Goal: Task Accomplishment & Management: Manage account settings

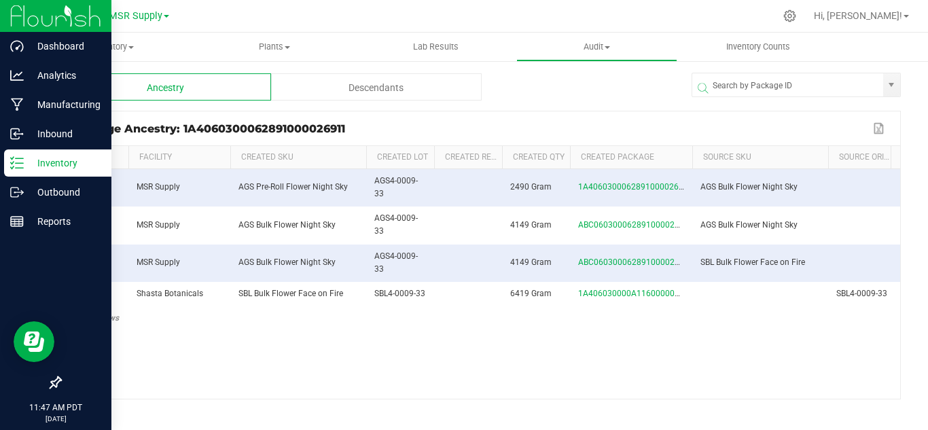
click at [29, 166] on p "Inventory" at bounding box center [65, 163] width 82 height 16
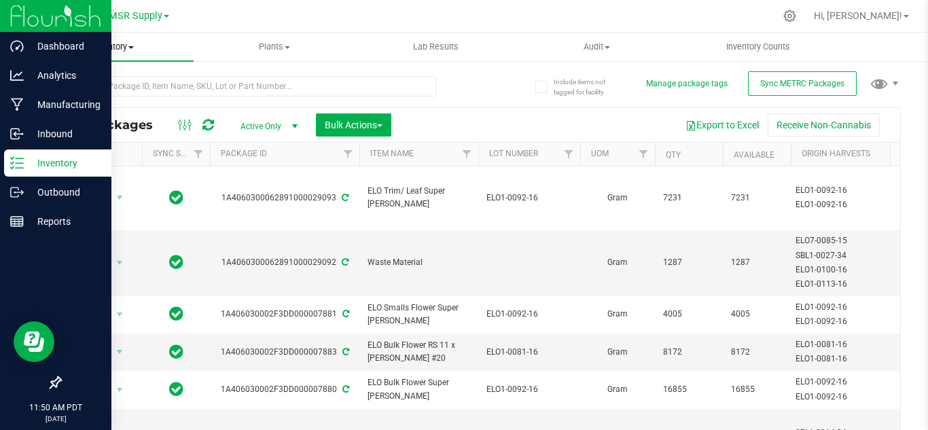
click at [132, 39] on uib-tab-heading "Inventory All packages All inventory Waste log Create inventory" at bounding box center [113, 47] width 161 height 29
click at [128, 49] on span "Inventory" at bounding box center [113, 47] width 161 height 12
click at [126, 47] on span "Inventory" at bounding box center [113, 47] width 161 height 12
click at [113, 162] on span "From bill of materials" at bounding box center [94, 164] width 123 height 12
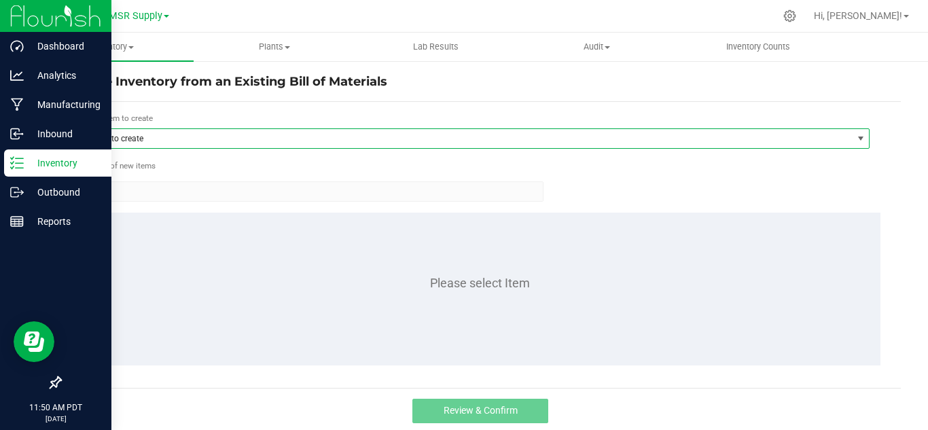
click at [291, 140] on span "Item to create" at bounding box center [467, 138] width 770 height 19
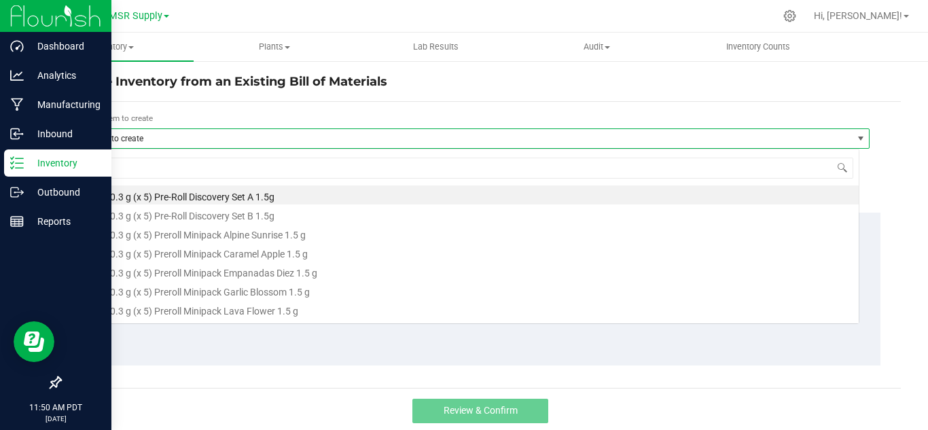
scroll to position [20, 778]
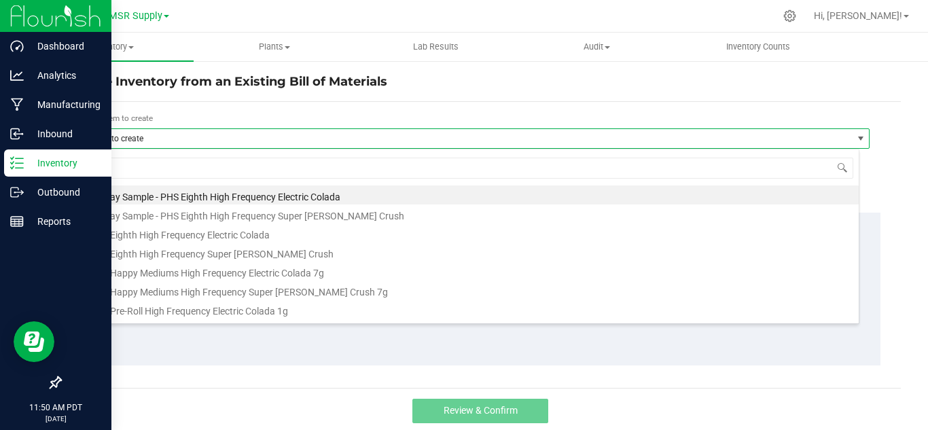
type input "fros"
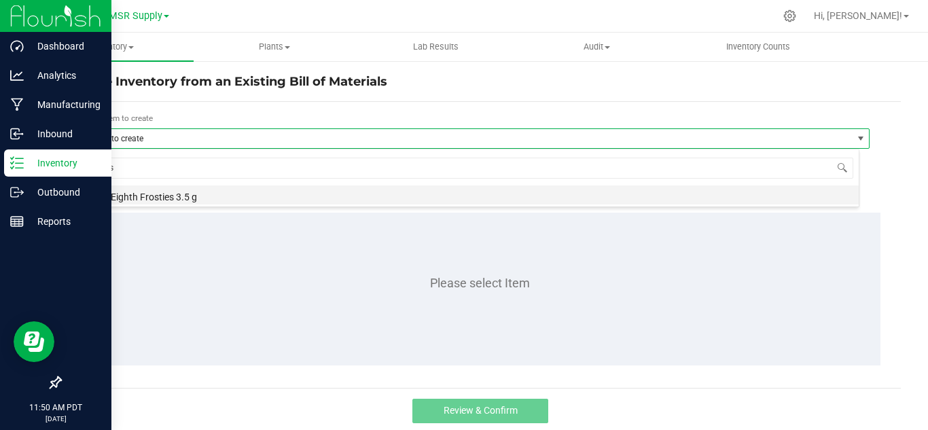
click at [219, 196] on li "SMS Eighth Frosties 3.5 g" at bounding box center [470, 194] width 777 height 19
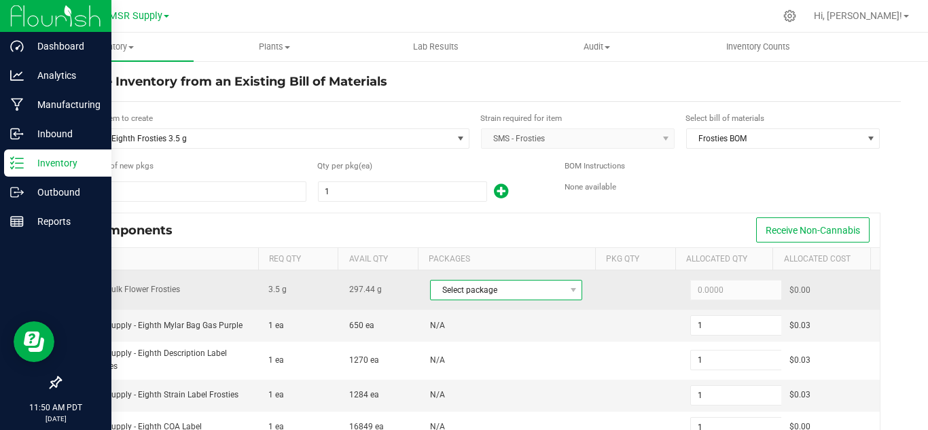
click at [542, 293] on span "Select package" at bounding box center [498, 290] width 134 height 19
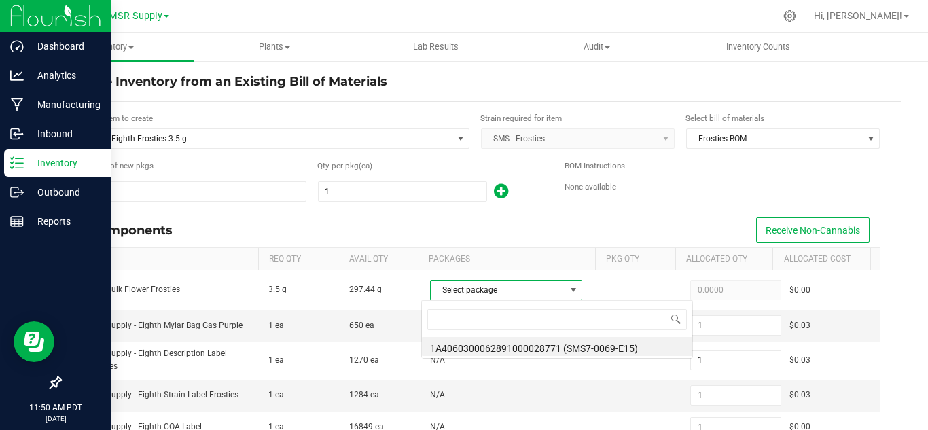
scroll to position [20, 147]
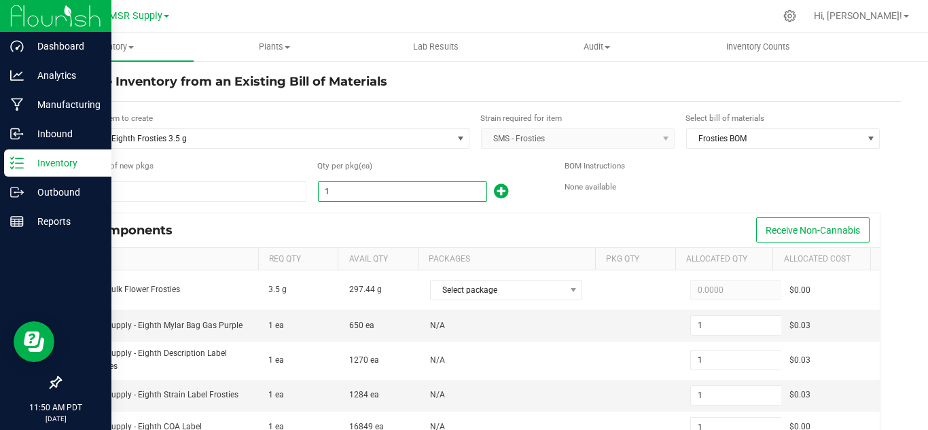
click at [388, 194] on input "1" at bounding box center [403, 191] width 168 height 19
type input "7"
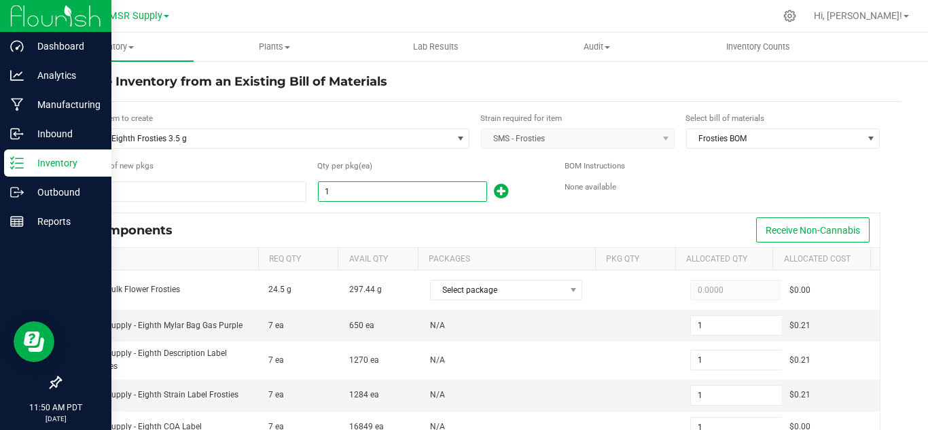
type input "7"
type input "73"
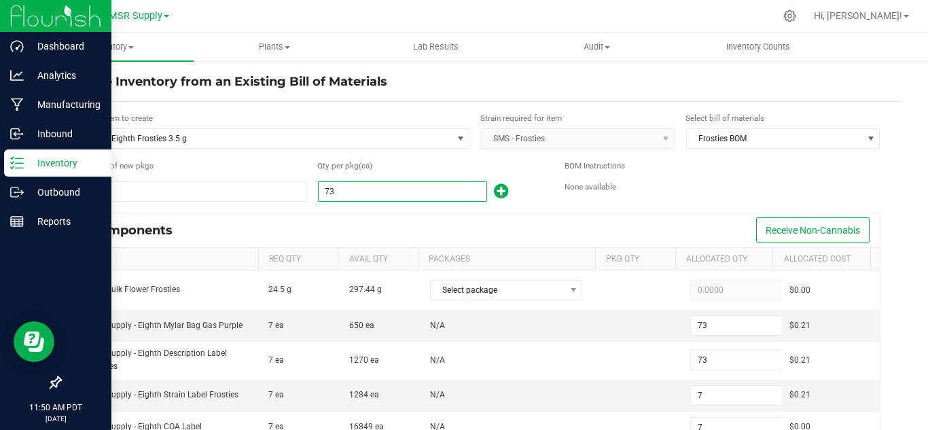
type input "73"
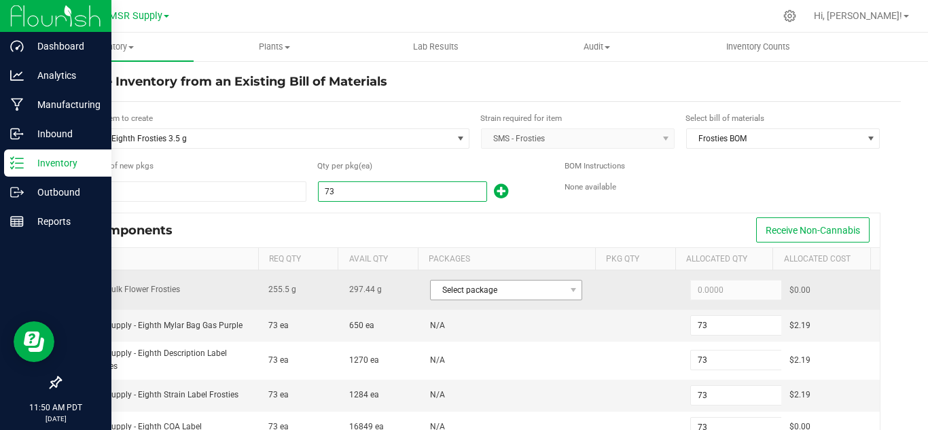
type input "73"
click at [506, 291] on span "Select package" at bounding box center [498, 290] width 134 height 19
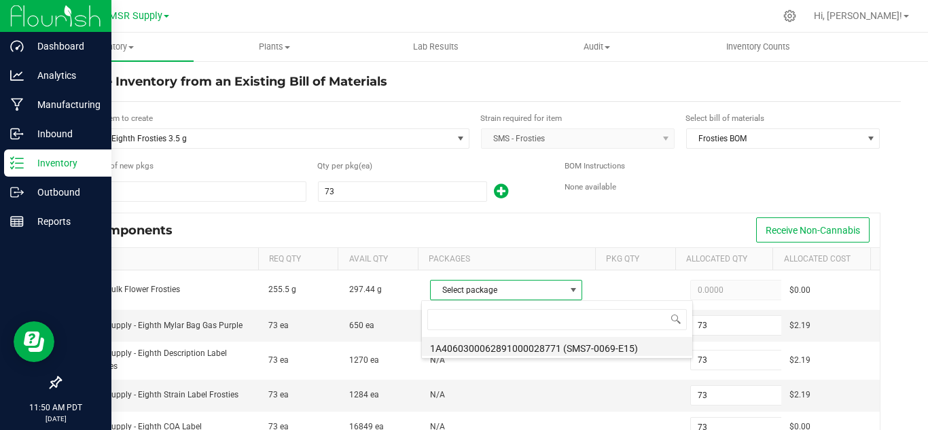
click at [621, 347] on li "1A4060300062891000028771 (SMS7-0069-E15)" at bounding box center [557, 346] width 270 height 19
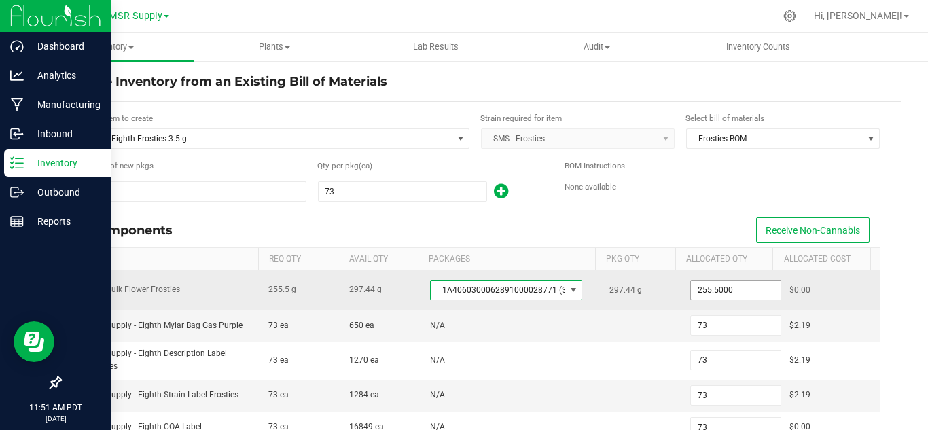
click at [717, 291] on input "255.5000" at bounding box center [741, 290] width 100 height 19
paste input "9.88"
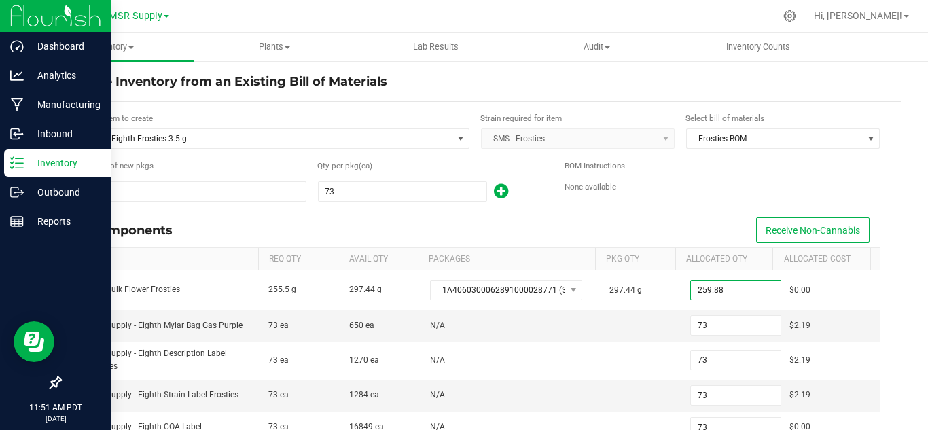
type input "259.8800"
click at [683, 218] on div "Components Receive Non-Cannabis" at bounding box center [479, 230] width 799 height 34
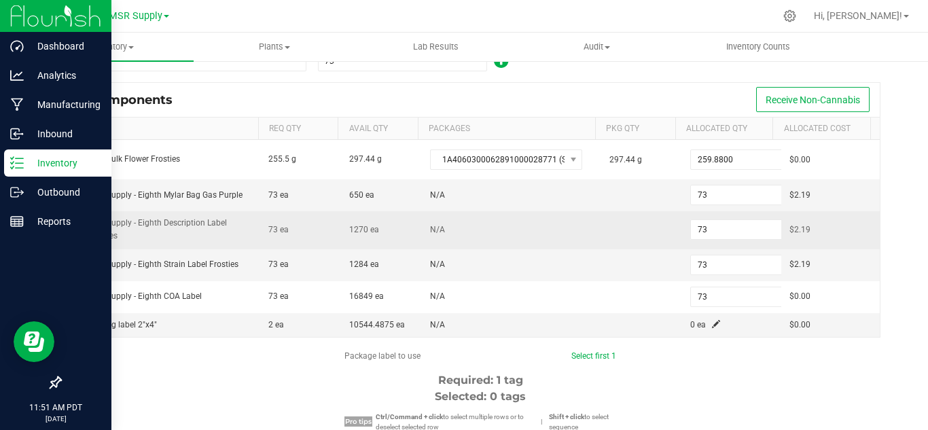
scroll to position [136, 0]
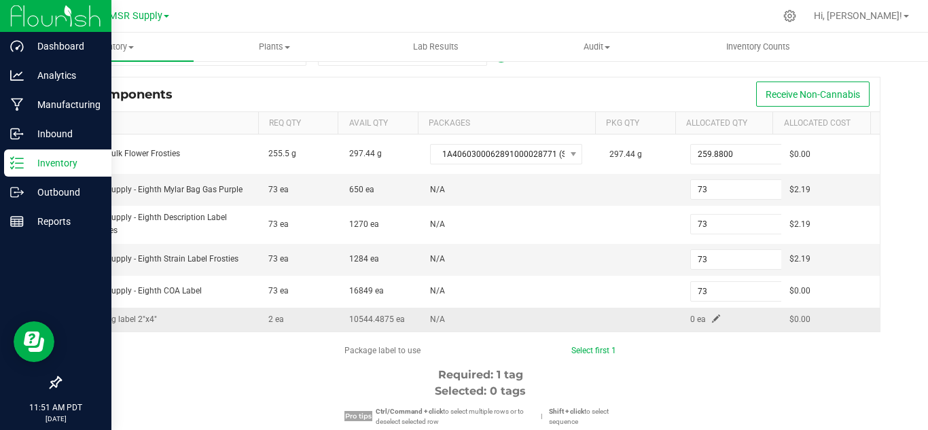
click at [712, 317] on span at bounding box center [716, 318] width 8 height 8
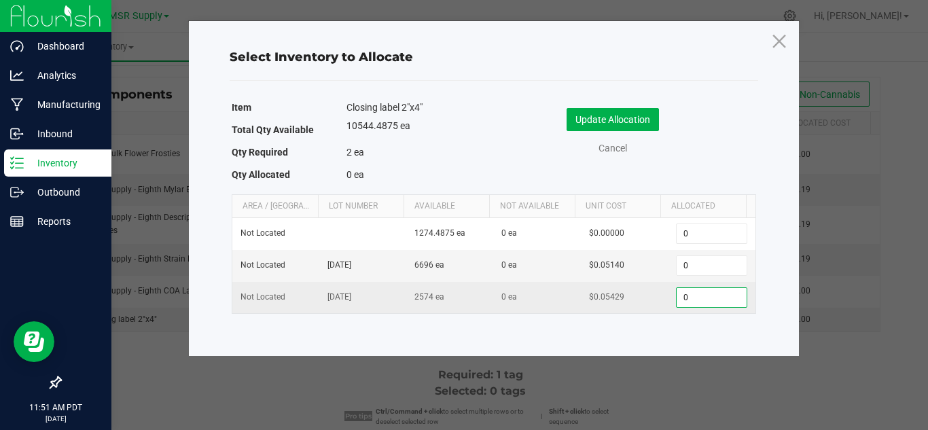
click at [693, 293] on input "0" at bounding box center [711, 297] width 69 height 19
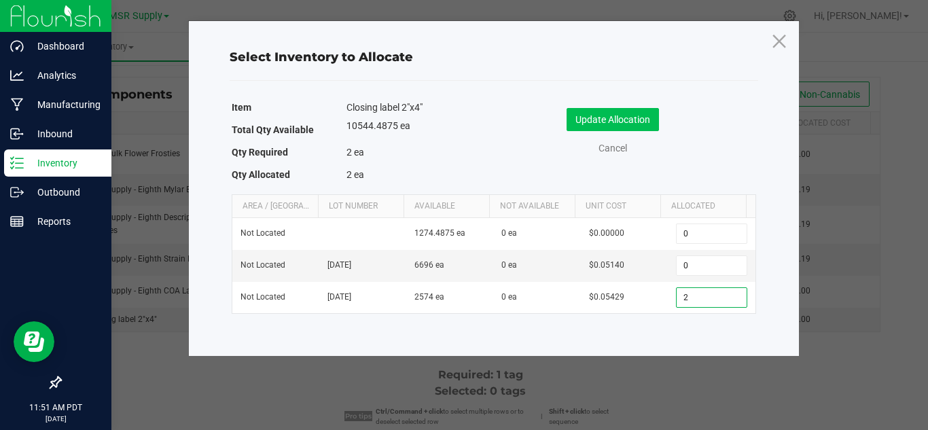
type input "2"
click at [618, 119] on button "Update Allocation" at bounding box center [612, 119] width 92 height 23
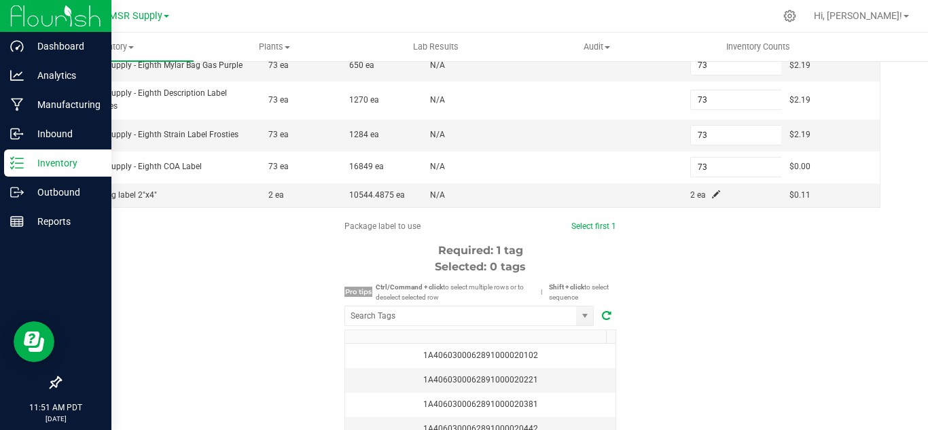
scroll to position [272, 0]
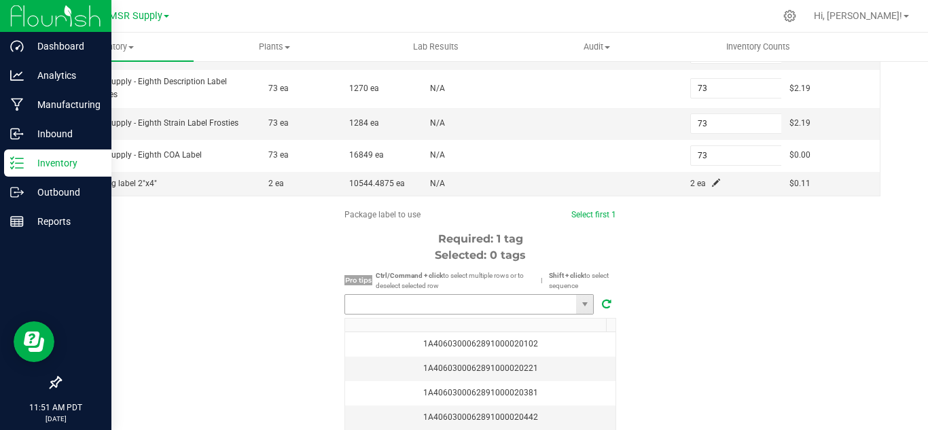
click at [490, 306] on input "NO DATA FOUND" at bounding box center [460, 304] width 231 height 19
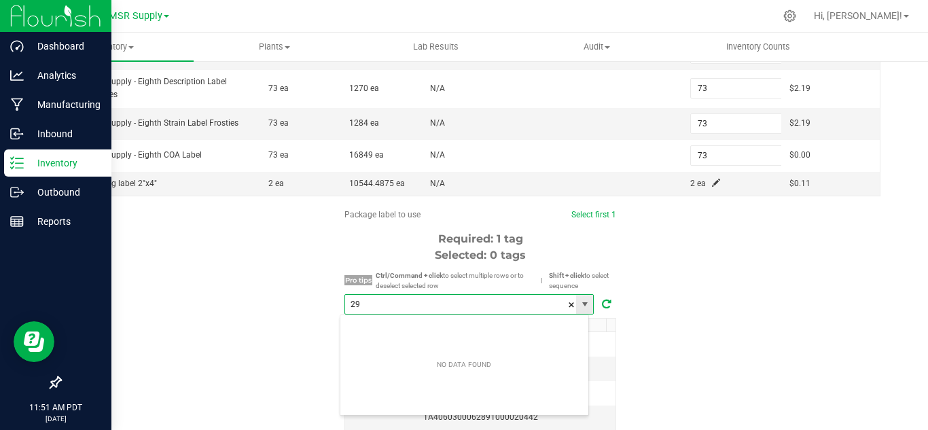
scroll to position [20, 250]
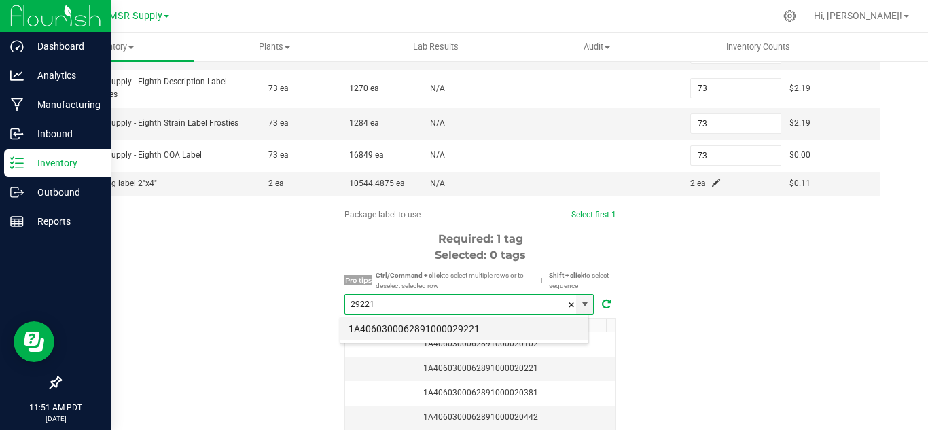
click at [505, 334] on li "1A4060300062891000029221" at bounding box center [464, 328] width 248 height 23
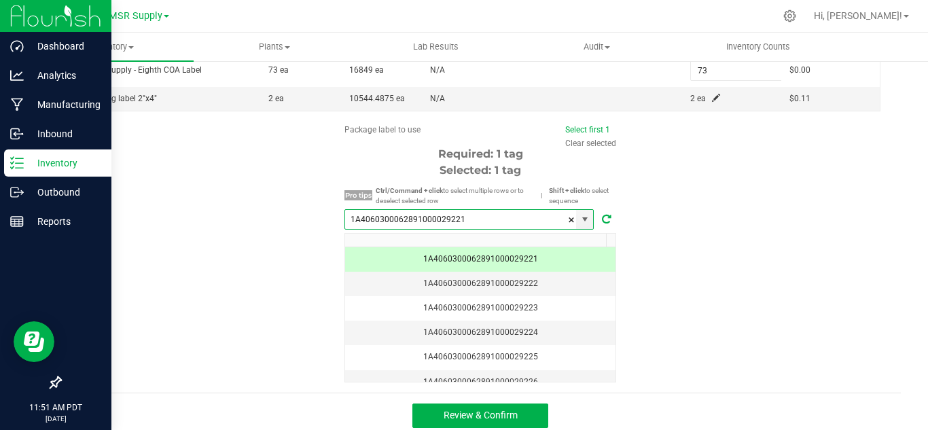
scroll to position [365, 0]
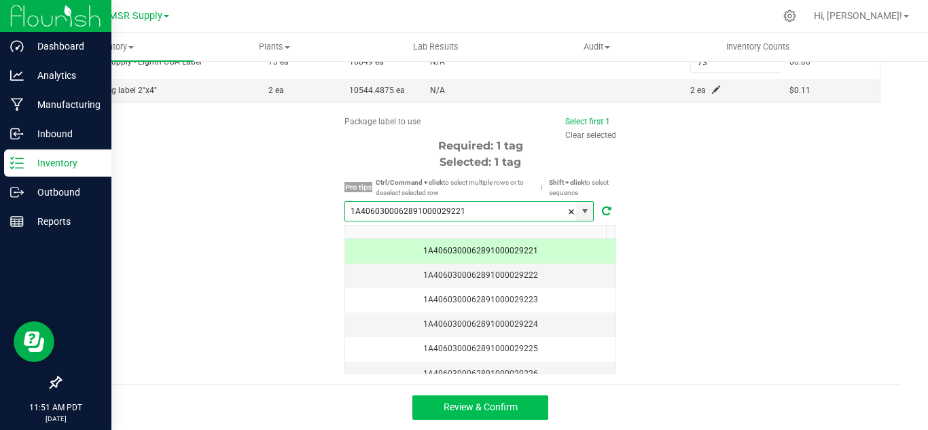
type input "1A4060300062891000029221"
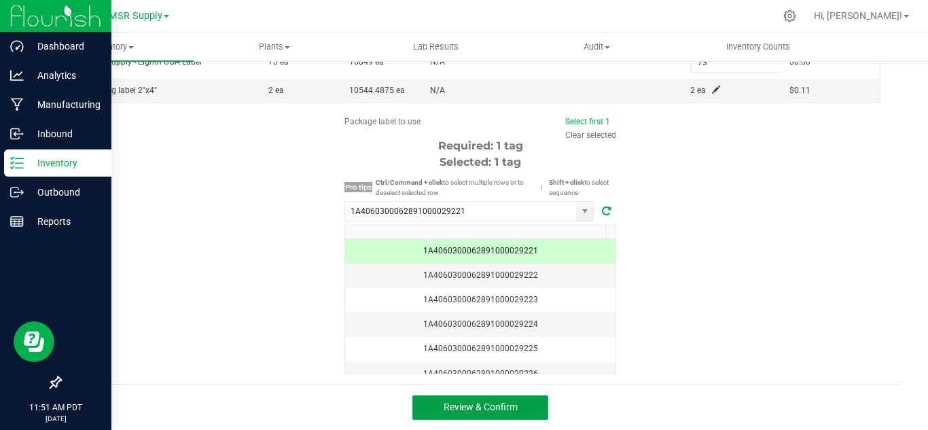
click at [507, 408] on span "Review & Confirm" at bounding box center [481, 406] width 74 height 11
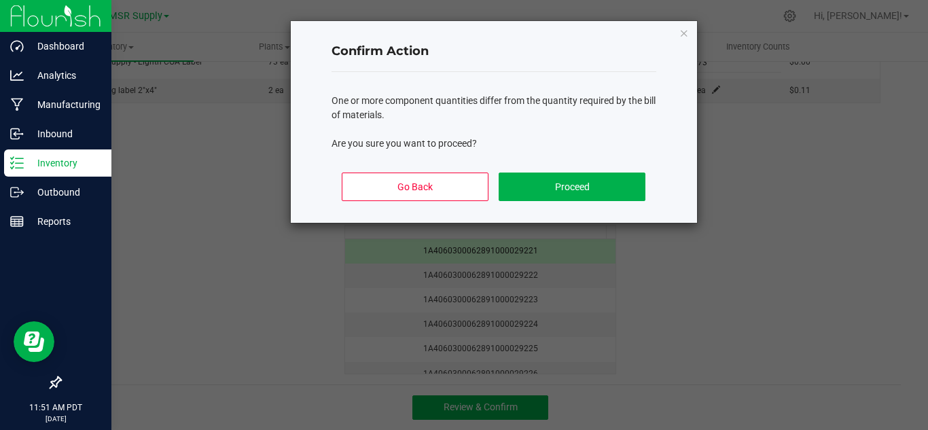
click at [615, 168] on div "Go Back Proceed" at bounding box center [493, 192] width 325 height 61
click at [607, 180] on button "Proceed" at bounding box center [572, 187] width 146 height 29
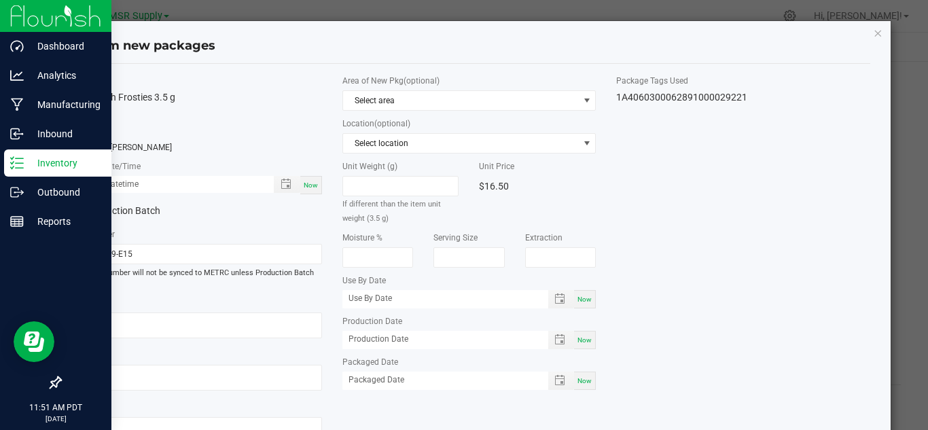
click at [310, 189] on span "Now" at bounding box center [311, 184] width 14 height 7
type input "[DATE] 11:51 AM"
click at [577, 377] on span "Now" at bounding box center [584, 380] width 14 height 7
type input "[DATE]"
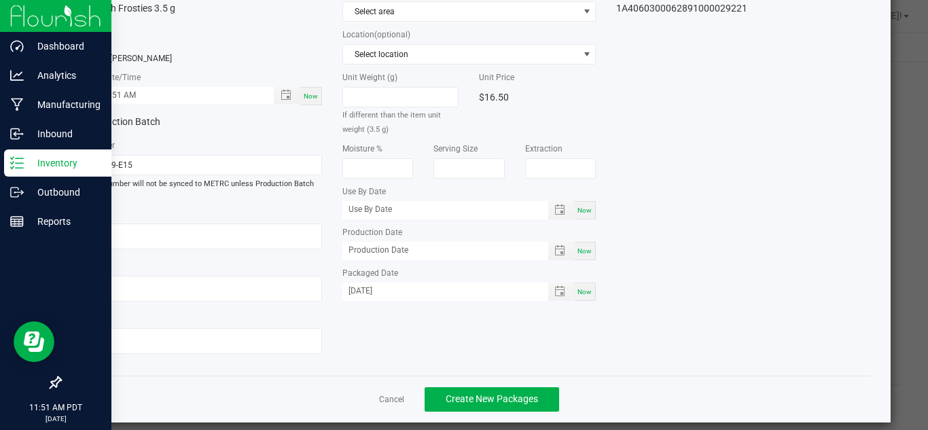
scroll to position [103, 0]
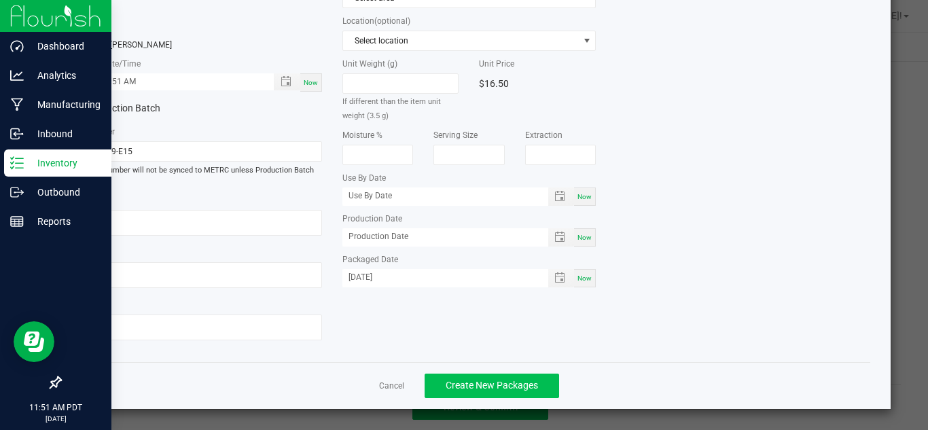
click at [541, 373] on div "Cancel Create New Packages" at bounding box center [469, 385] width 802 height 47
click at [541, 380] on button "Create New Packages" at bounding box center [492, 386] width 134 height 24
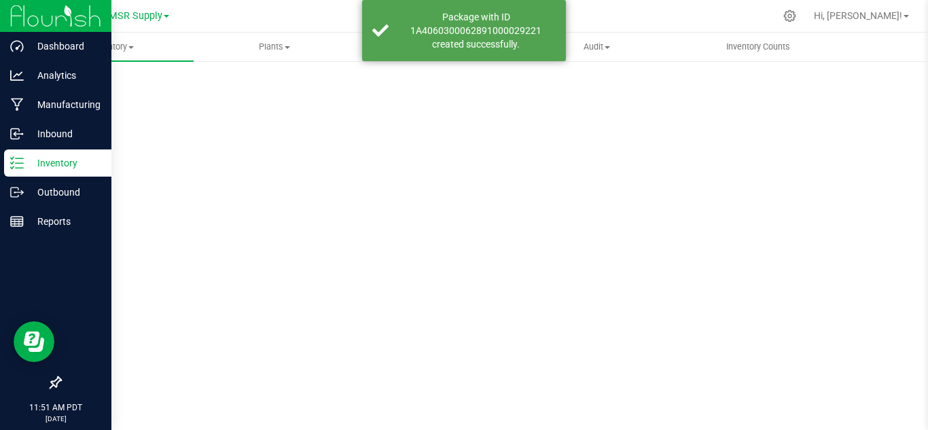
scroll to position [44, 0]
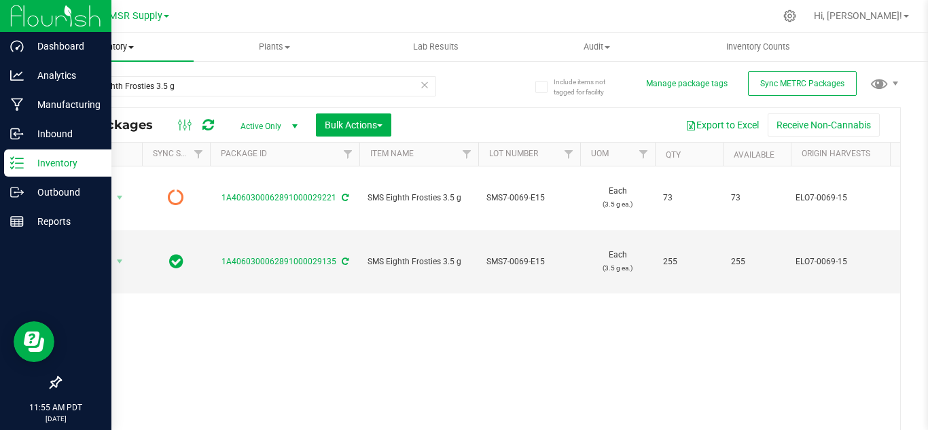
click at [128, 52] on span "Inventory" at bounding box center [113, 47] width 161 height 12
click at [128, 158] on span "From bill of materials" at bounding box center [94, 164] width 123 height 12
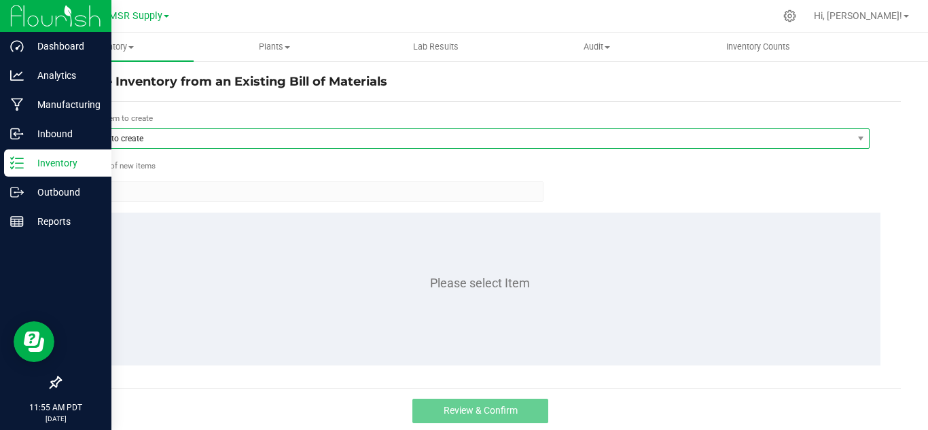
click at [213, 132] on span "Item to create" at bounding box center [467, 138] width 770 height 19
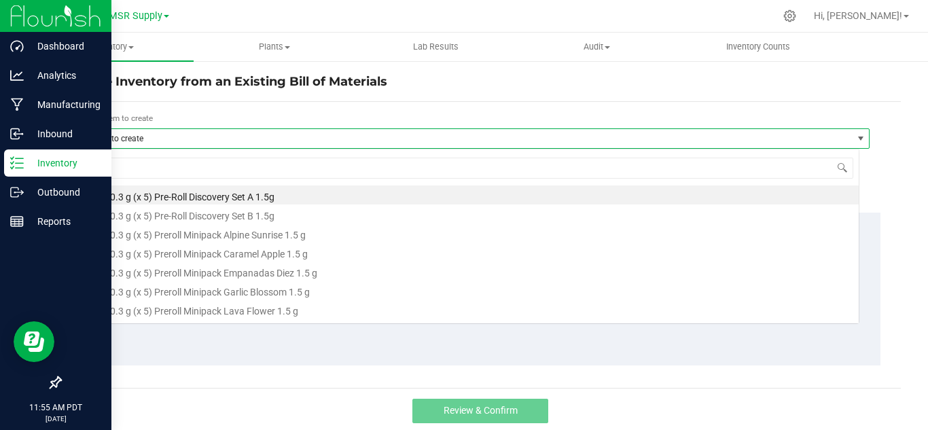
scroll to position [20, 778]
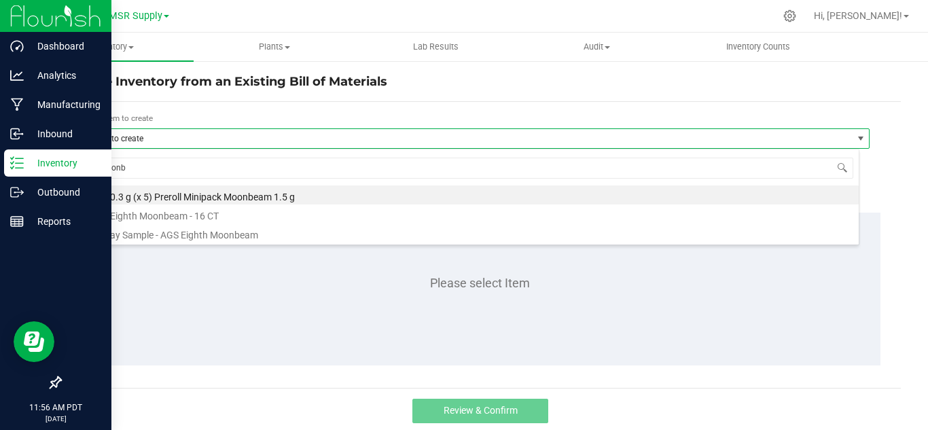
type input "moonbe"
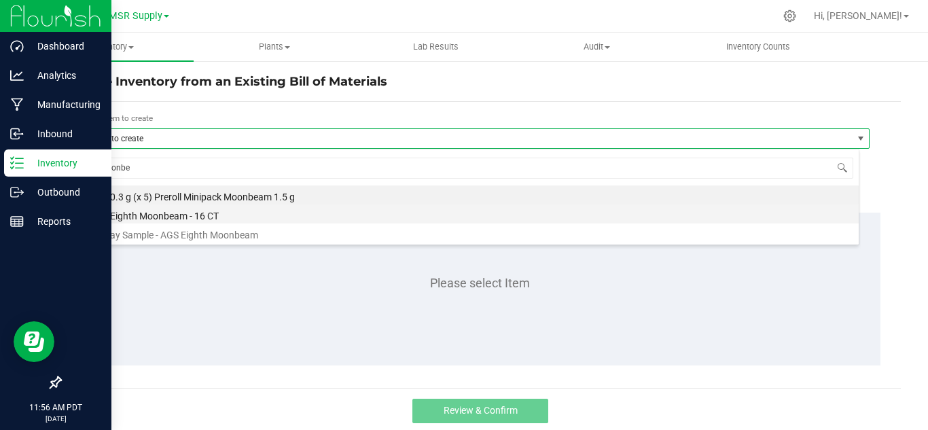
click at [185, 217] on li "AGS Eighth Moonbeam - 16 CT" at bounding box center [470, 213] width 777 height 19
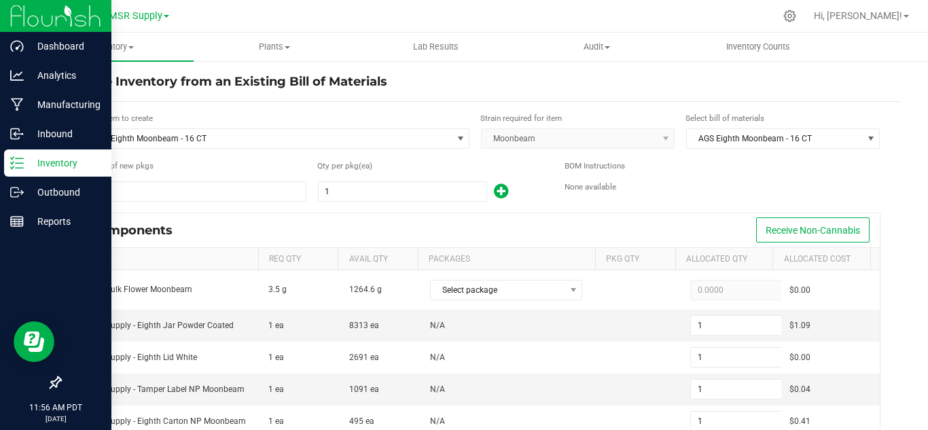
click at [338, 194] on input "1" at bounding box center [403, 191] width 168 height 19
type input "8"
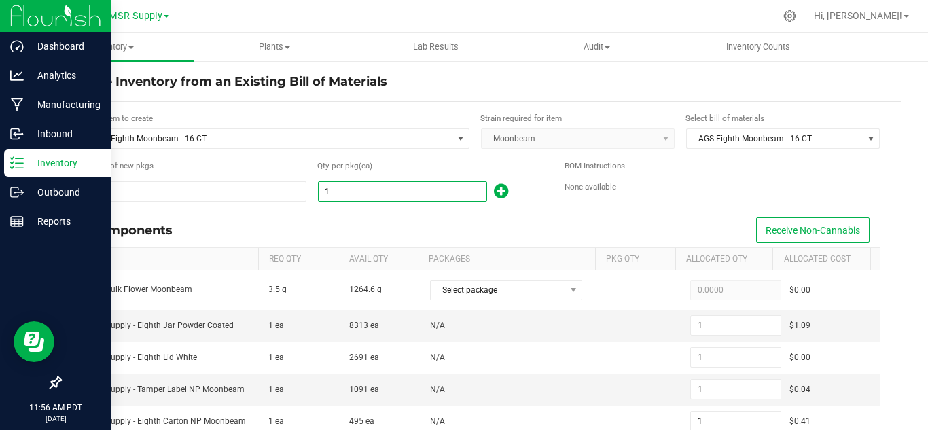
type input "8"
type input "1"
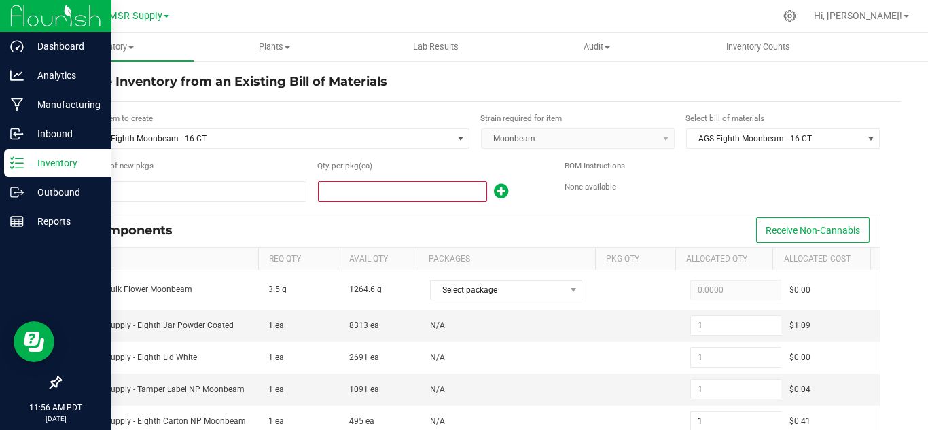
type input "5"
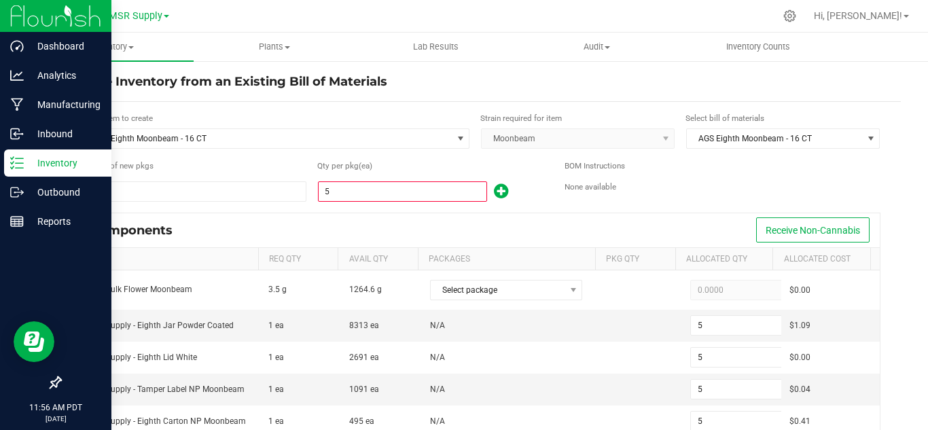
type input "58"
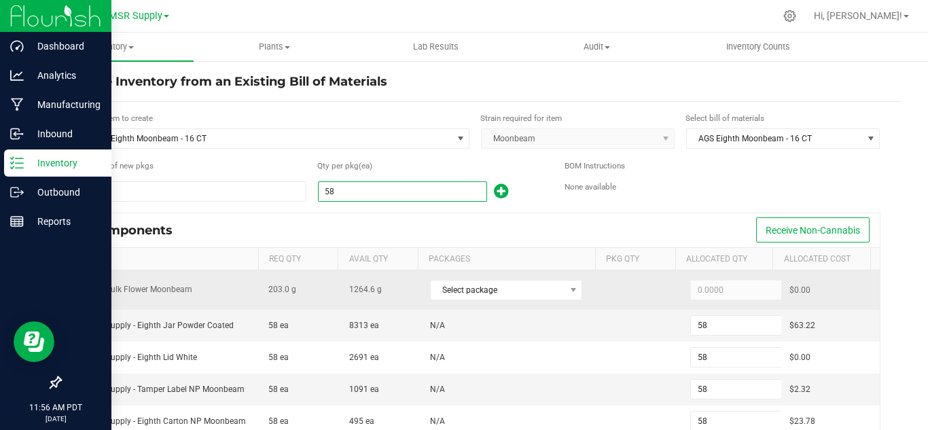
type input "58"
click at [475, 302] on div "Select package" at bounding box center [511, 290] width 163 height 28
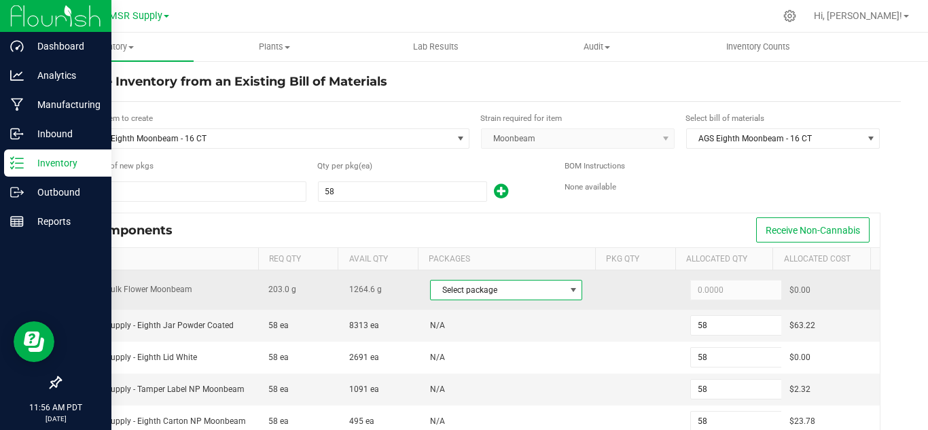
click at [471, 295] on span "Select package" at bounding box center [498, 290] width 134 height 19
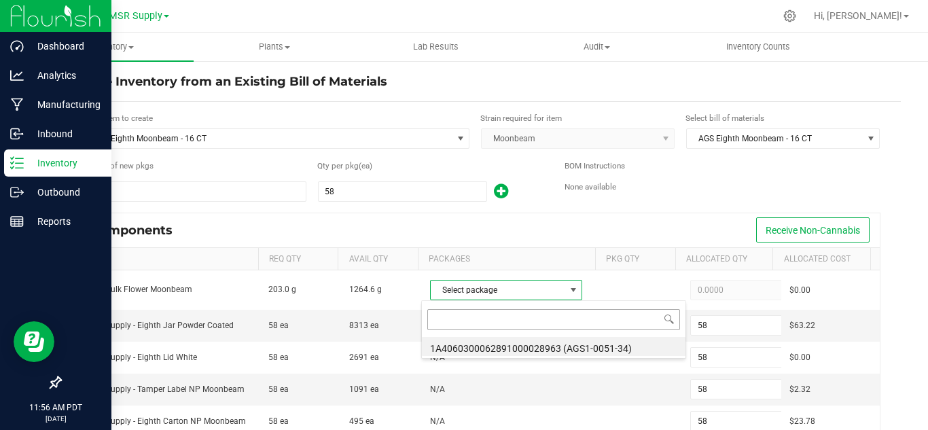
scroll to position [20, 147]
click at [591, 348] on li "1A4060300062891000028963 (AGS1-0051-34)" at bounding box center [554, 346] width 264 height 19
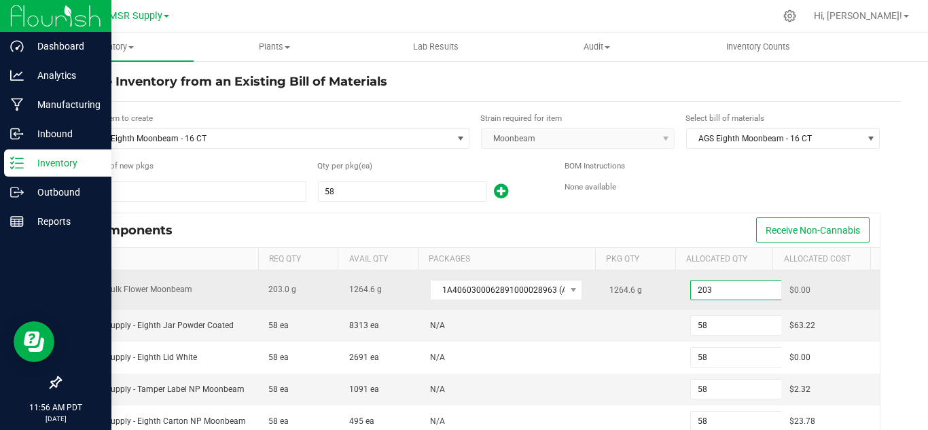
click at [708, 287] on input "203" at bounding box center [741, 290] width 100 height 19
paste input "6.48"
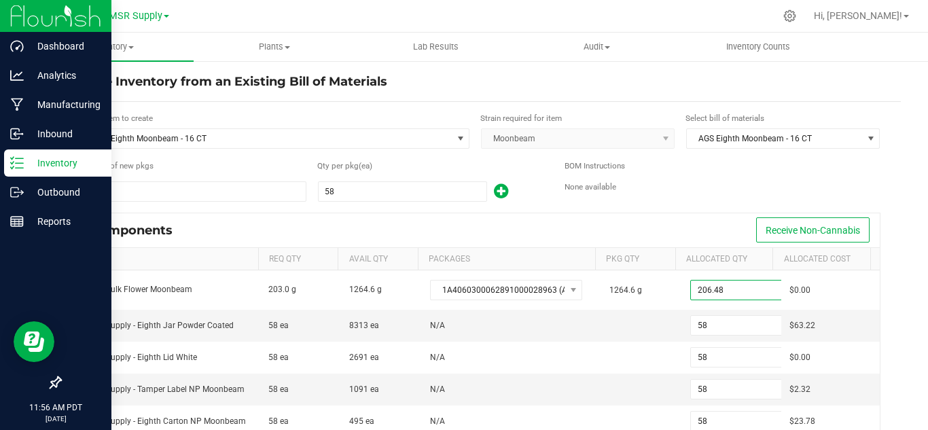
type input "206.4800"
click at [649, 173] on div "BOM Instructions" at bounding box center [722, 168] width 316 height 16
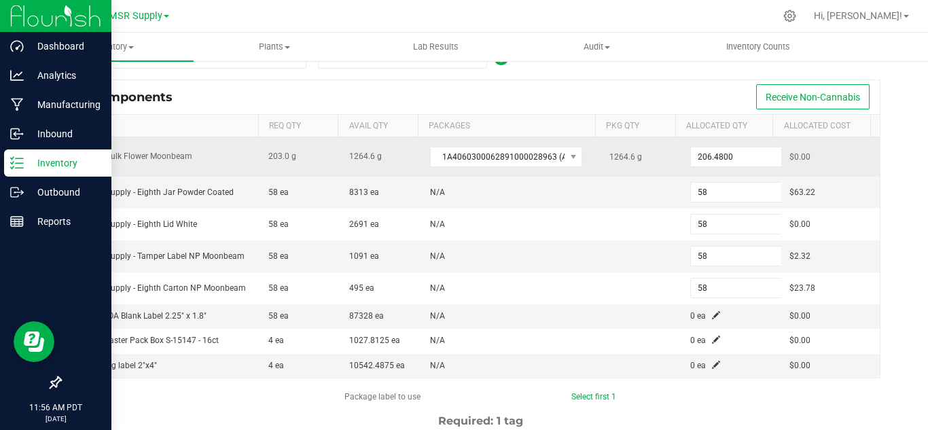
scroll to position [136, 0]
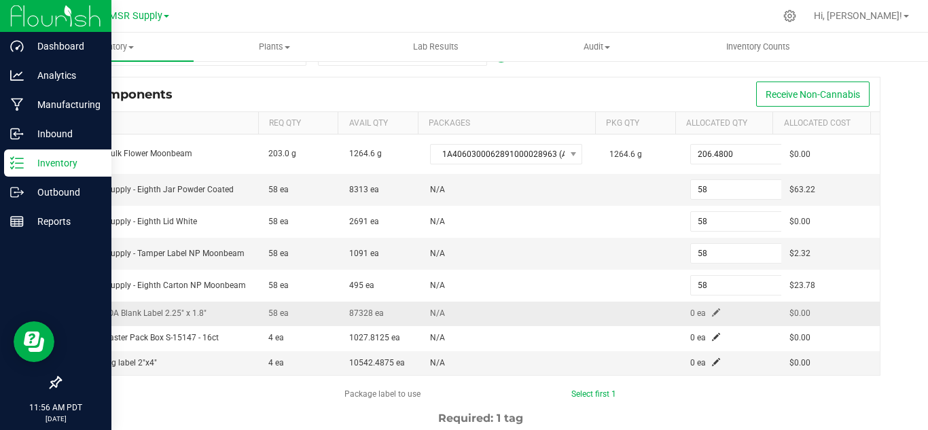
click at [712, 310] on span at bounding box center [716, 312] width 8 height 8
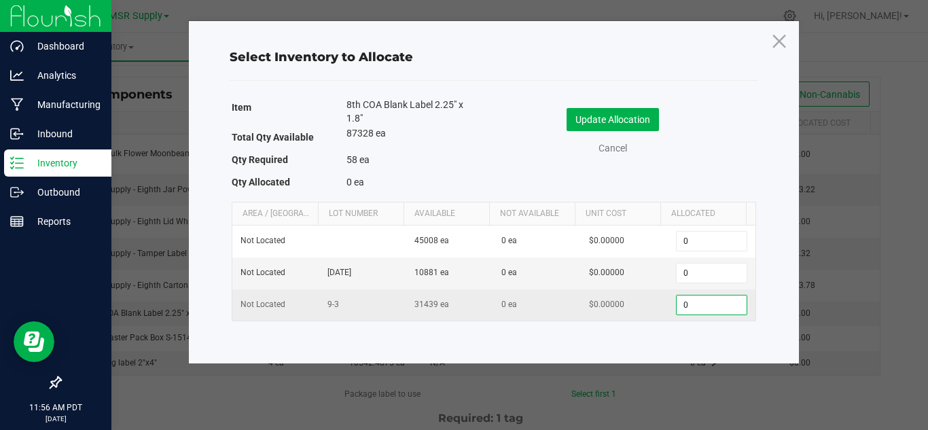
click at [701, 300] on input "0" at bounding box center [711, 304] width 69 height 19
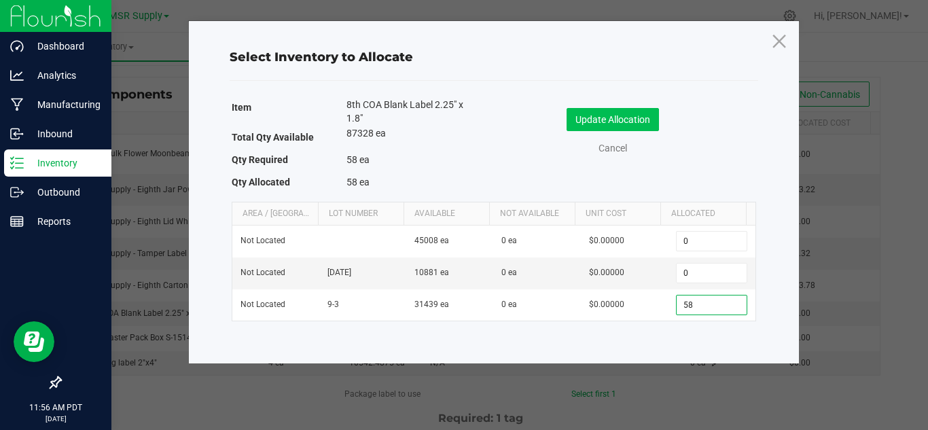
type input "58"
drag, startPoint x: 624, startPoint y: 116, endPoint x: 633, endPoint y: 125, distance: 12.5
click at [625, 116] on button "Update Allocation" at bounding box center [612, 119] width 92 height 23
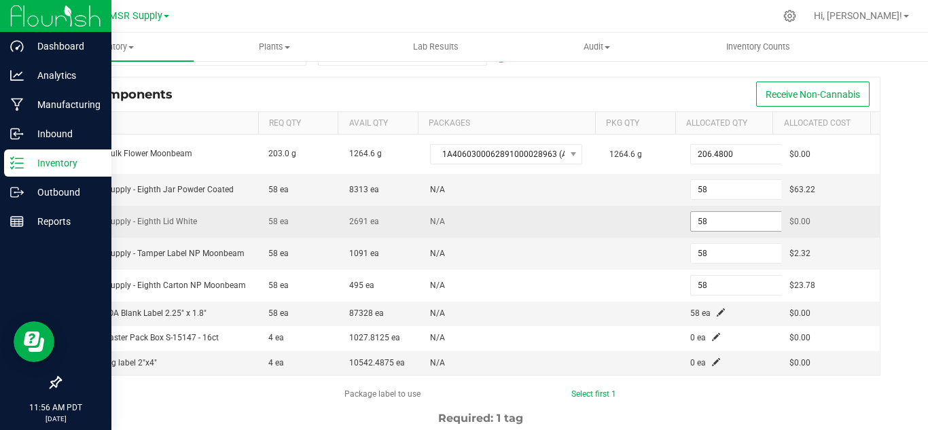
scroll to position [204, 0]
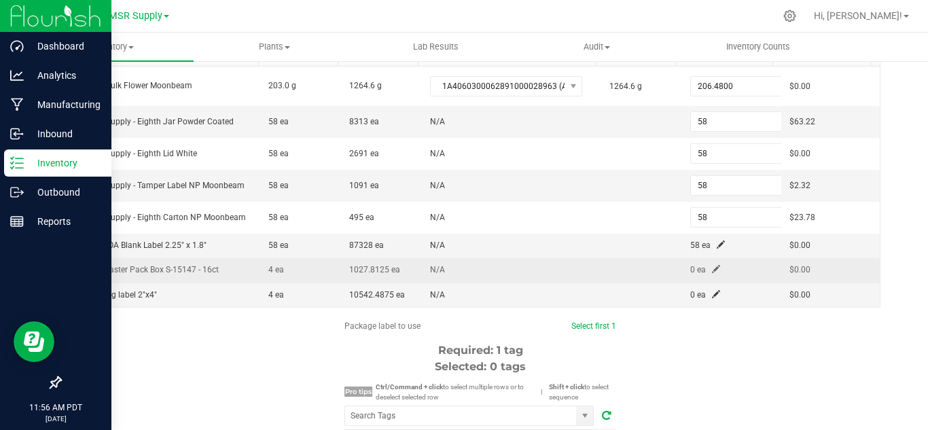
click at [712, 271] on span at bounding box center [716, 269] width 8 height 8
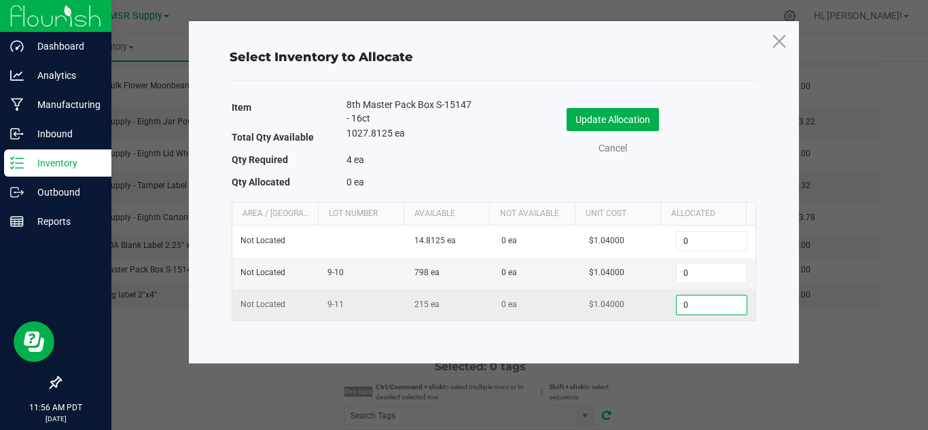
click at [696, 297] on input "0" at bounding box center [711, 304] width 69 height 19
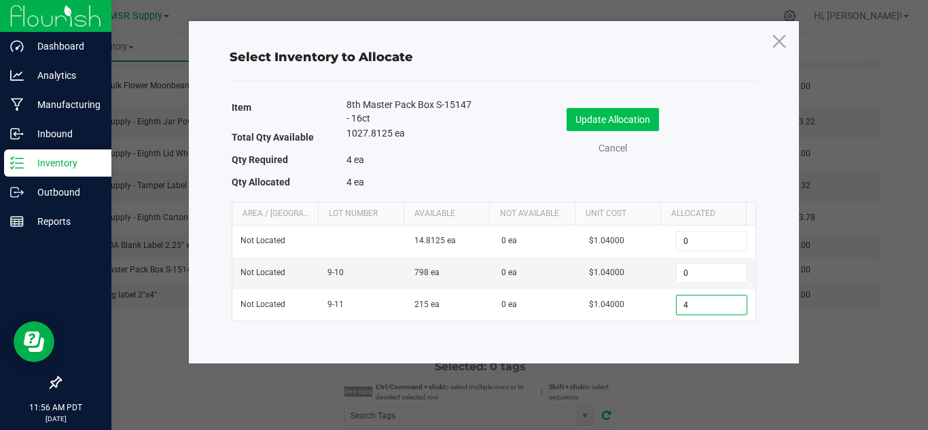
type input "4"
click at [642, 124] on button "Update Allocation" at bounding box center [612, 119] width 92 height 23
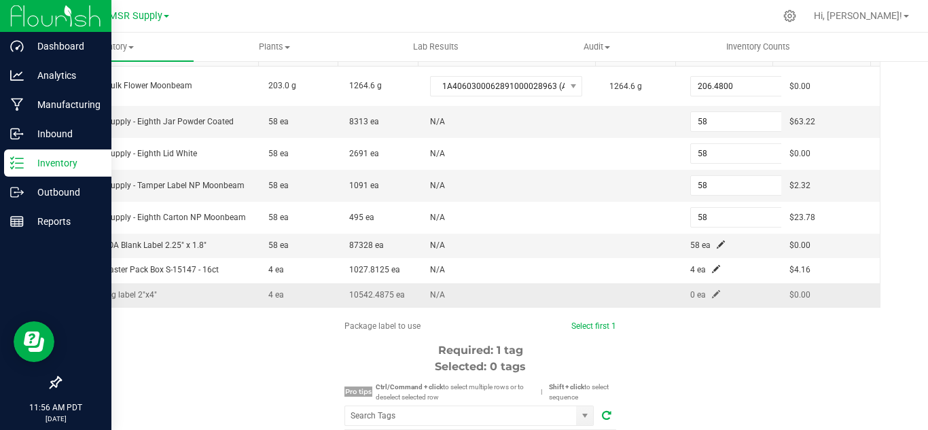
click at [712, 294] on span at bounding box center [716, 294] width 8 height 8
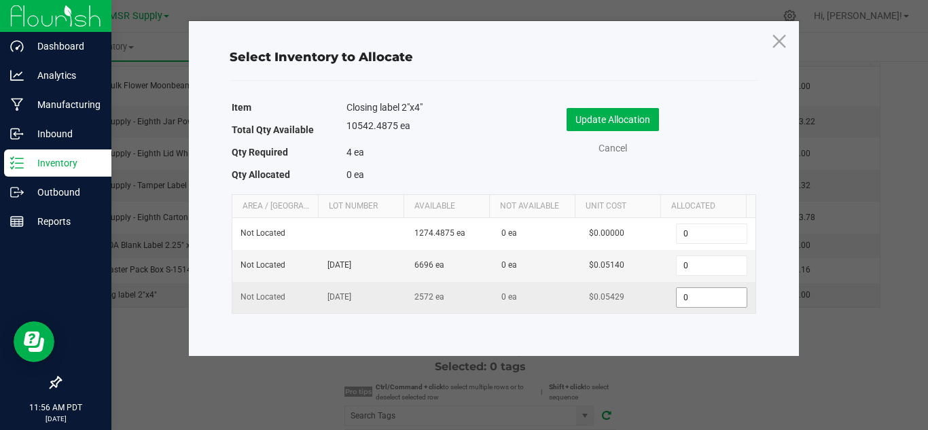
click at [689, 295] on input "0" at bounding box center [711, 297] width 69 height 19
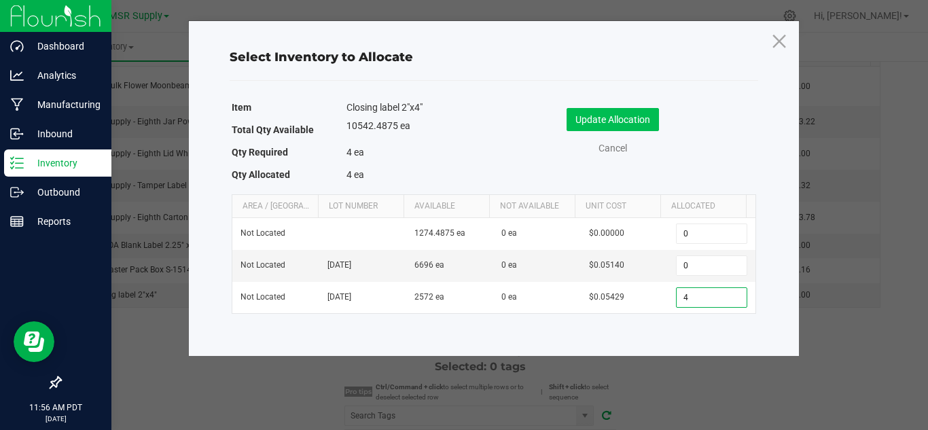
type input "4"
click at [626, 117] on button "Update Allocation" at bounding box center [612, 119] width 92 height 23
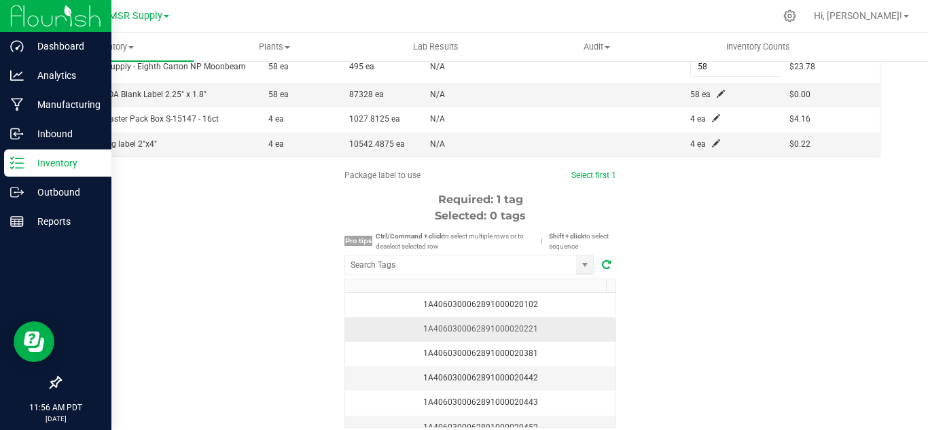
scroll to position [408, 0]
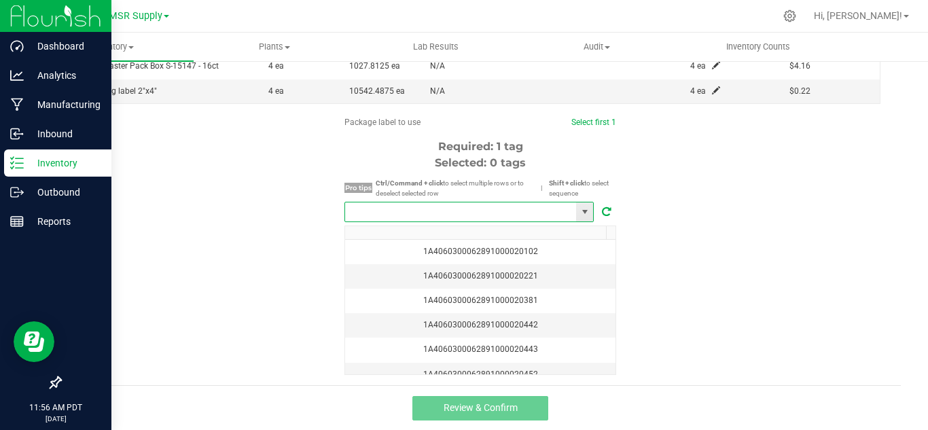
click at [469, 202] on input "NO DATA FOUND" at bounding box center [460, 211] width 231 height 19
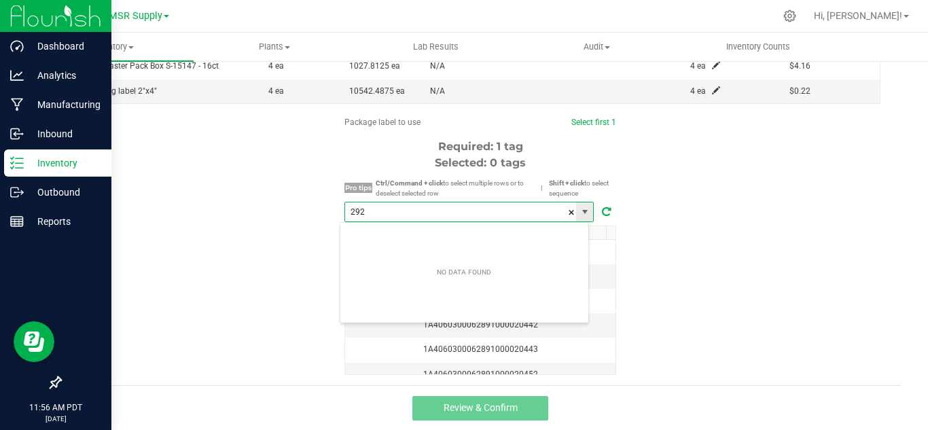
scroll to position [20, 250]
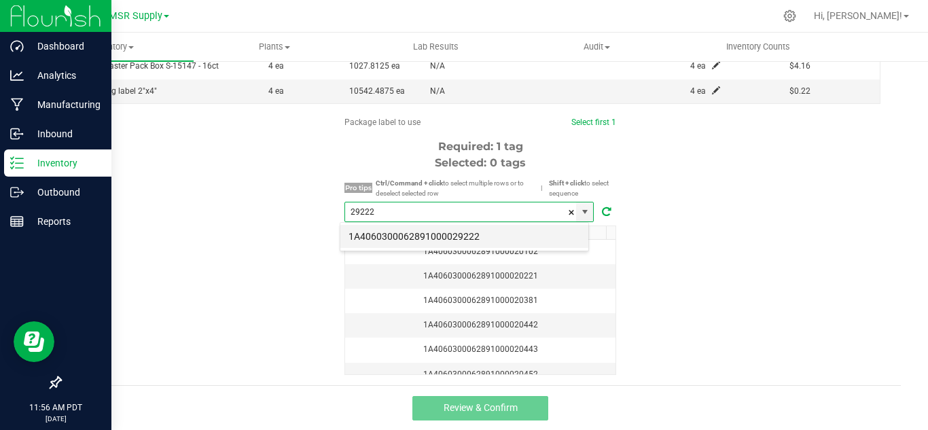
click at [482, 227] on li "1A4060300062891000029222" at bounding box center [464, 236] width 248 height 23
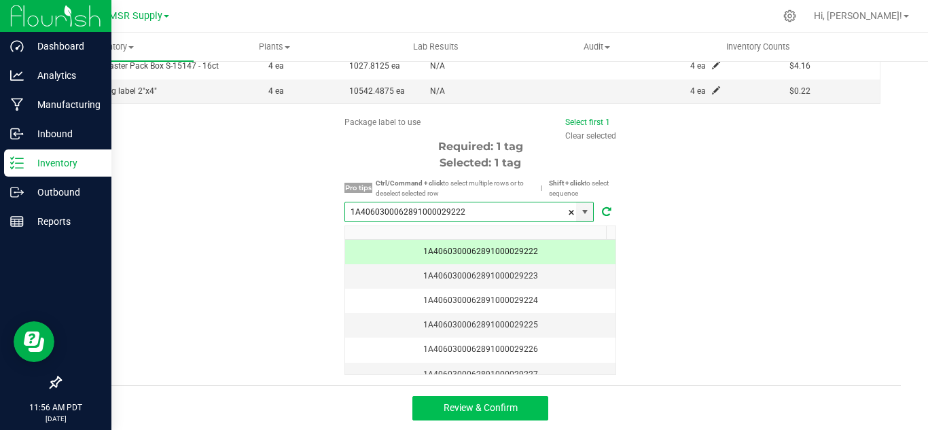
type input "1A4060300062891000029222"
click at [507, 413] on span "Review & Confirm" at bounding box center [481, 407] width 74 height 11
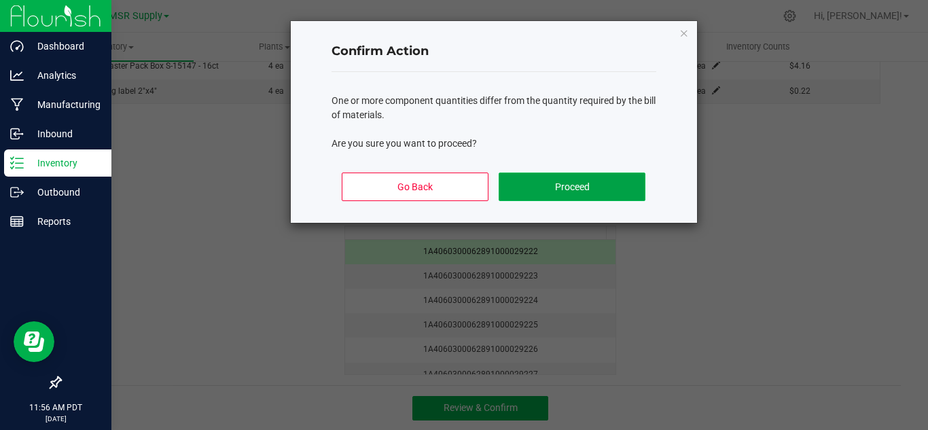
click at [595, 185] on button "Proceed" at bounding box center [572, 187] width 146 height 29
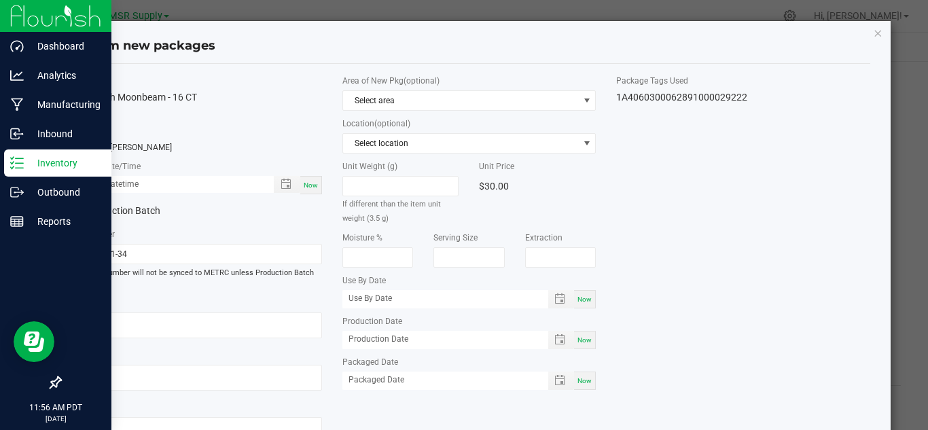
click at [300, 189] on div "Now" at bounding box center [311, 185] width 22 height 18
type input "[DATE] 11:56 AM"
drag, startPoint x: 579, startPoint y: 387, endPoint x: 626, endPoint y: 372, distance: 49.4
click at [581, 385] on div "Now" at bounding box center [585, 381] width 22 height 18
type input "[DATE]"
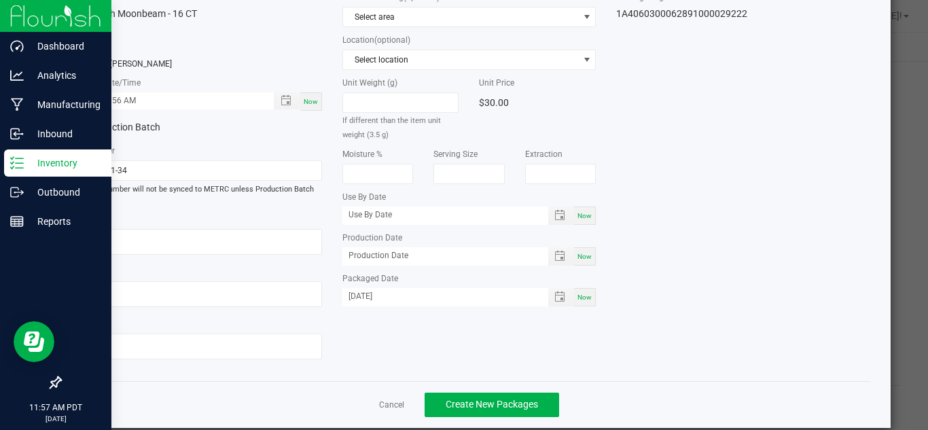
scroll to position [103, 0]
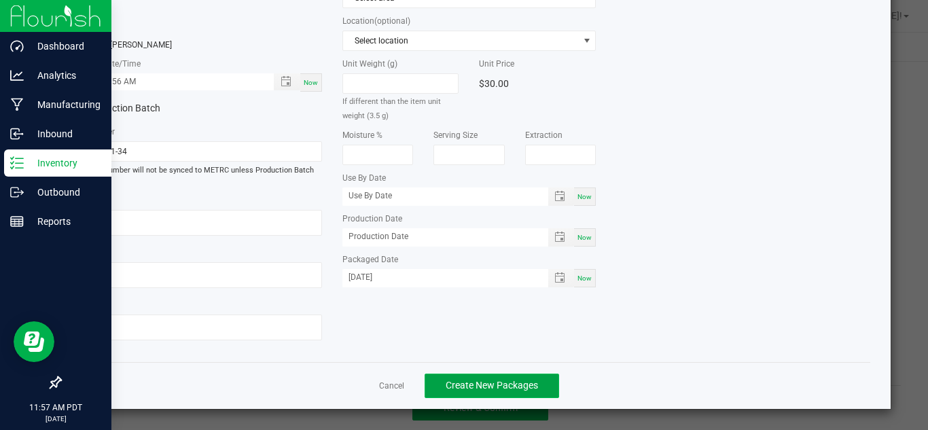
click at [516, 379] on button "Create New Packages" at bounding box center [492, 386] width 134 height 24
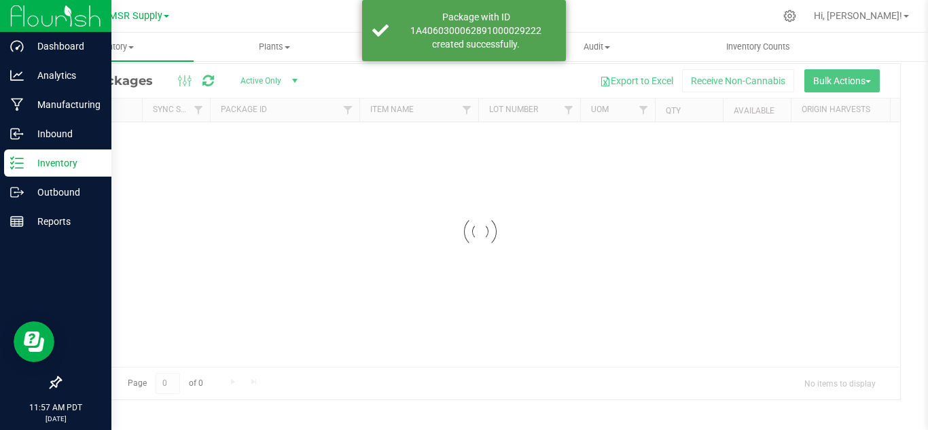
scroll to position [44, 0]
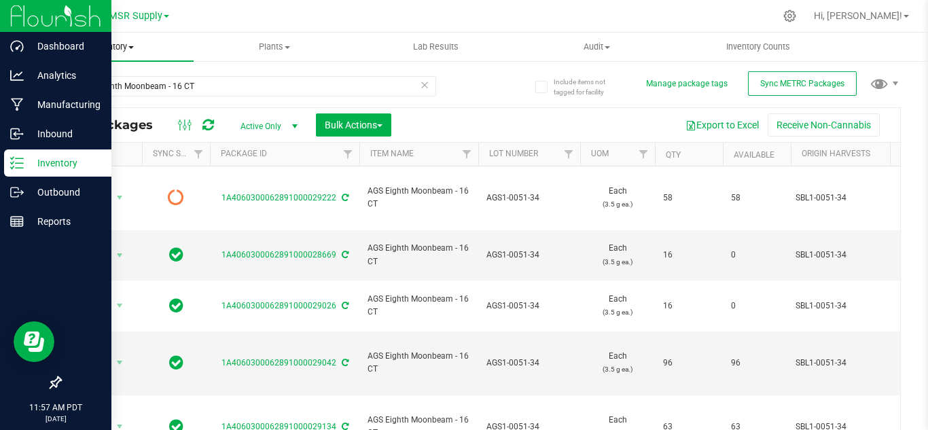
click at [123, 50] on span "Inventory" at bounding box center [113, 47] width 161 height 12
click at [113, 166] on span "From bill of materials" at bounding box center [94, 164] width 123 height 12
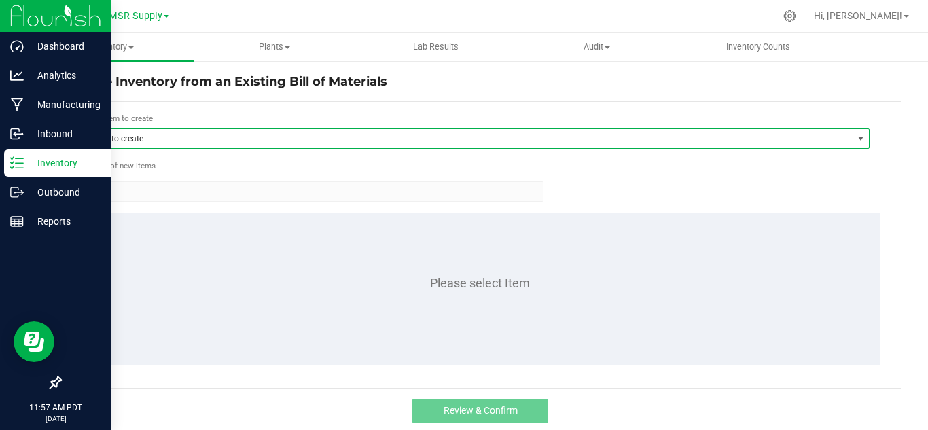
click at [221, 137] on span "Item to create" at bounding box center [467, 138] width 770 height 19
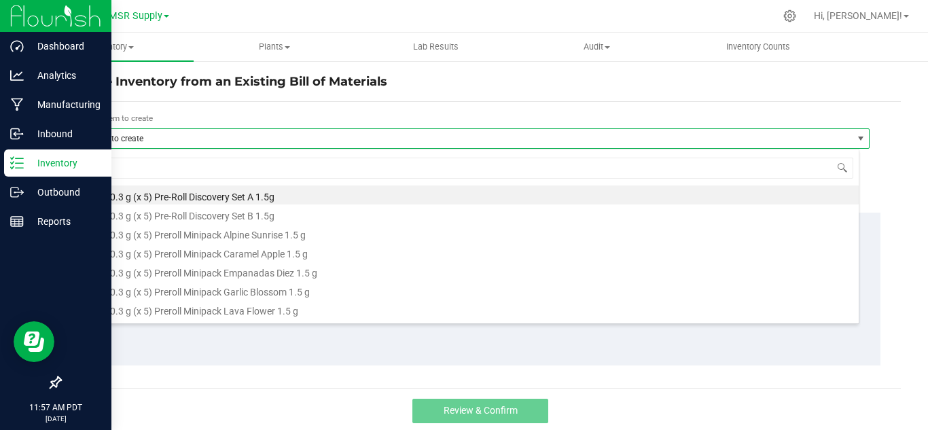
scroll to position [20, 778]
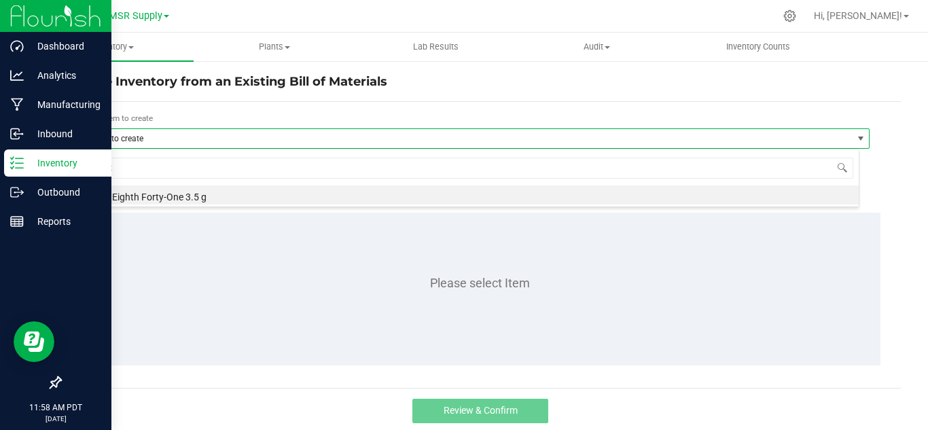
type input "forty"
click at [178, 193] on li "VMK Eighth Forty-One 3.5 g" at bounding box center [470, 194] width 777 height 19
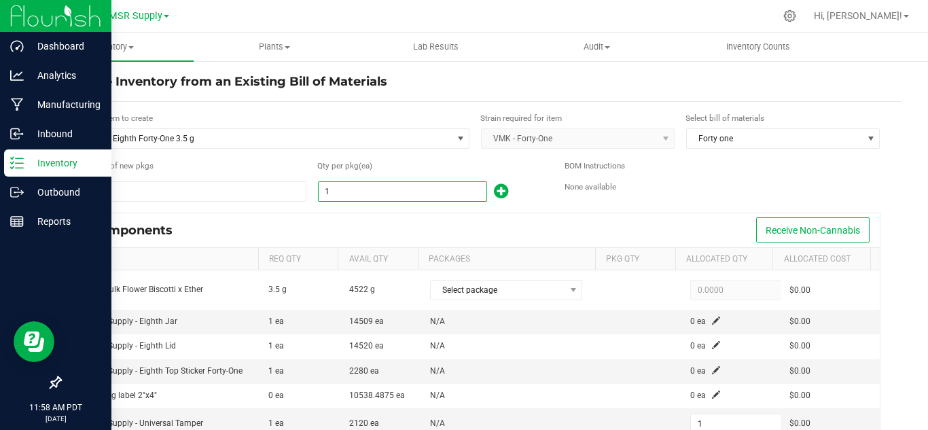
click at [342, 191] on input "1" at bounding box center [403, 191] width 168 height 19
type input "12"
type input "126"
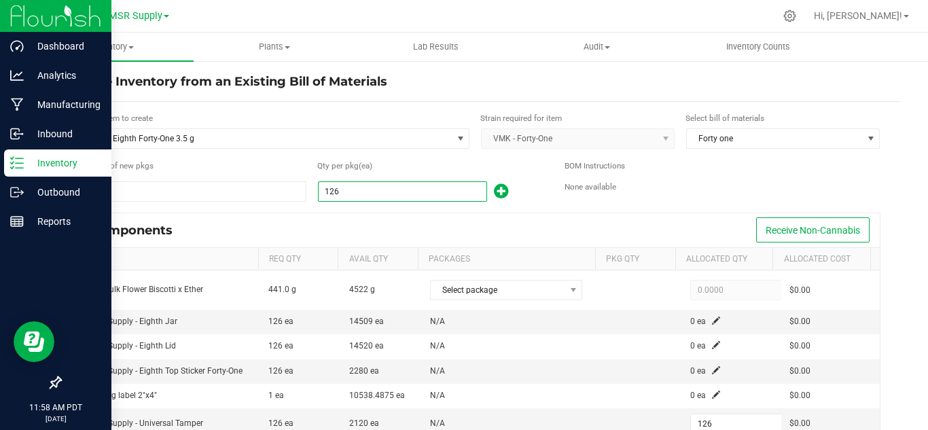
type input "1260"
type input "1,260"
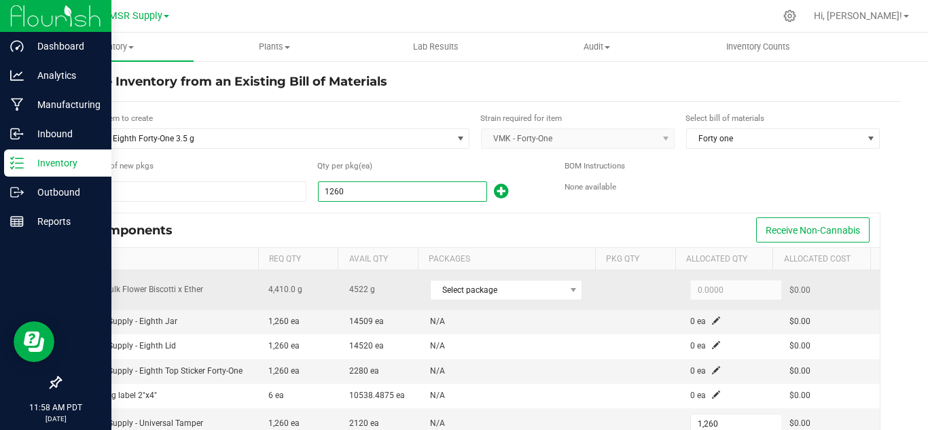
type input "1,260"
click at [475, 279] on div "Select package" at bounding box center [506, 289] width 152 height 21
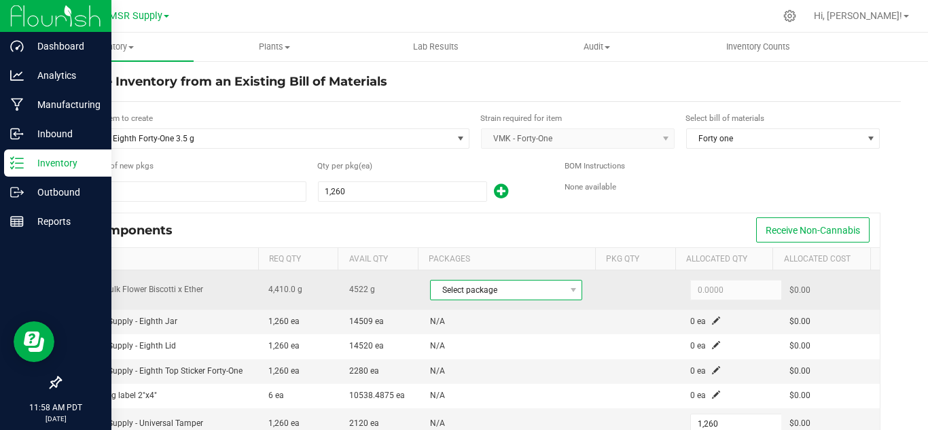
click at [564, 291] on span at bounding box center [572, 290] width 17 height 19
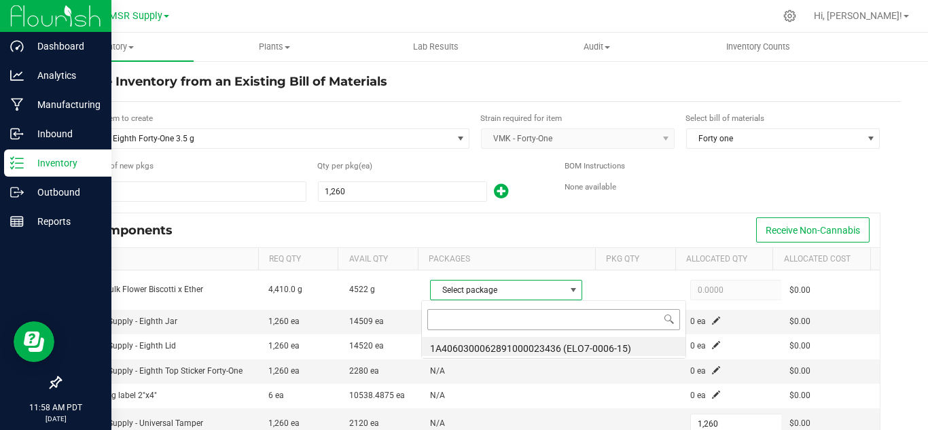
scroll to position [20, 147]
click at [595, 348] on li "1A4060300062891000023436 (ELO7-0006-15)" at bounding box center [554, 346] width 264 height 19
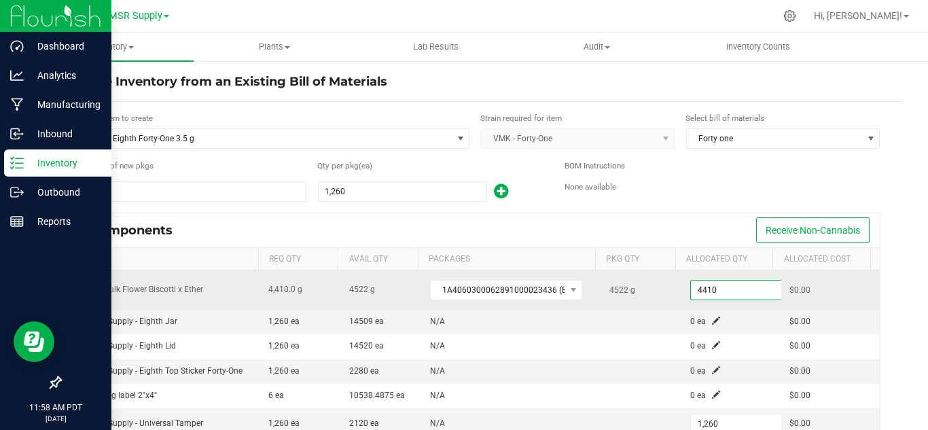
click at [702, 291] on input "4410" at bounding box center [741, 290] width 100 height 19
paste input "85.6"
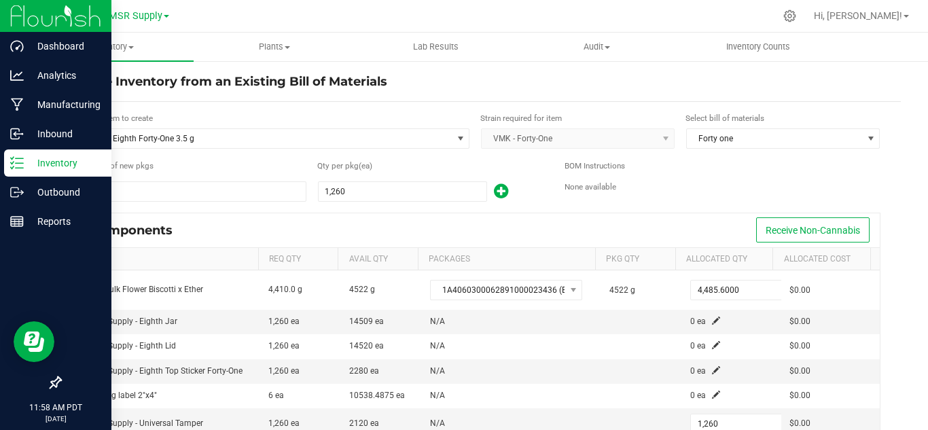
click at [677, 207] on form "Select item to create VMK Eighth Forty-One 3.5 g Strain required for item VMK -…" at bounding box center [480, 411] width 821 height 599
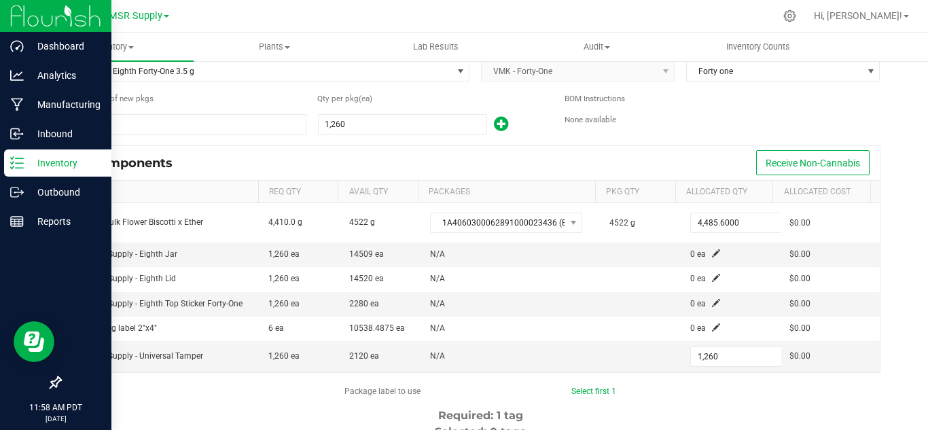
scroll to position [68, 0]
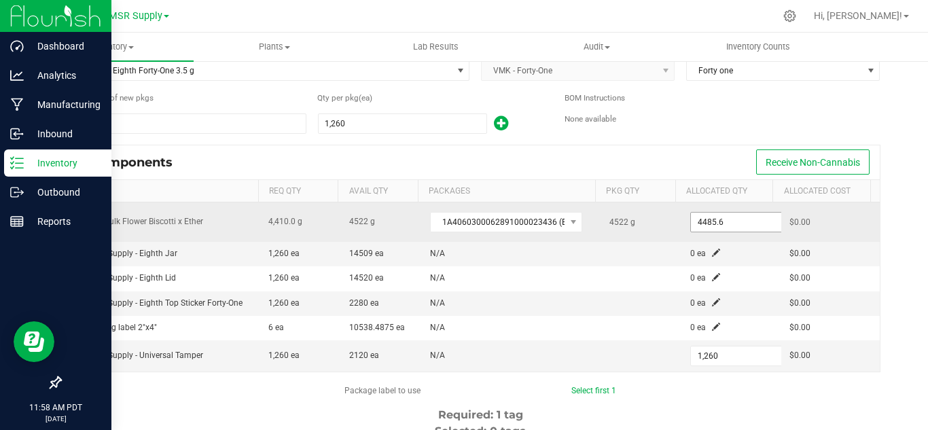
click at [691, 225] on input "4485.6" at bounding box center [741, 222] width 100 height 19
paste input "47.8"
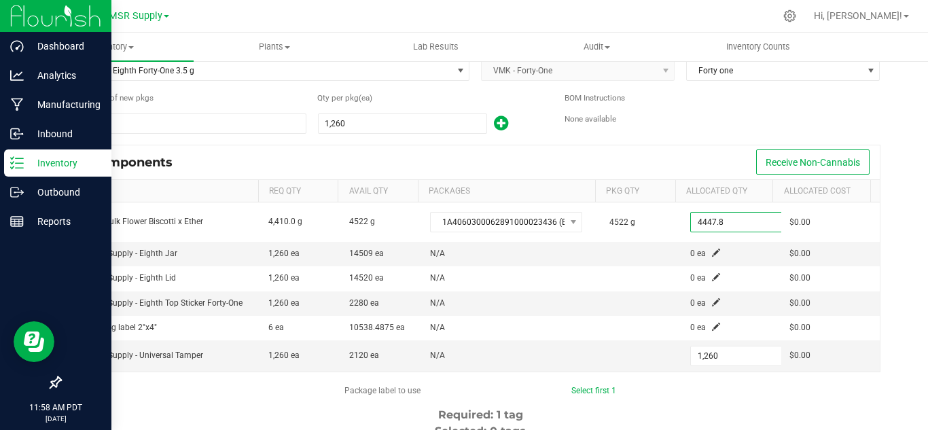
type input "4,447.8000"
click at [685, 152] on div "Components Receive Non-Cannabis" at bounding box center [479, 162] width 799 height 34
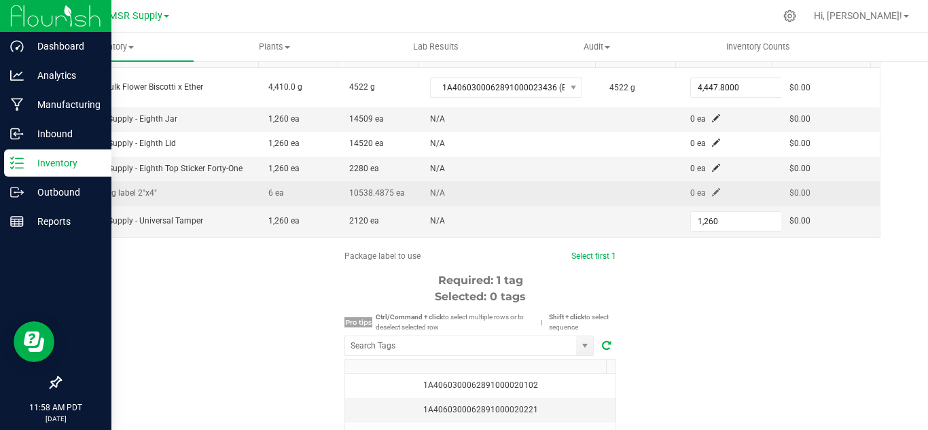
scroll to position [204, 0]
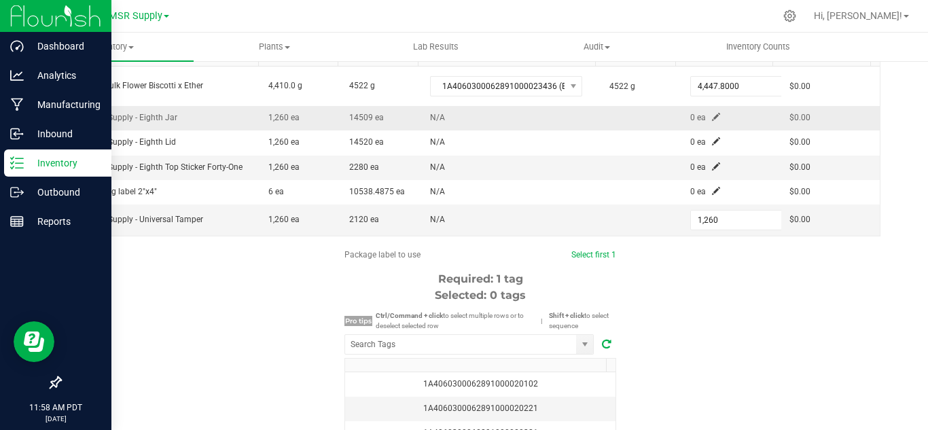
click at [712, 114] on span at bounding box center [716, 117] width 8 height 8
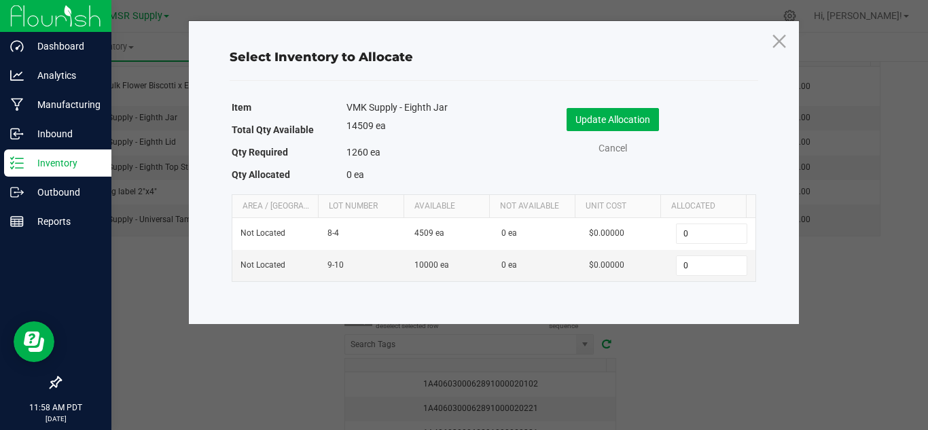
drag, startPoint x: 785, startPoint y: 36, endPoint x: 776, endPoint y: 46, distance: 13.4
click at [785, 36] on icon at bounding box center [779, 40] width 18 height 33
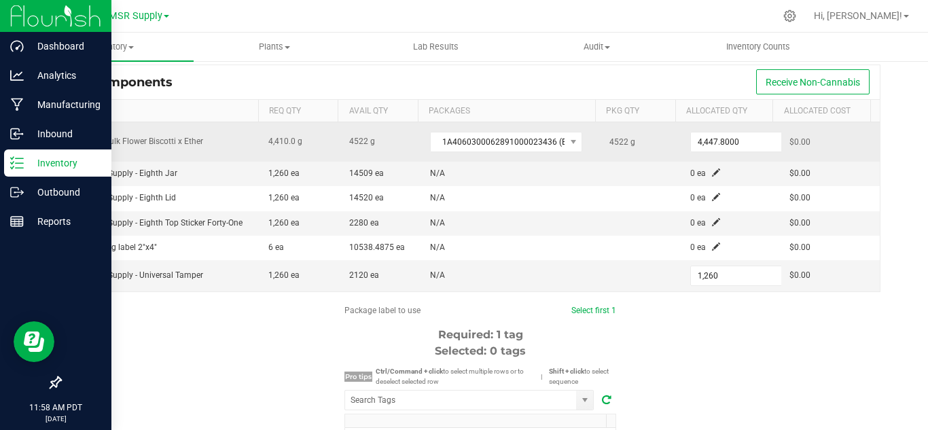
scroll to position [136, 0]
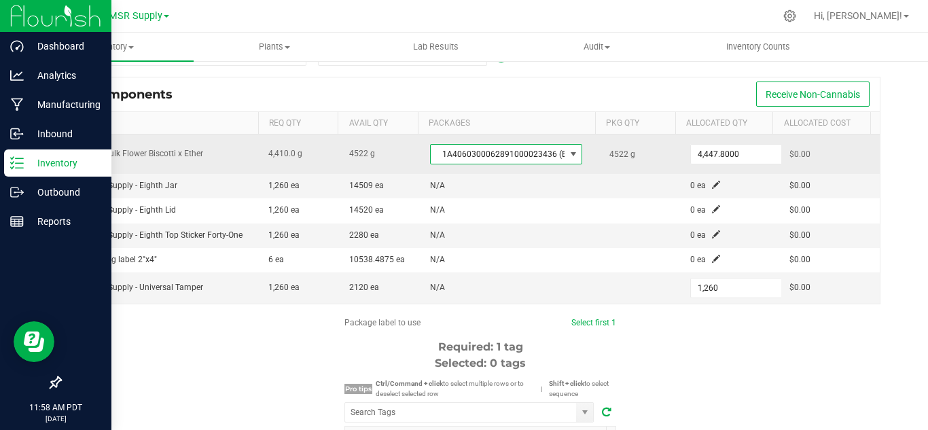
click at [568, 153] on span at bounding box center [573, 154] width 11 height 11
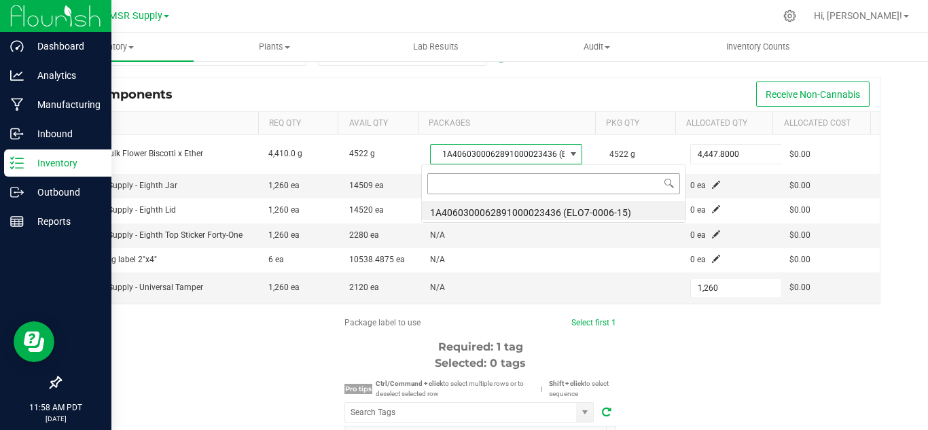
scroll to position [20, 147]
click at [592, 211] on li "1A4060300062891000023436 (ELO7-0006-15)" at bounding box center [554, 210] width 264 height 19
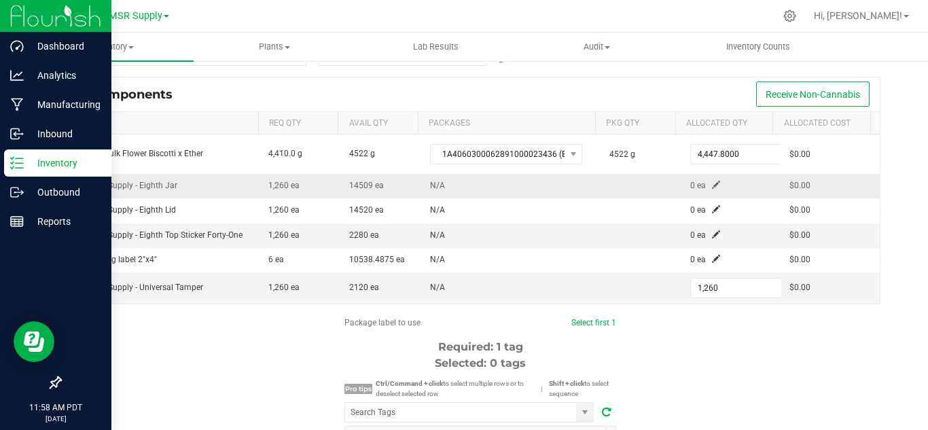
click at [712, 185] on span at bounding box center [716, 185] width 8 height 8
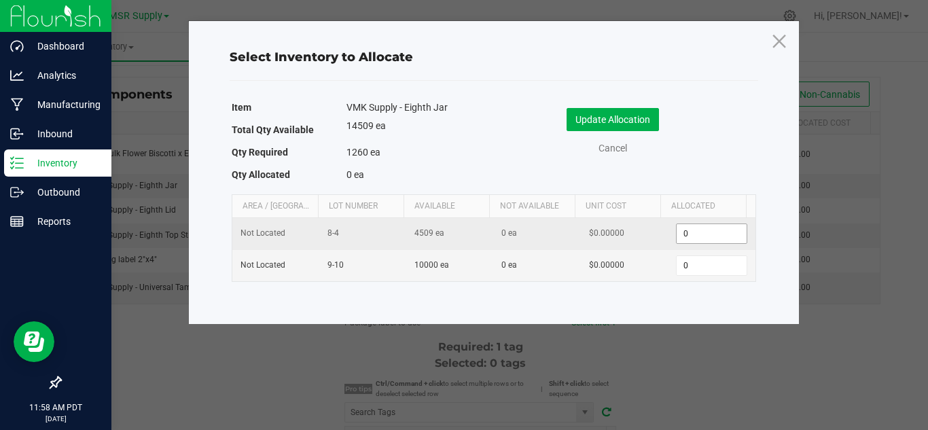
click at [698, 239] on input "0" at bounding box center [711, 233] width 69 height 19
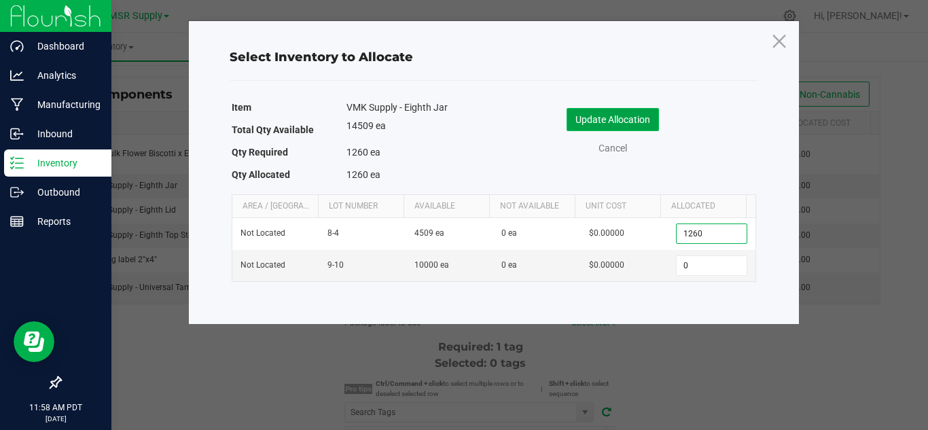
type input "1,260"
click at [629, 118] on button "Update Allocation" at bounding box center [612, 119] width 92 height 23
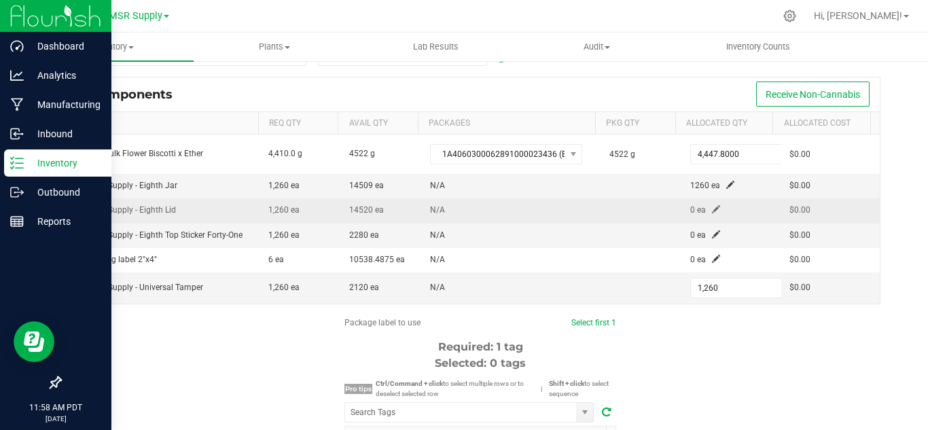
click at [698, 215] on td "0 ea" at bounding box center [731, 210] width 98 height 24
click at [712, 207] on span at bounding box center [716, 209] width 8 height 8
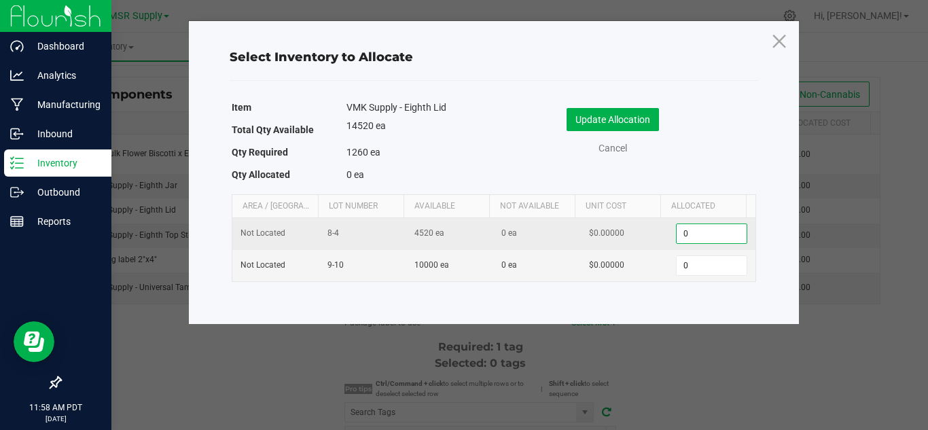
click at [698, 234] on input "0" at bounding box center [711, 233] width 69 height 19
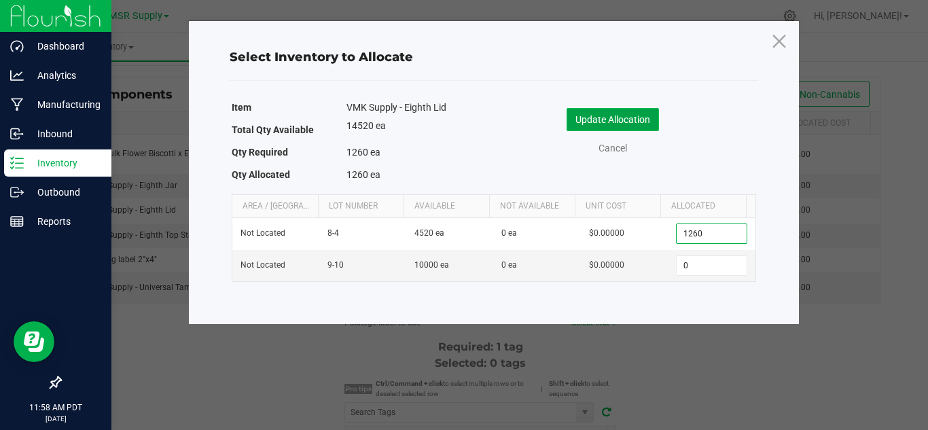
type input "1,260"
click at [626, 125] on button "Update Allocation" at bounding box center [612, 119] width 92 height 23
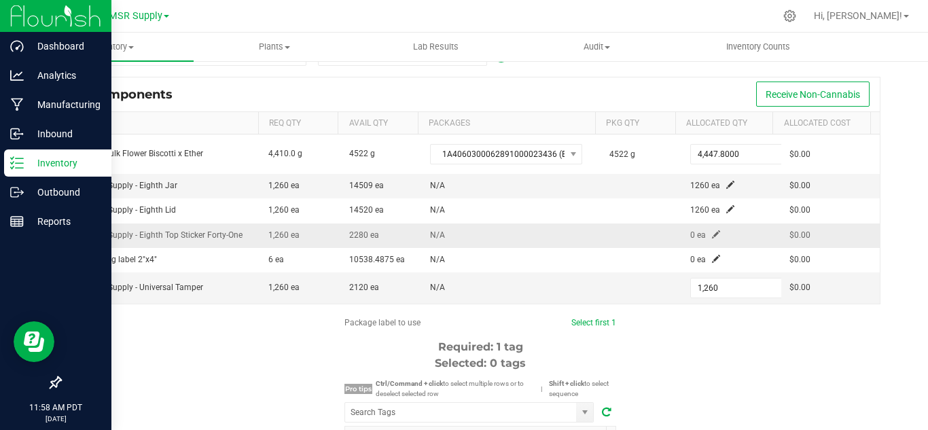
click at [712, 234] on span at bounding box center [716, 234] width 8 height 8
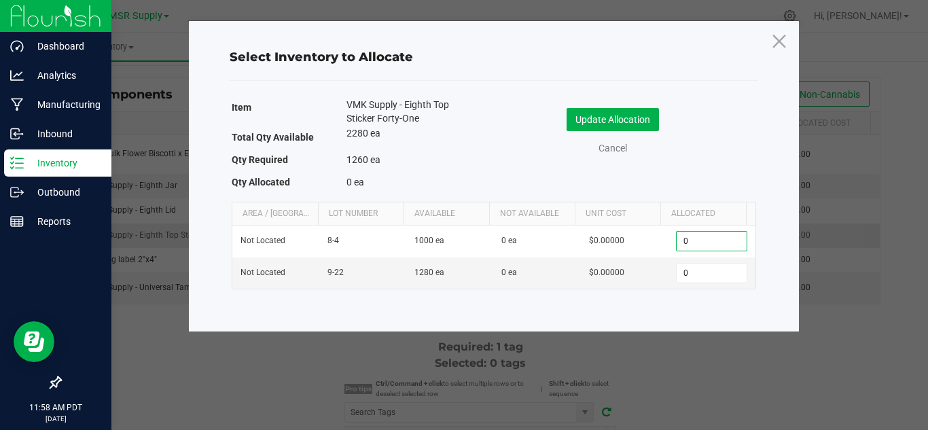
click at [700, 234] on input "0" at bounding box center [711, 241] width 69 height 19
type input "1,000"
click at [687, 270] on input "0" at bounding box center [711, 273] width 69 height 19
type input "260"
click at [598, 120] on button "Update Allocation" at bounding box center [612, 119] width 92 height 23
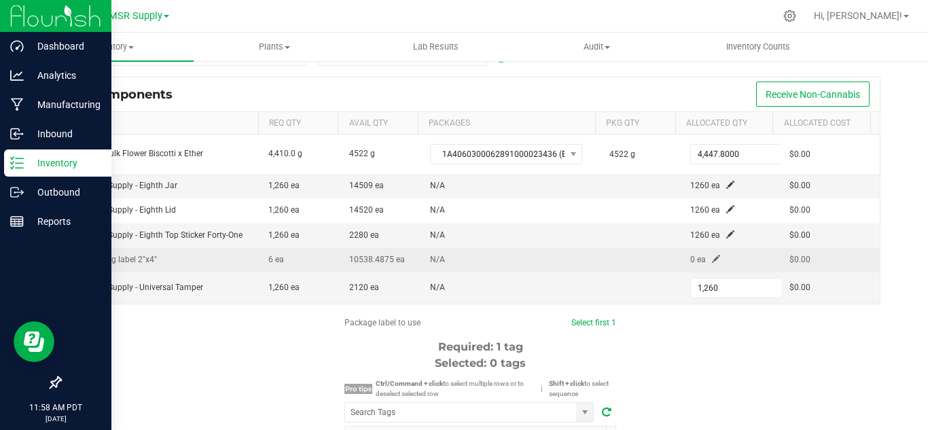
click at [712, 255] on span at bounding box center [716, 259] width 8 height 8
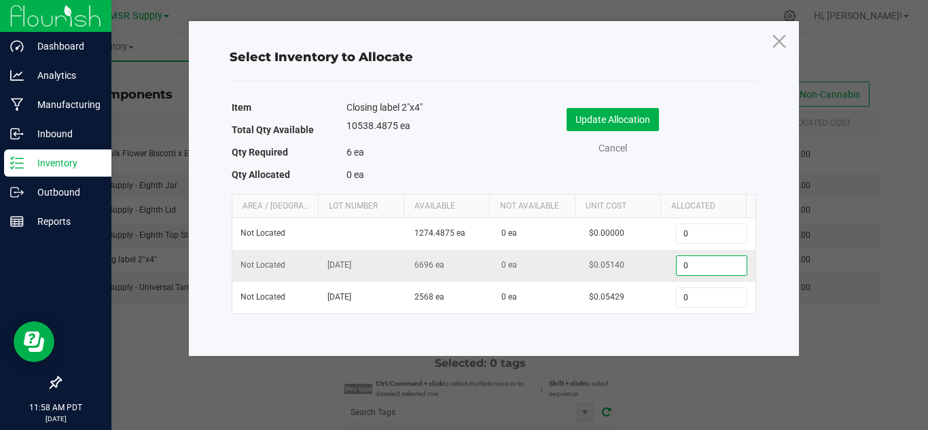
click at [717, 268] on input "0" at bounding box center [711, 265] width 69 height 19
click at [782, 41] on icon at bounding box center [779, 40] width 18 height 33
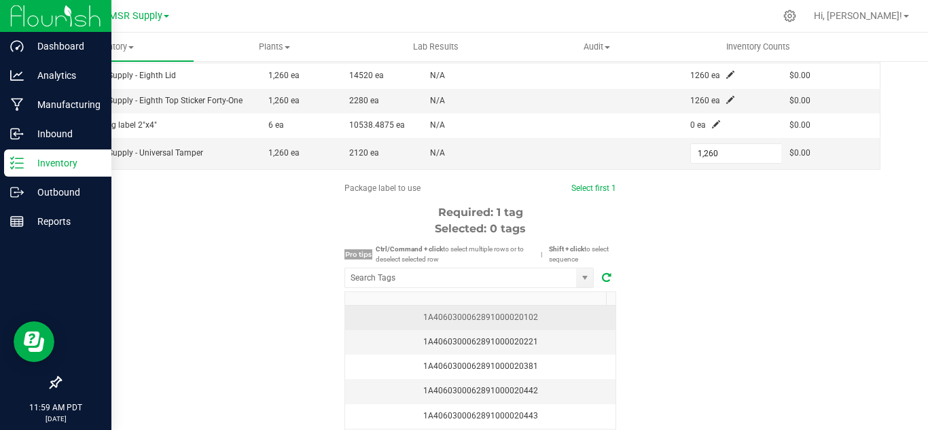
scroll to position [272, 0]
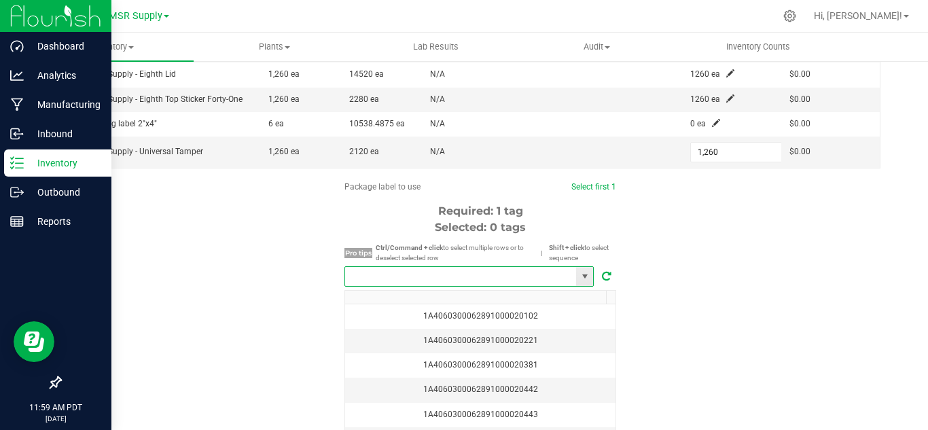
click at [456, 277] on input "NO DATA FOUND" at bounding box center [460, 276] width 231 height 19
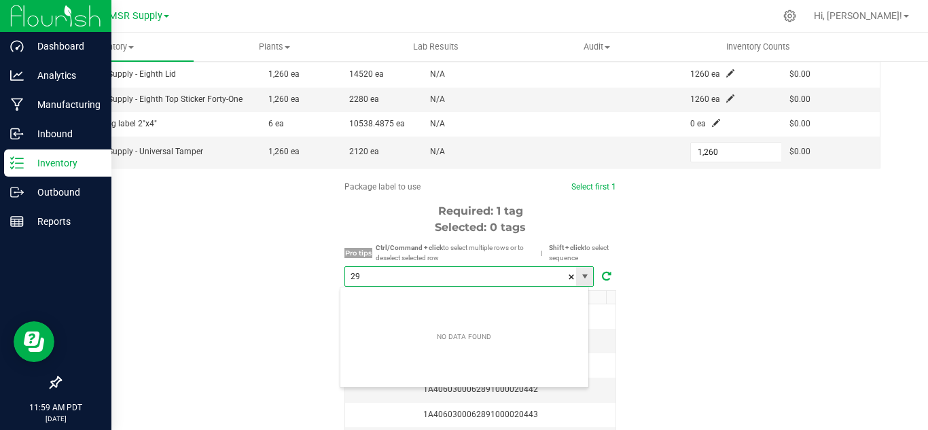
scroll to position [20, 250]
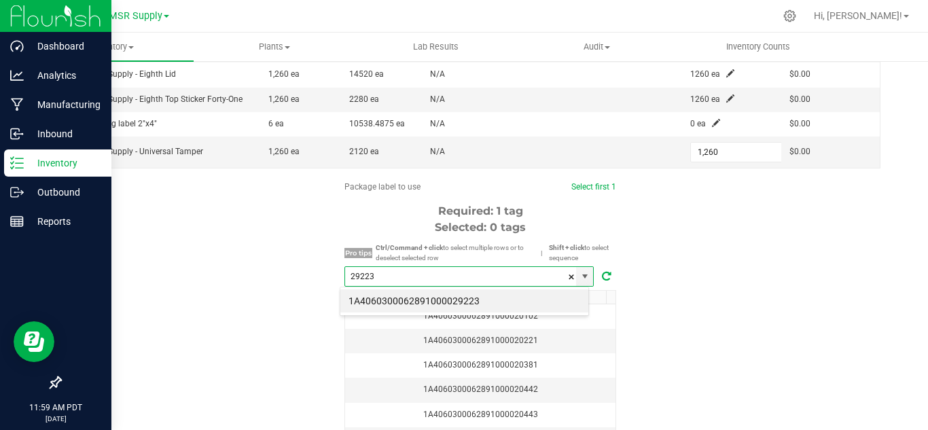
drag, startPoint x: 467, startPoint y: 291, endPoint x: 725, endPoint y: 319, distance: 259.5
click at [471, 291] on li "1A4060300062891000029223" at bounding box center [464, 300] width 248 height 23
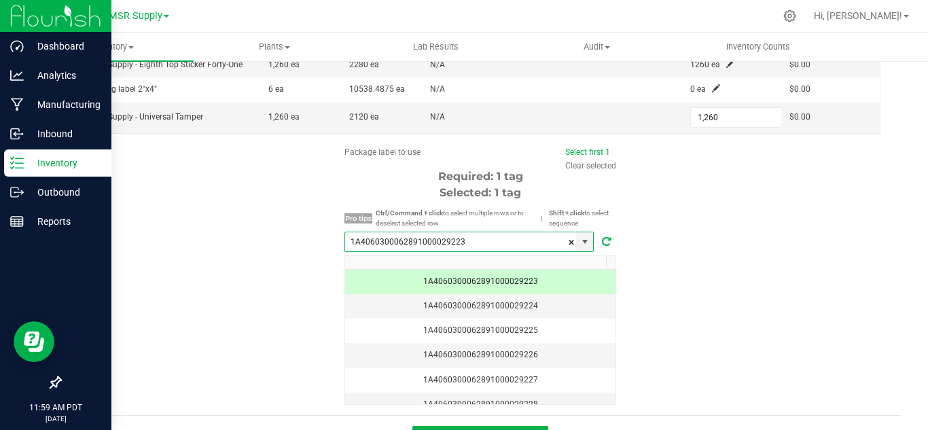
scroll to position [337, 0]
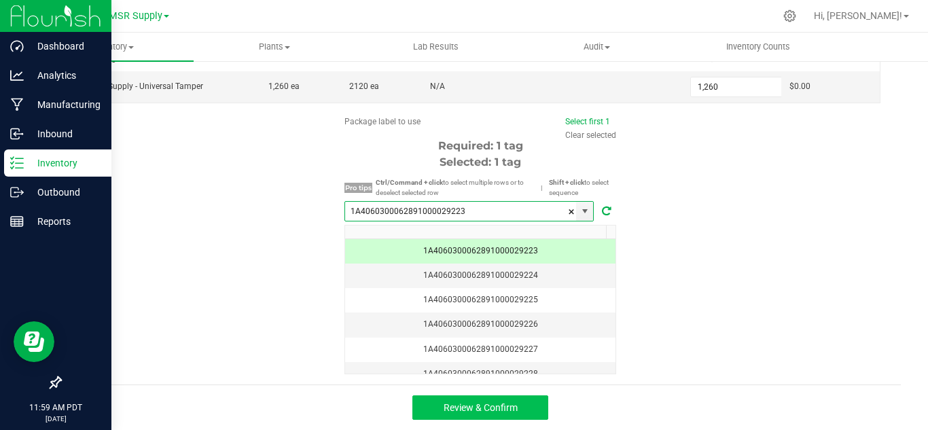
type input "1A4060300062891000029223"
click at [525, 406] on button "Review & Confirm" at bounding box center [480, 407] width 136 height 24
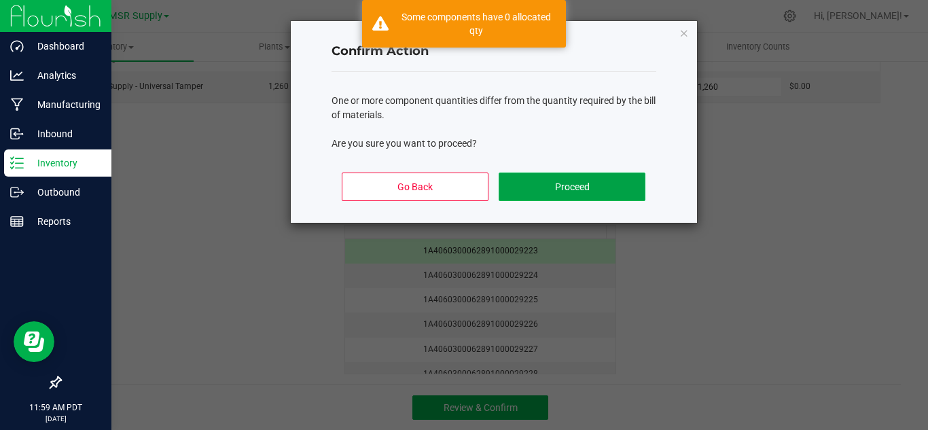
click at [549, 195] on button "Proceed" at bounding box center [572, 187] width 146 height 29
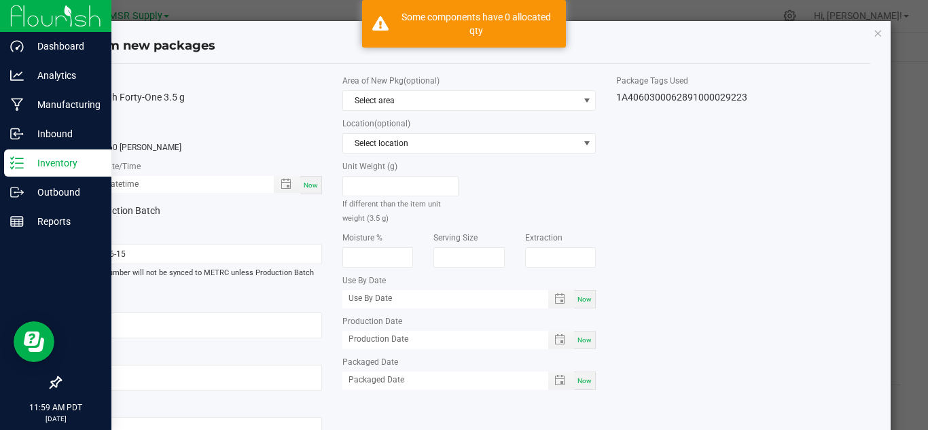
click at [309, 181] on span "Now" at bounding box center [311, 184] width 14 height 7
type input "[DATE] 11:59 AM"
click at [581, 380] on span "Now" at bounding box center [584, 380] width 14 height 7
type input "[DATE]"
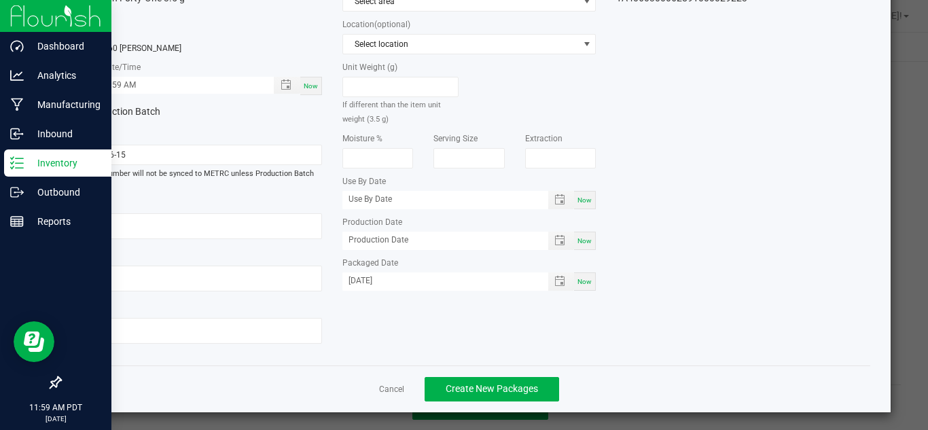
scroll to position [103, 0]
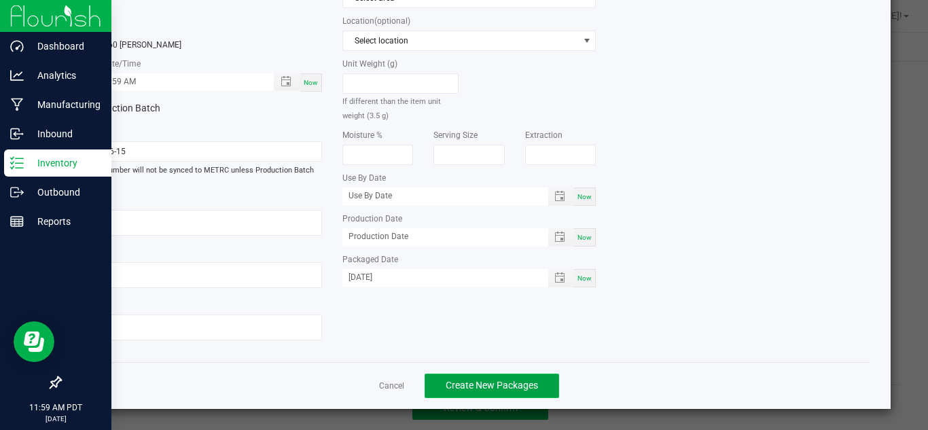
click at [538, 388] on button "Create New Packages" at bounding box center [492, 386] width 134 height 24
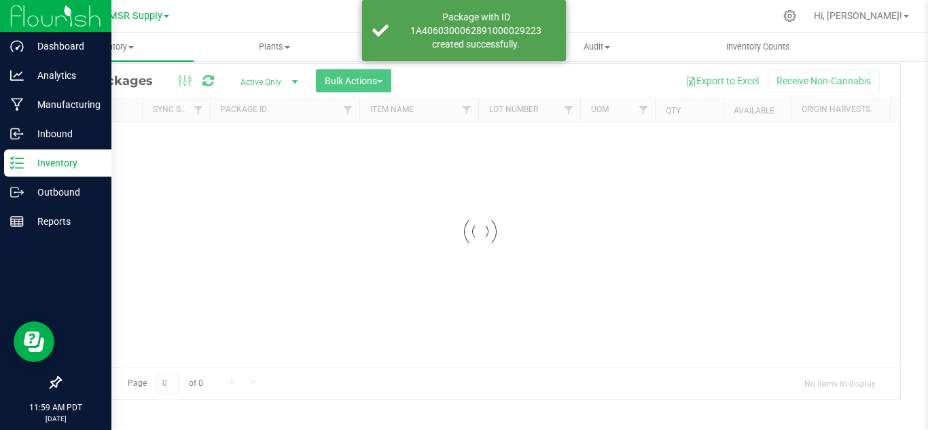
scroll to position [44, 0]
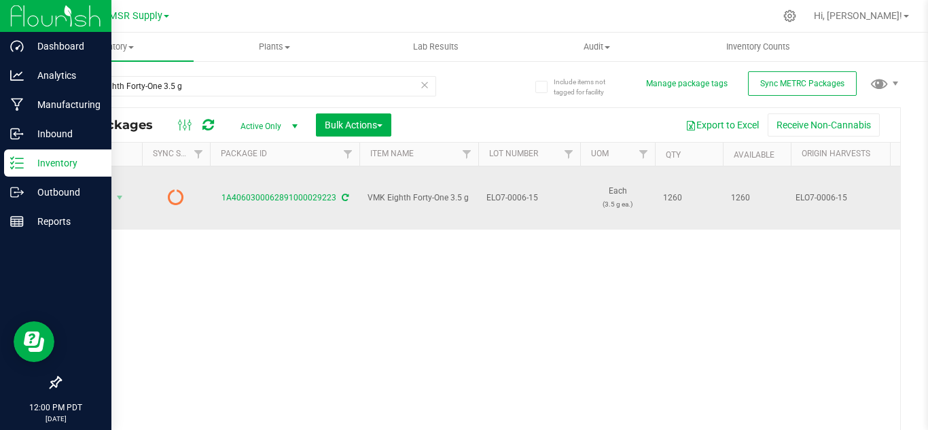
click at [344, 194] on icon at bounding box center [345, 198] width 7 height 8
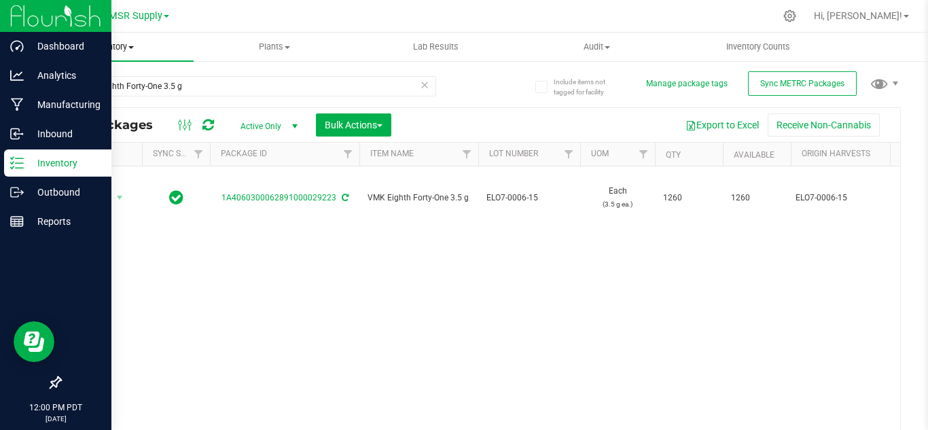
click at [114, 45] on span "Inventory" at bounding box center [113, 47] width 161 height 12
click at [82, 83] on span "All packages" at bounding box center [79, 82] width 93 height 12
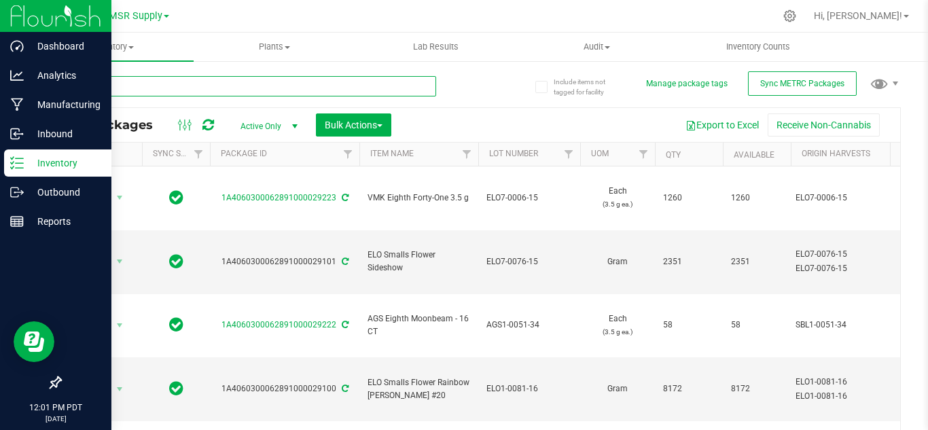
click at [134, 86] on input "text" at bounding box center [248, 86] width 376 height 20
type input "28230"
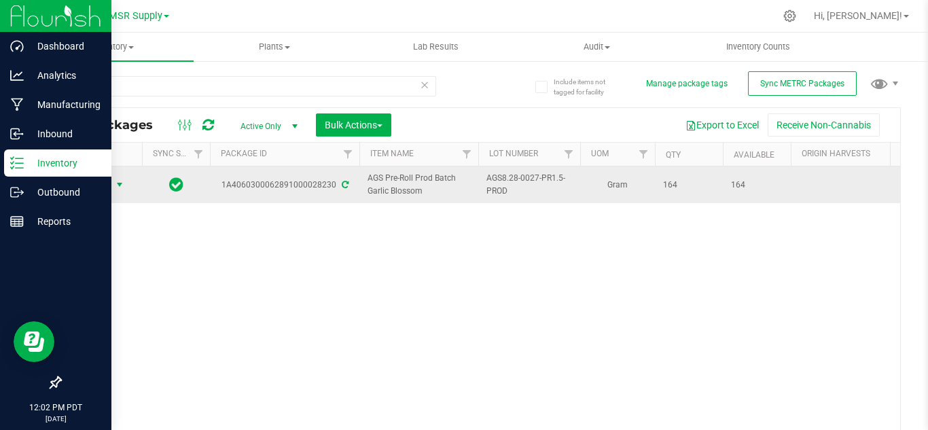
click at [111, 183] on span "select" at bounding box center [119, 184] width 17 height 19
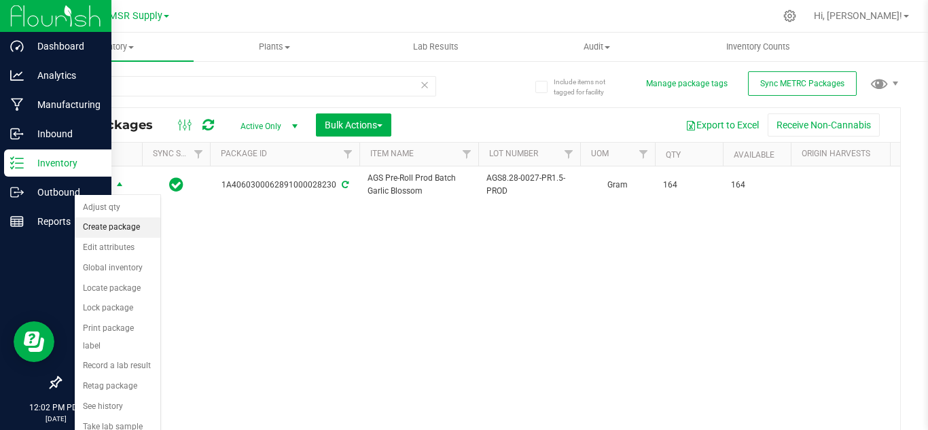
click at [127, 230] on li "Create package" at bounding box center [118, 227] width 86 height 20
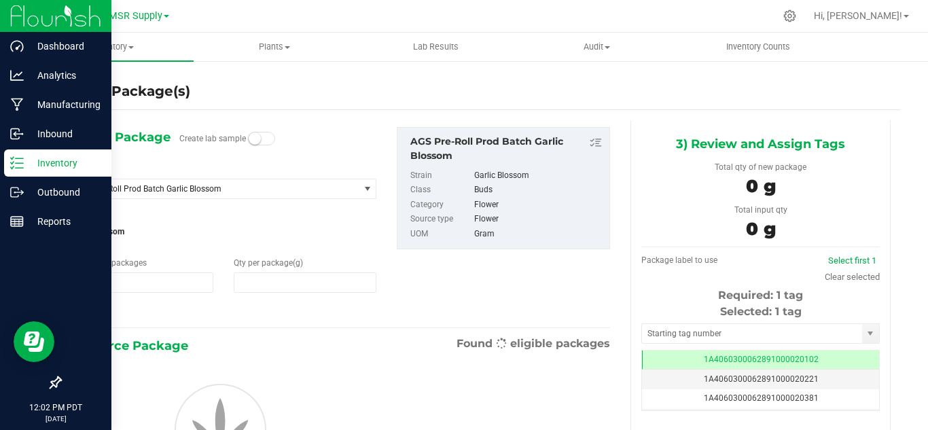
type input "1"
type input "0.0000"
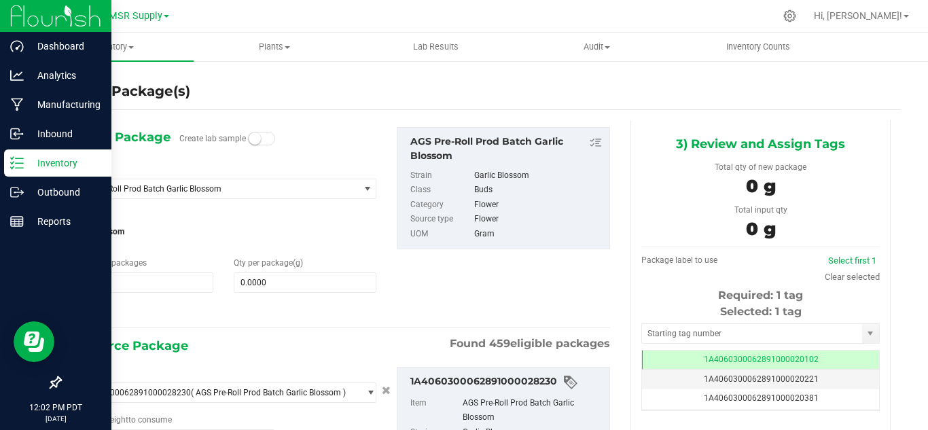
type input "0.0000 g"
click at [337, 184] on span "AGS Pre-Roll Prod Batch Garlic Blossom" at bounding box center [209, 189] width 266 height 10
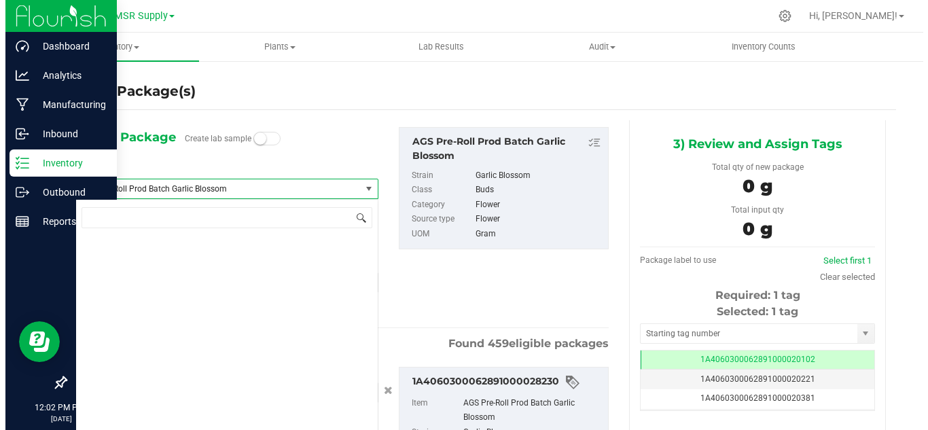
scroll to position [3404, 0]
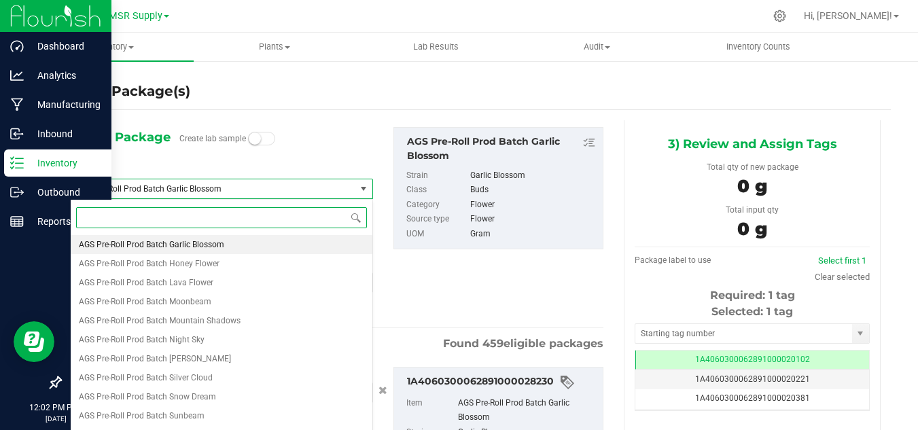
click at [295, 249] on li "AGS Pre-Roll Prod Batch Garlic Blossom" at bounding box center [222, 244] width 302 height 19
type input "0.0000"
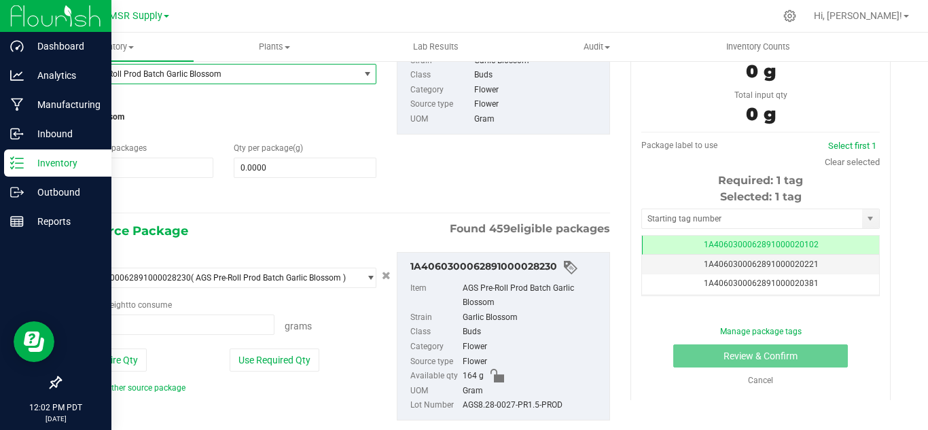
scroll to position [136, 0]
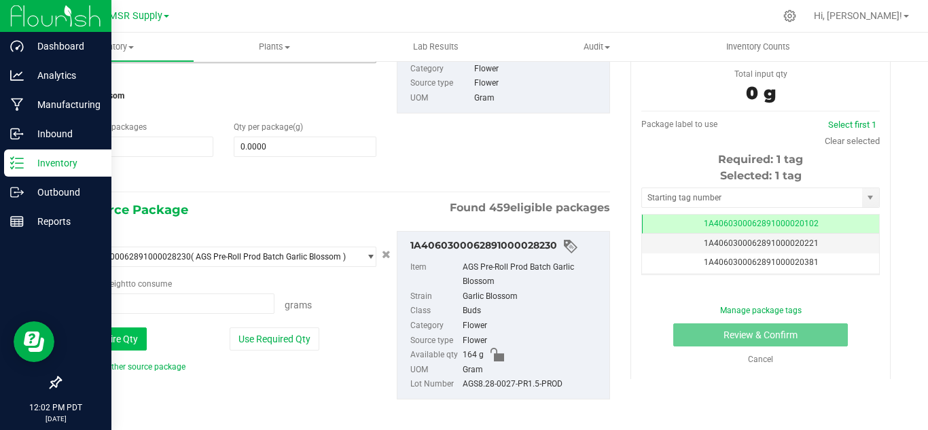
click at [126, 334] on button "Use Entire Qty" at bounding box center [108, 338] width 77 height 23
type input "164.0000 g"
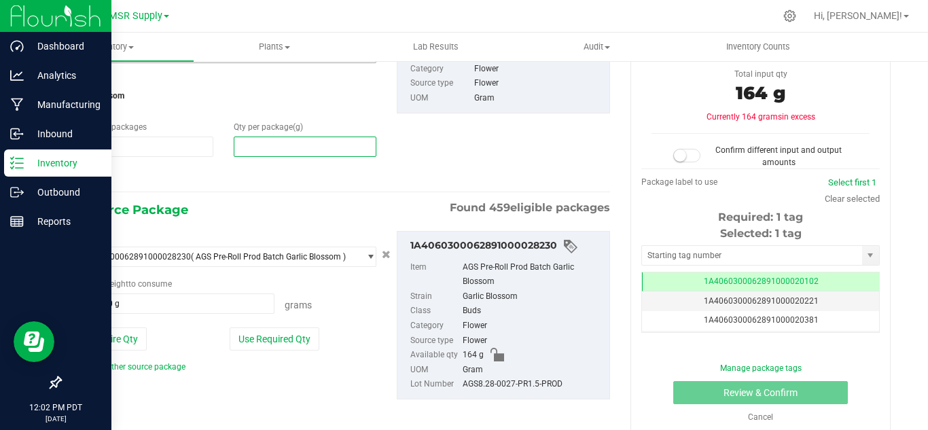
click at [268, 143] on span at bounding box center [305, 147] width 143 height 20
type input "164"
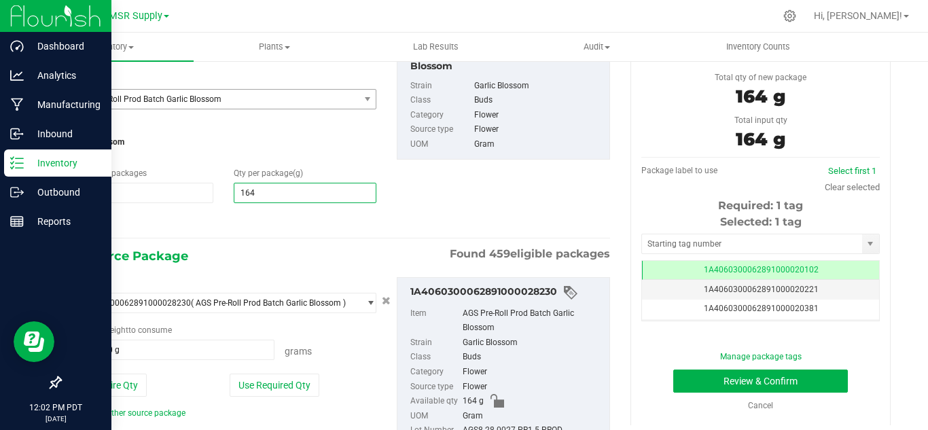
scroll to position [68, 0]
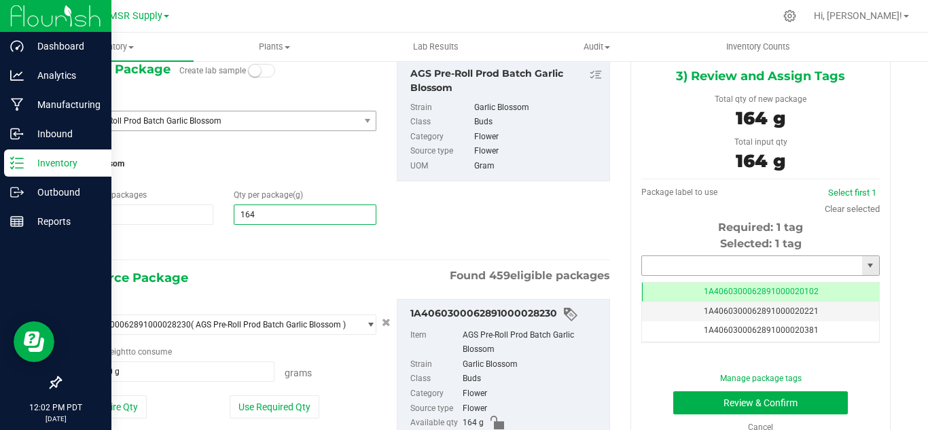
type input "164.0000"
click at [719, 271] on input "text" at bounding box center [752, 265] width 220 height 19
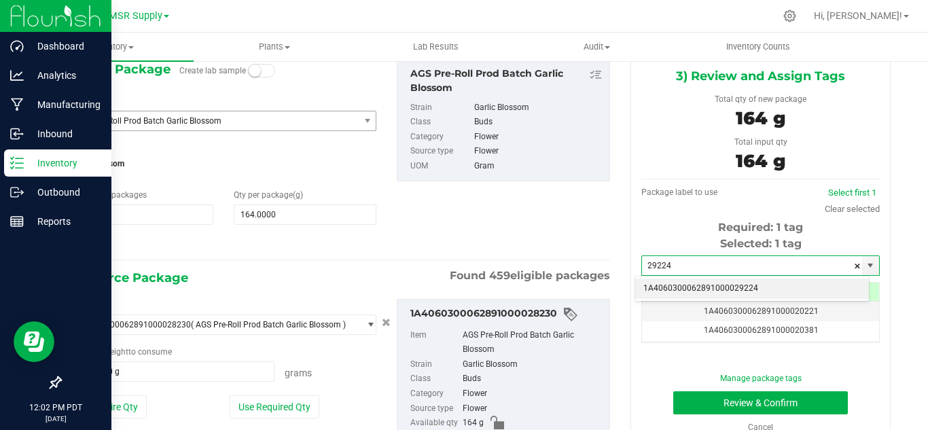
click at [732, 287] on li "1A4060300062891000029224" at bounding box center [752, 288] width 234 height 20
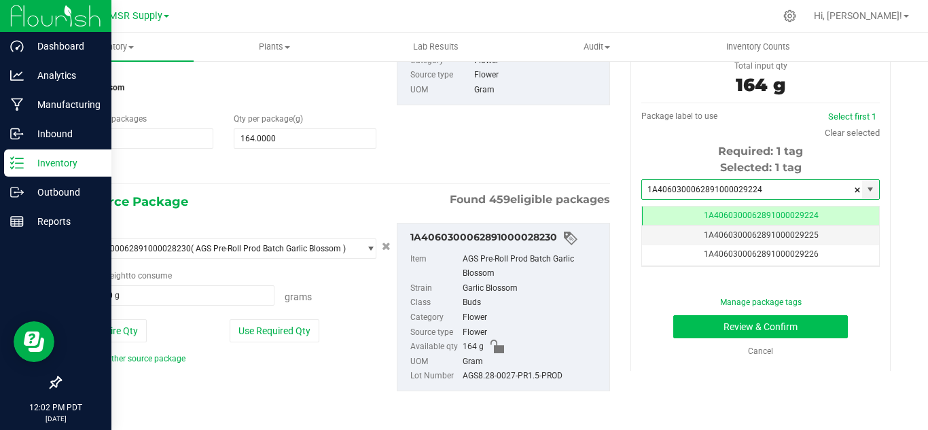
type input "1A4060300062891000029224"
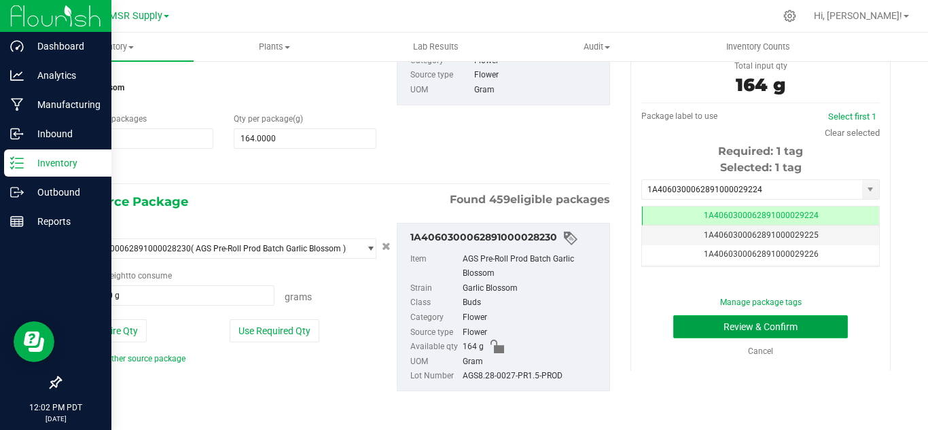
click at [810, 323] on button "Review & Confirm" at bounding box center [760, 326] width 175 height 23
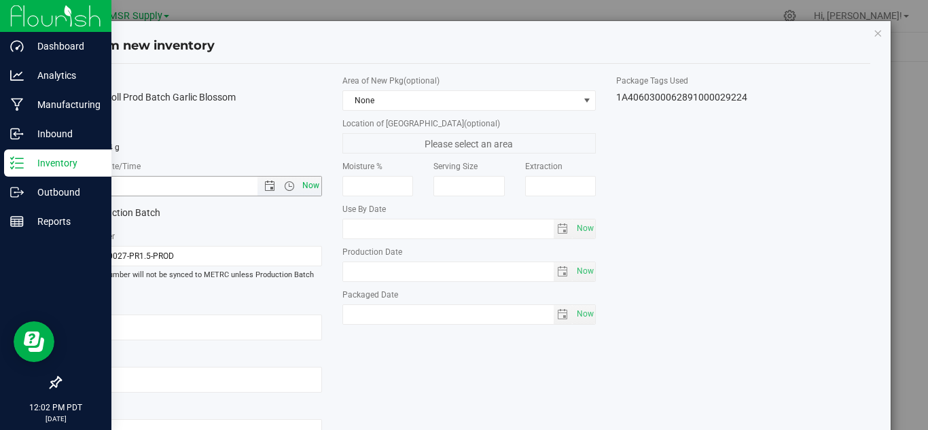
click at [310, 181] on span "Now" at bounding box center [310, 186] width 23 height 20
type input "[DATE] 12:02 PM"
click at [579, 320] on span "Now" at bounding box center [584, 314] width 23 height 20
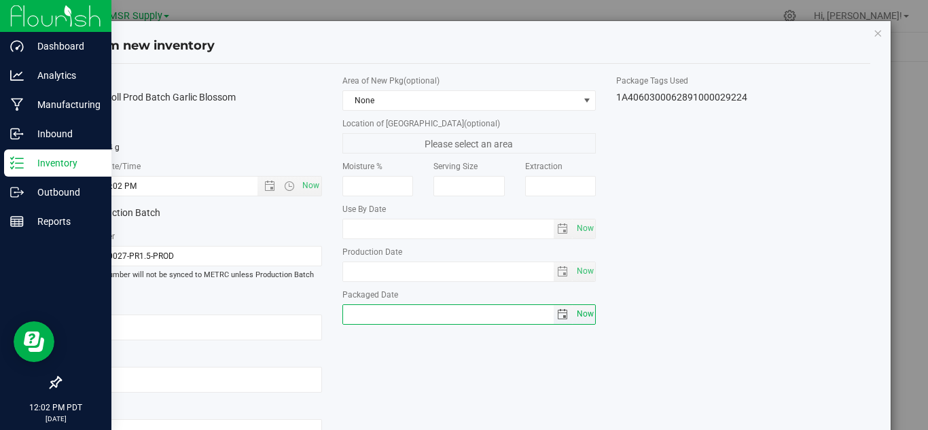
type input "[DATE]"
click at [873, 34] on icon "button" at bounding box center [878, 32] width 10 height 16
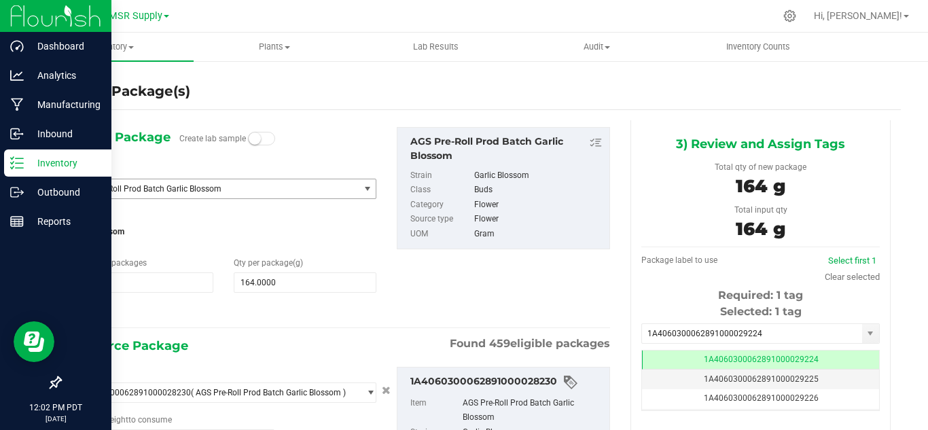
click at [230, 188] on span "AGS Pre-Roll Prod Batch Garlic Blossom" at bounding box center [209, 189] width 266 height 10
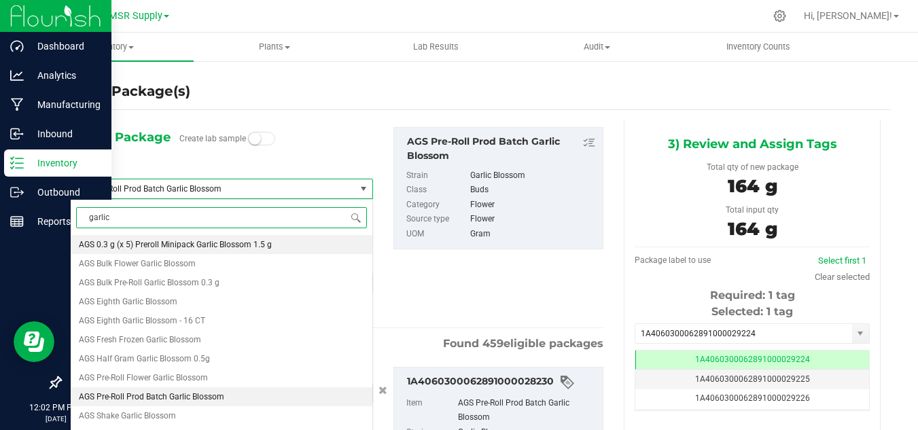
type input "garlic"
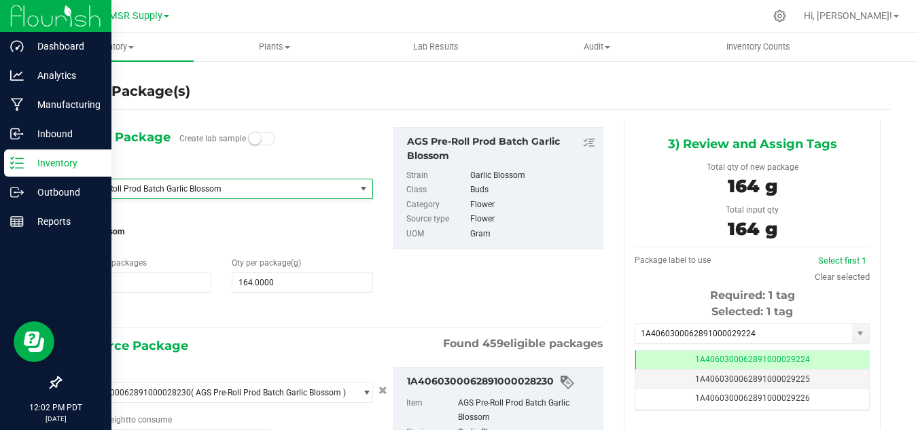
click at [339, 133] on div "1) New Package Create lab sample Select Item AGS Pre-Roll Prod Batch Garlic Blo…" at bounding box center [221, 224] width 323 height 194
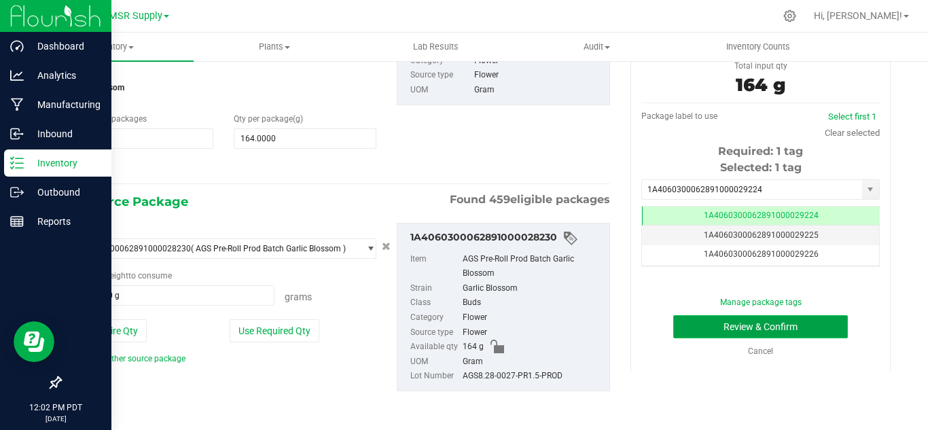
click at [729, 329] on button "Review & Confirm" at bounding box center [760, 326] width 175 height 23
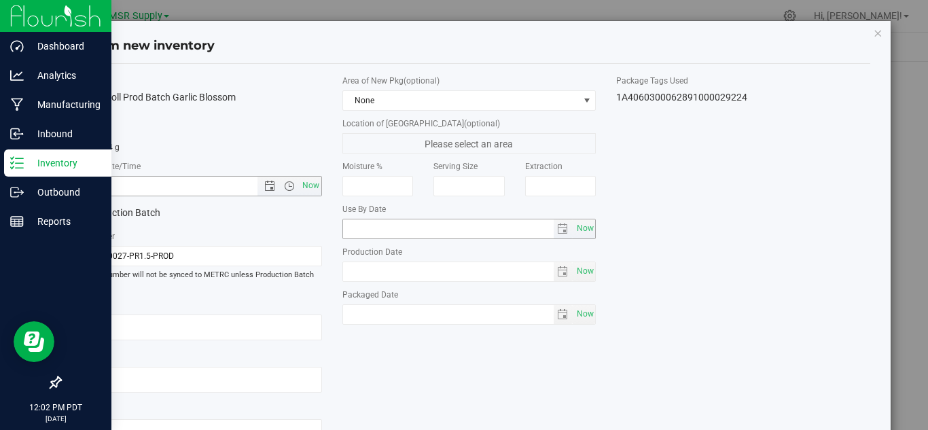
drag, startPoint x: 311, startPoint y: 185, endPoint x: 370, endPoint y: 238, distance: 78.9
click at [310, 185] on span "Now" at bounding box center [310, 186] width 23 height 20
type input "[DATE] 12:02 PM"
click at [585, 314] on span "Now" at bounding box center [584, 314] width 23 height 20
type input "[DATE]"
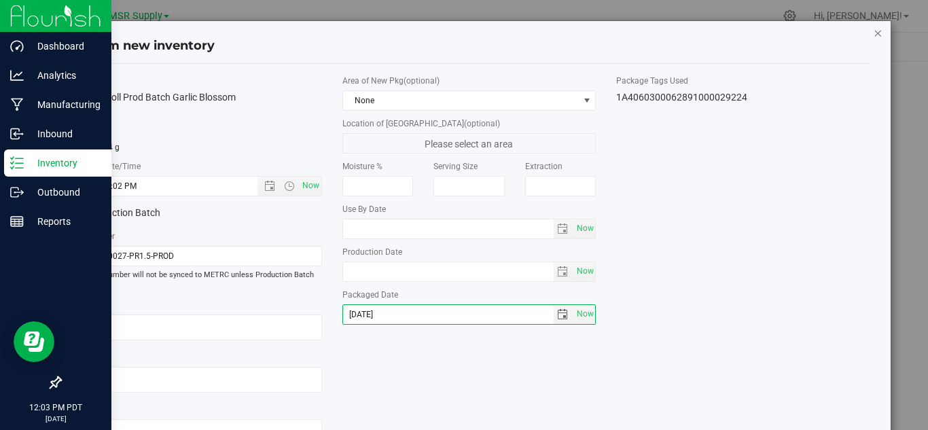
click at [873, 34] on icon "button" at bounding box center [878, 32] width 10 height 16
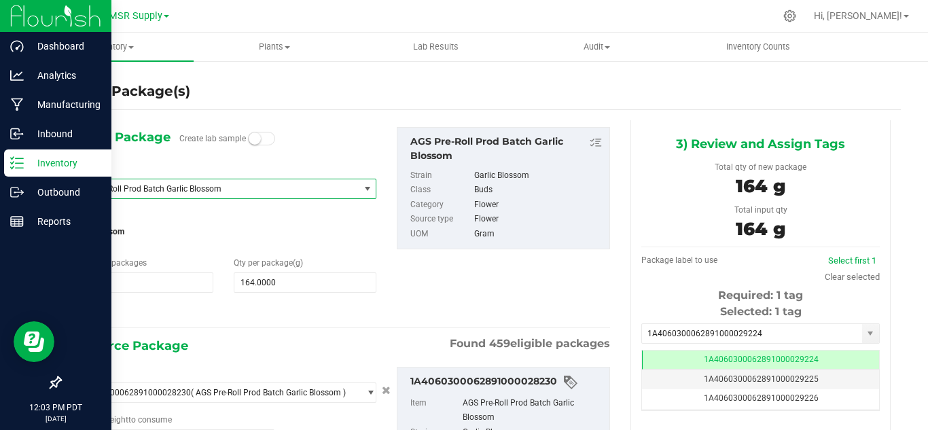
click at [259, 182] on span "AGS Pre-Roll Prod Batch Garlic Blossom" at bounding box center [215, 188] width 288 height 19
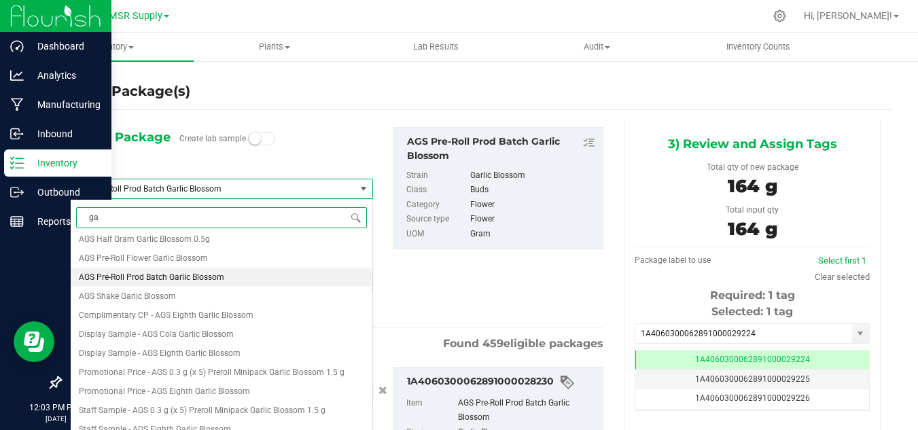
type input "g"
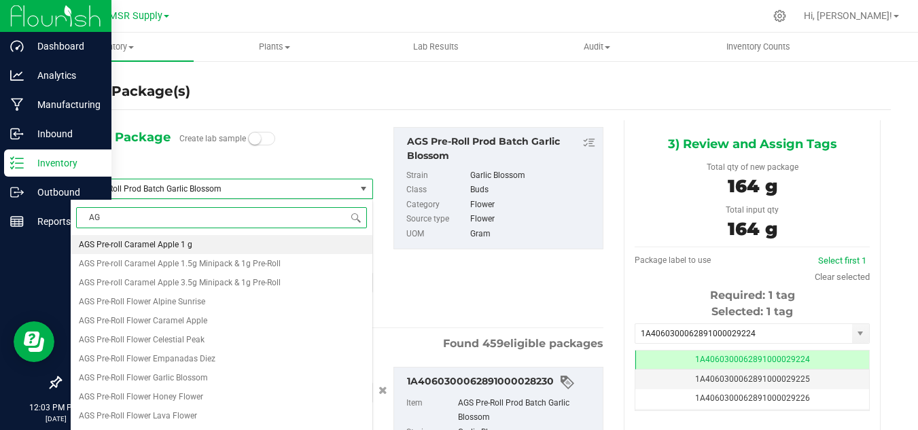
type input "A"
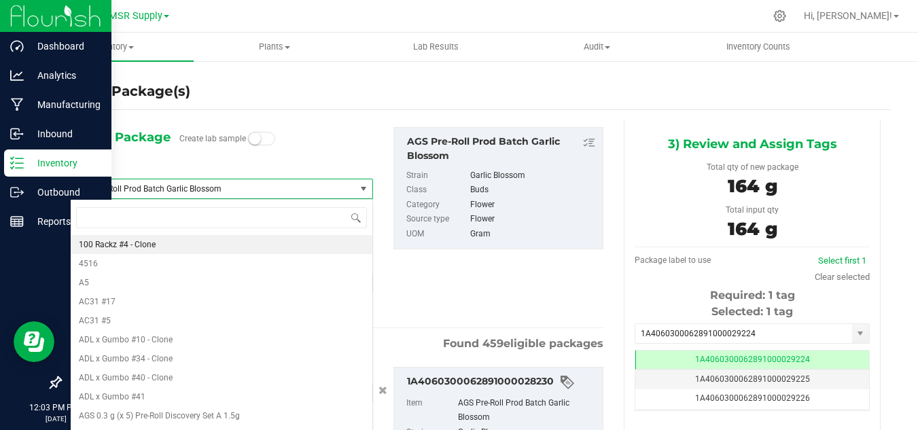
click at [302, 136] on div "1) New Package Create lab sample Select Item AGS Pre-Roll Prod Batch Garlic Blo…" at bounding box center [221, 224] width 323 height 194
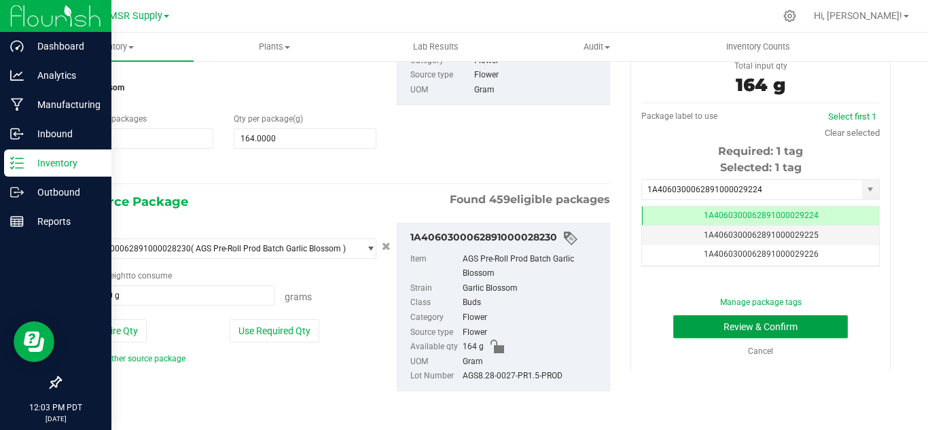
click at [806, 323] on button "Review & Confirm" at bounding box center [760, 326] width 175 height 23
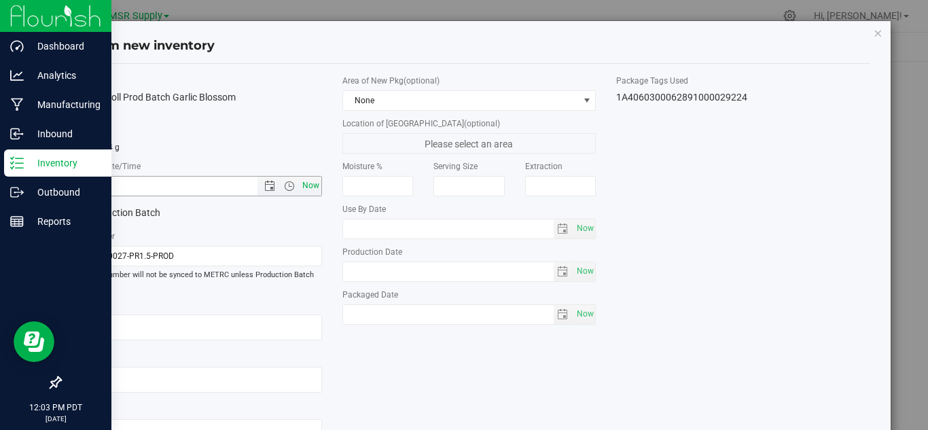
click at [304, 183] on span "Now" at bounding box center [310, 186] width 23 height 20
type input "[DATE] 12:03 PM"
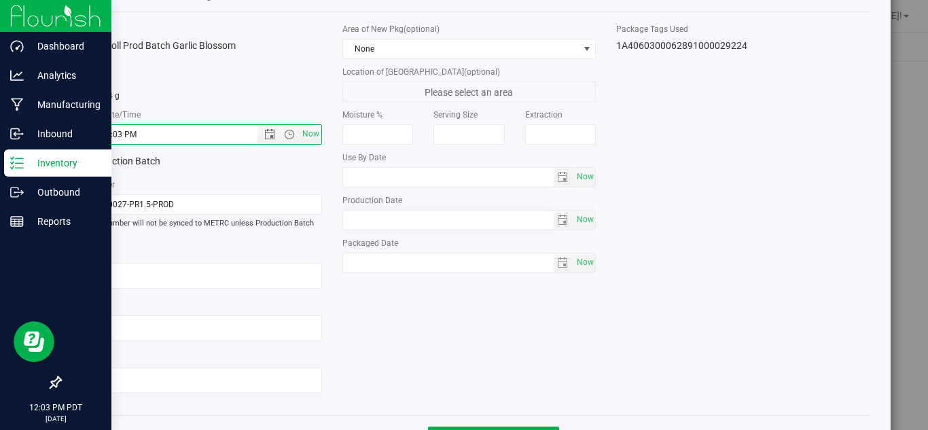
scroll to position [103, 0]
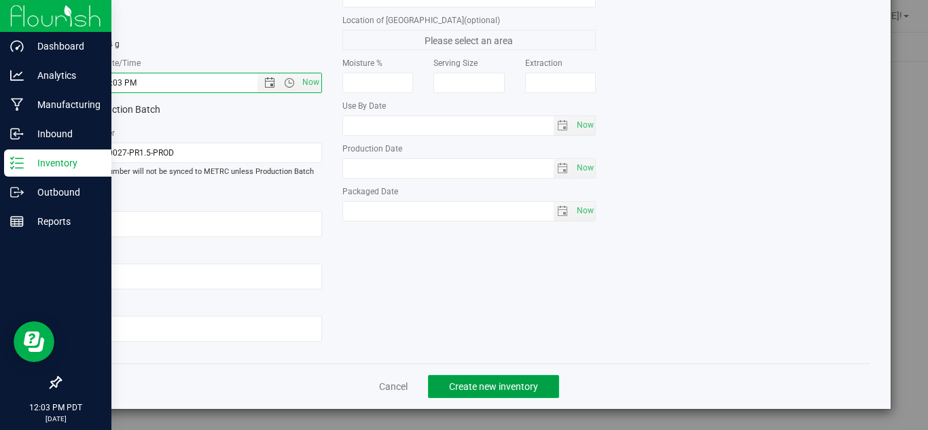
click at [523, 382] on span "Create new inventory" at bounding box center [493, 386] width 89 height 11
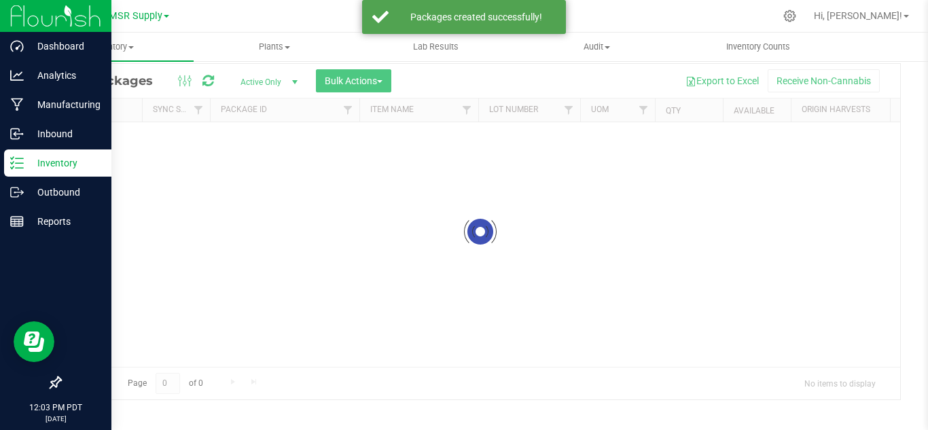
scroll to position [44, 0]
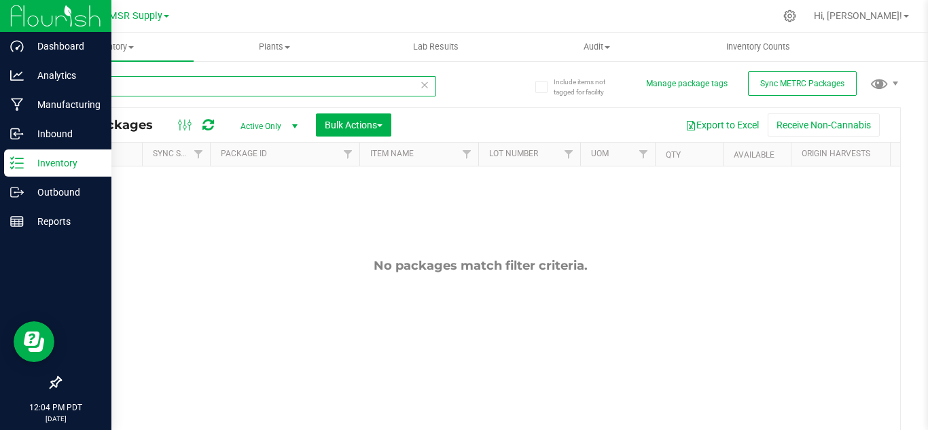
drag, startPoint x: 115, startPoint y: 82, endPoint x: 84, endPoint y: 82, distance: 31.3
click at [84, 82] on input "28230" at bounding box center [248, 86] width 376 height 20
type input "2"
type input "moonbeam"
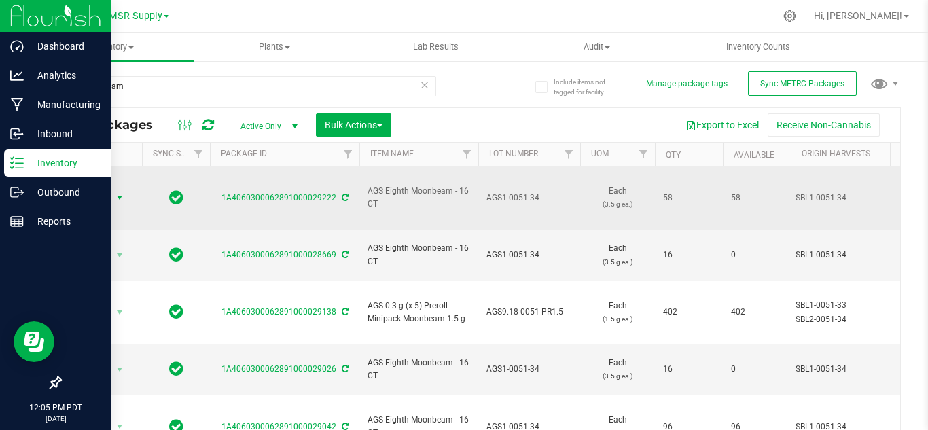
click at [119, 192] on span "select" at bounding box center [119, 197] width 11 height 11
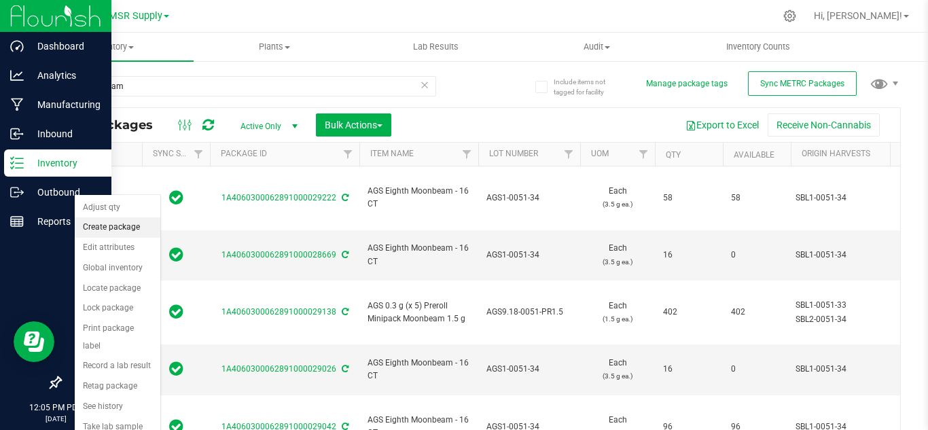
click at [120, 229] on li "Create package" at bounding box center [118, 227] width 86 height 20
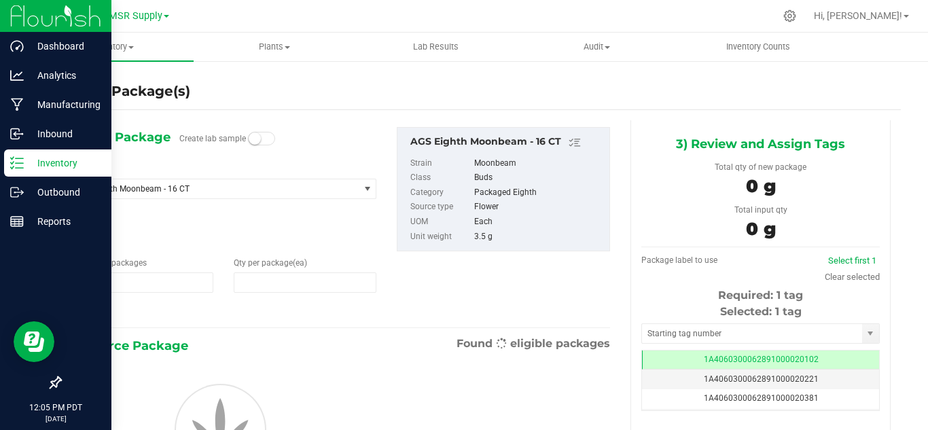
type input "1"
type input "0"
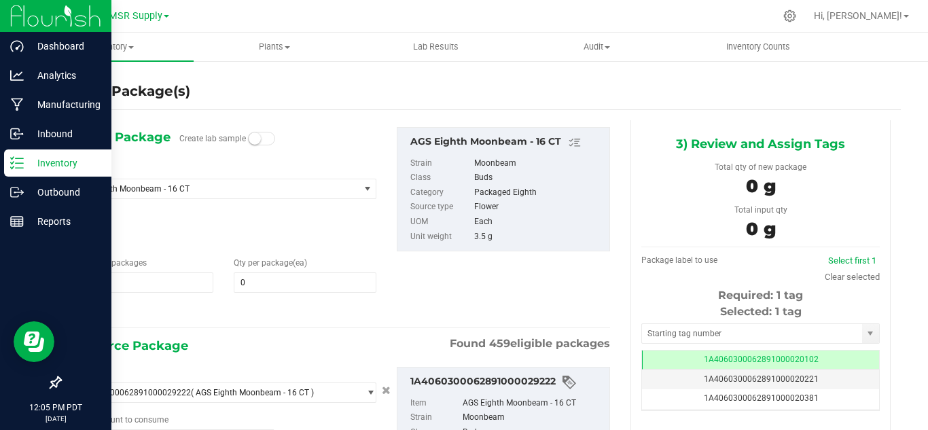
type input "0 ea"
click at [272, 284] on span at bounding box center [305, 282] width 143 height 20
type input "48"
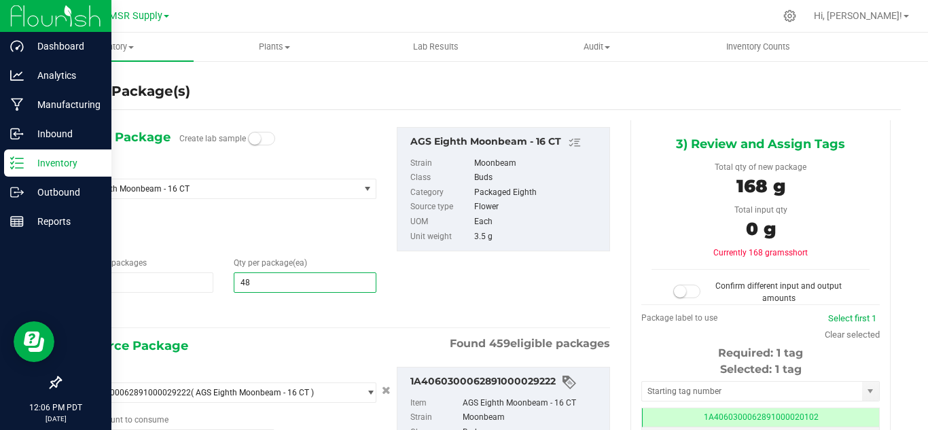
type input "48"
click at [318, 329] on div "1) New Package Create lab sample Select Item AGS Eighth Moonbeam - 16 CT 100 Ra…" at bounding box center [340, 342] width 560 height 444
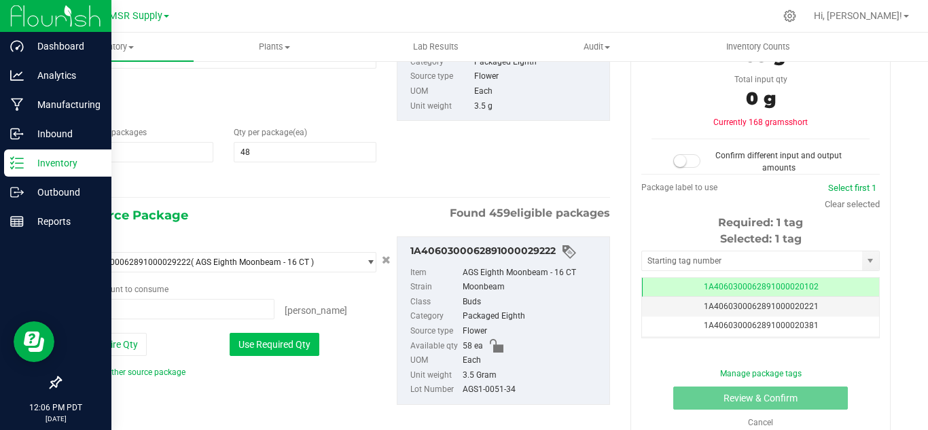
scroll to position [136, 0]
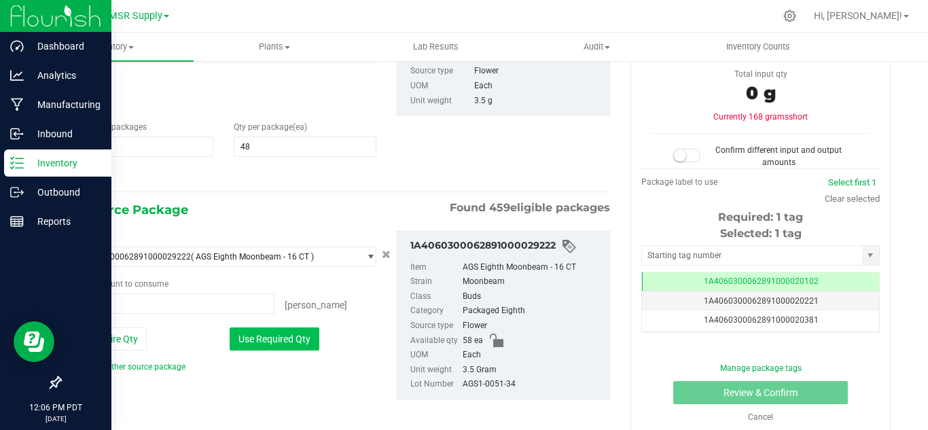
click at [274, 341] on button "Use Required Qty" at bounding box center [275, 338] width 90 height 23
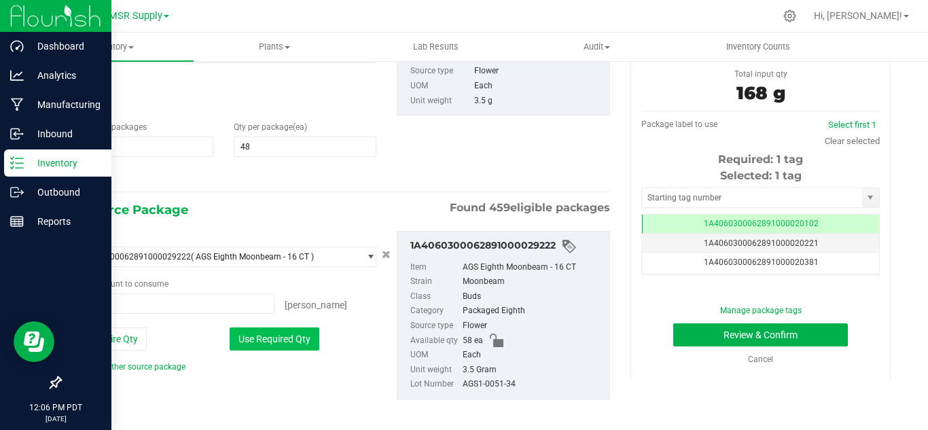
type input "48 ea"
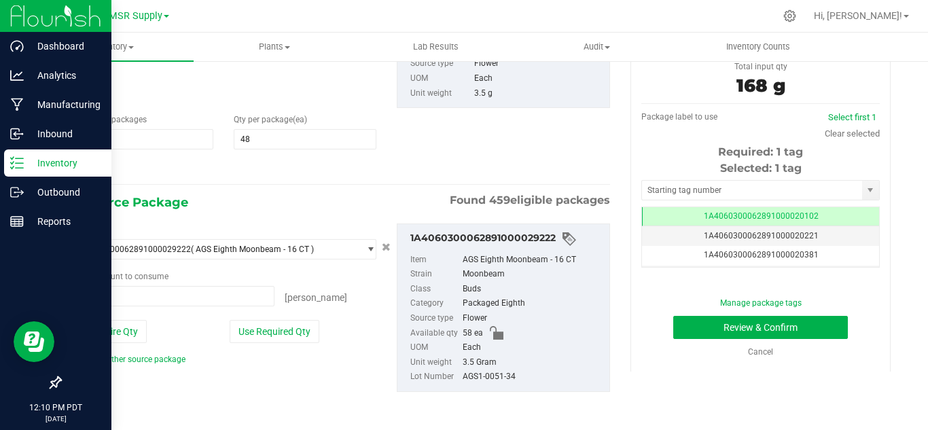
scroll to position [144, 0]
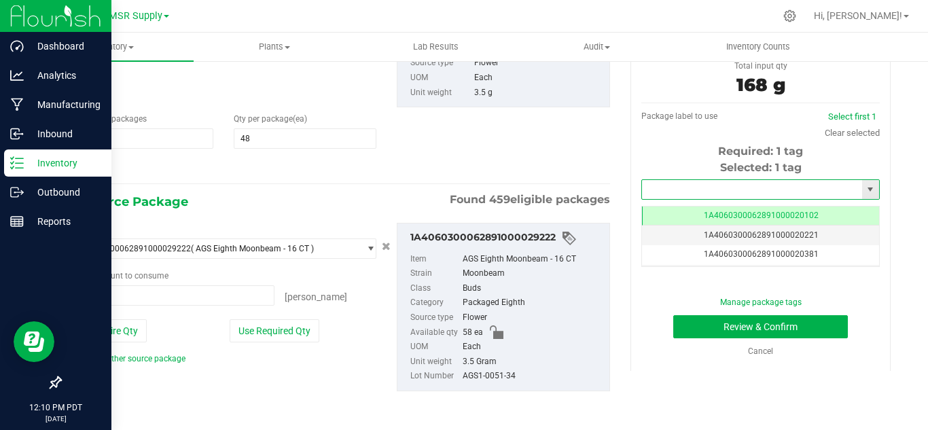
click at [713, 190] on input "text" at bounding box center [752, 189] width 220 height 19
click at [759, 212] on li "1A4060300062891000029225" at bounding box center [752, 212] width 234 height 20
type input "1A4060300062891000029225"
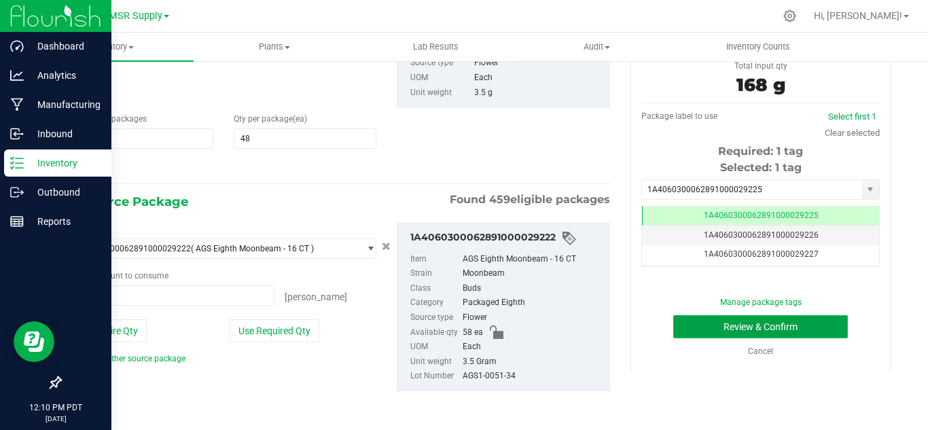
click at [698, 327] on button "Review & Confirm" at bounding box center [760, 326] width 175 height 23
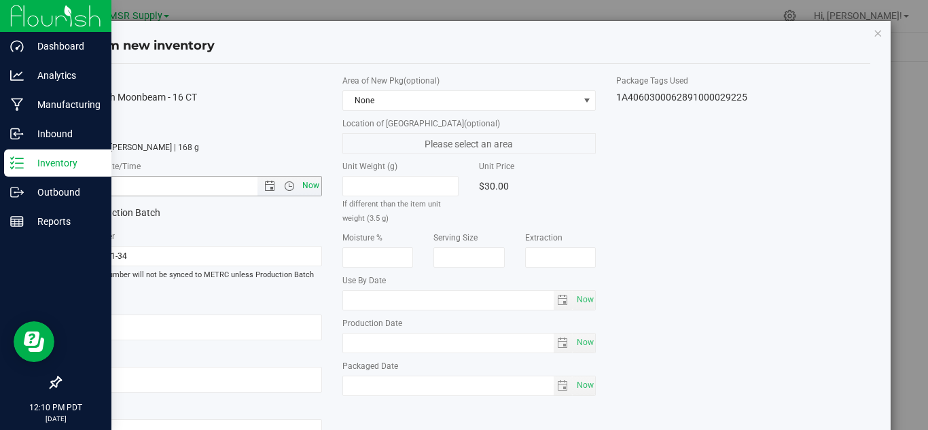
click at [308, 187] on span "Now" at bounding box center [310, 186] width 23 height 20
type input "[DATE] 12:10 PM"
click at [579, 386] on span "Now" at bounding box center [584, 386] width 23 height 20
type input "[DATE]"
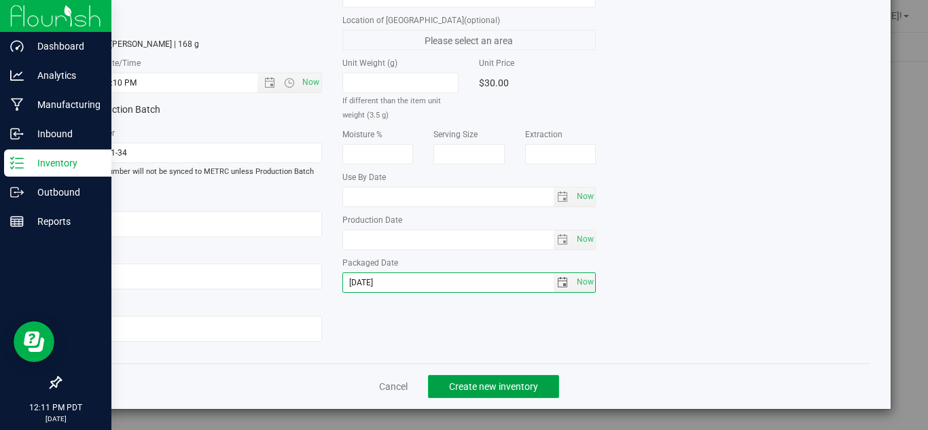
click at [484, 385] on span "Create new inventory" at bounding box center [493, 386] width 89 height 11
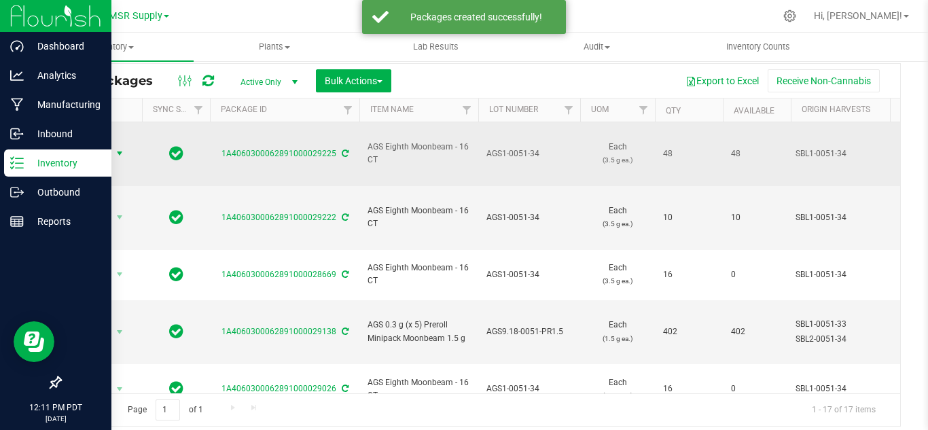
click at [120, 148] on span "select" at bounding box center [119, 153] width 11 height 11
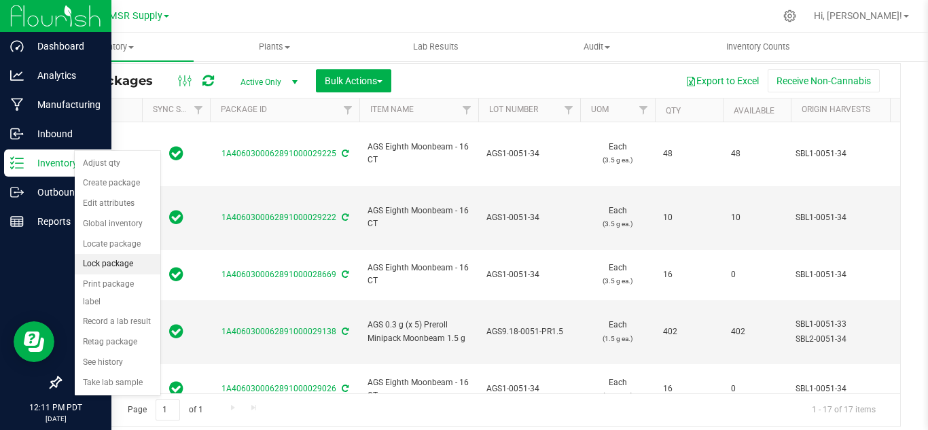
click at [122, 265] on li "Lock package" at bounding box center [118, 264] width 86 height 20
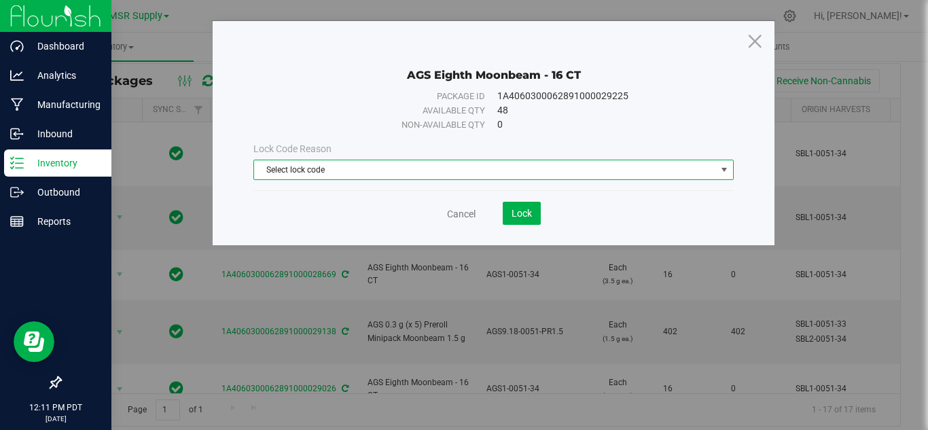
click at [363, 169] on span "Select lock code" at bounding box center [485, 169] width 462 height 19
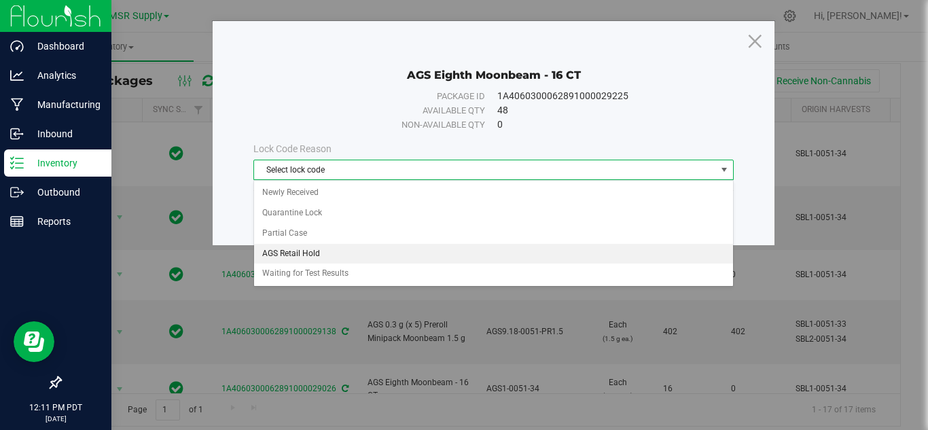
click at [319, 249] on li "AGS Retail Hold" at bounding box center [493, 254] width 479 height 20
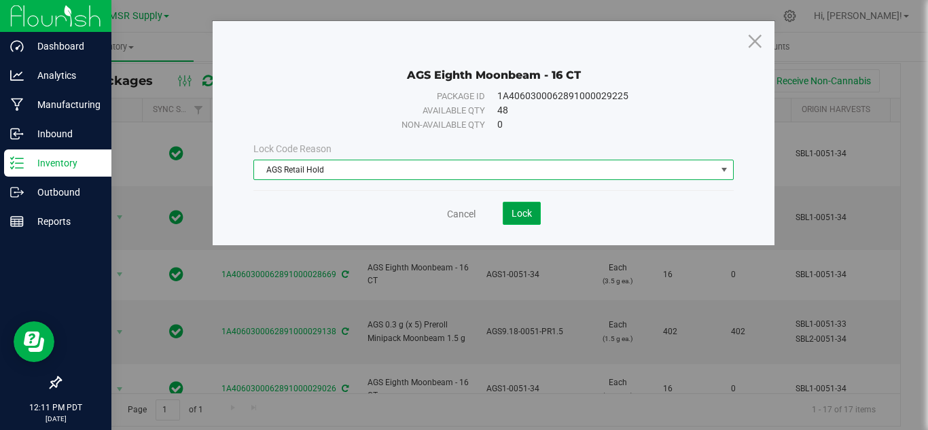
click at [535, 209] on button "Lock" at bounding box center [522, 213] width 38 height 23
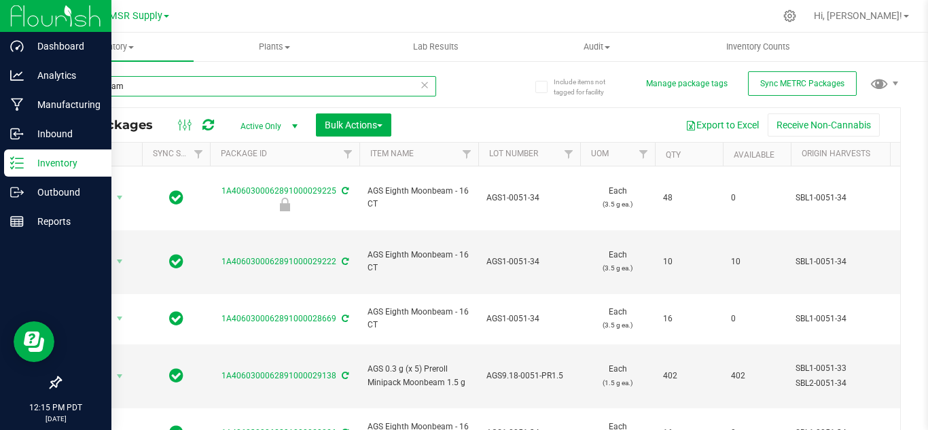
click at [136, 92] on input "moonbeam" at bounding box center [248, 86] width 376 height 20
type input "m"
type input "electric colada"
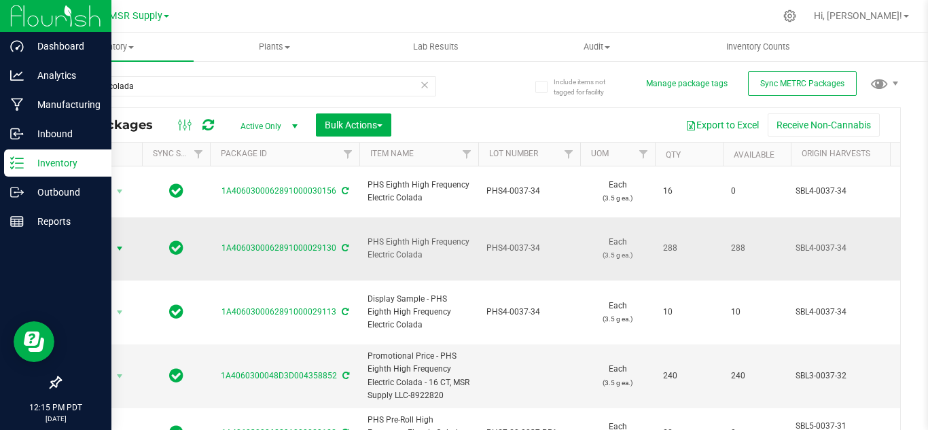
click at [120, 243] on span "select" at bounding box center [119, 248] width 11 height 11
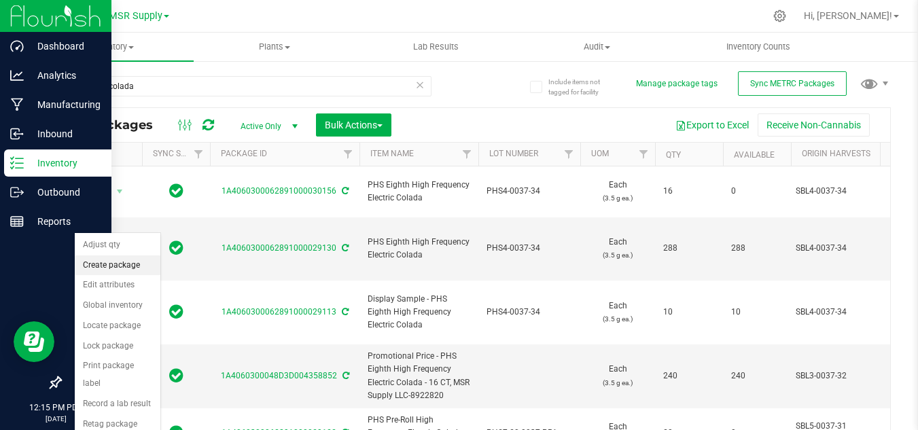
click at [120, 265] on li "Create package" at bounding box center [118, 265] width 86 height 20
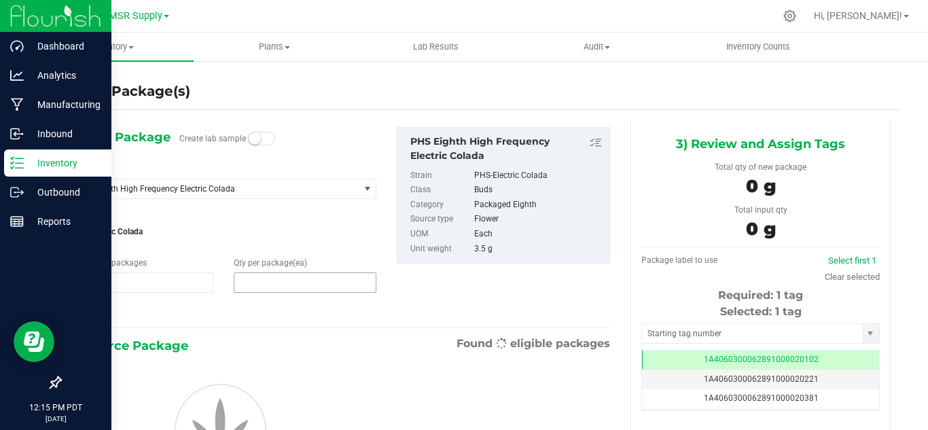
type input "1"
type input "0"
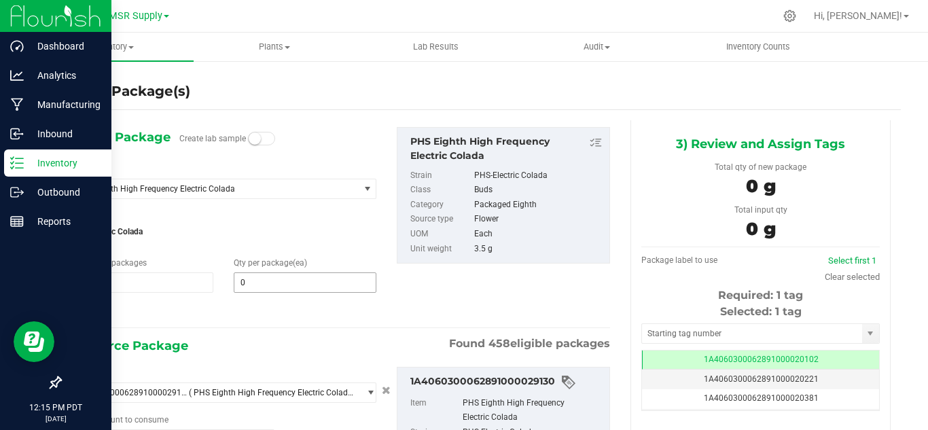
scroll to position [0, -1]
click at [334, 286] on span at bounding box center [305, 282] width 143 height 20
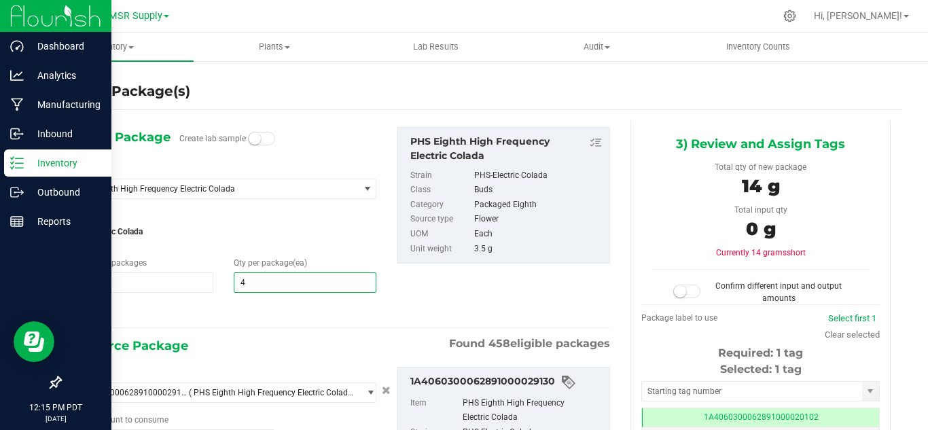
type input "48"
click at [327, 299] on div "1) New Package Create lab sample Select Item PHS Eighth High Frequency Electric…" at bounding box center [223, 224] width 327 height 194
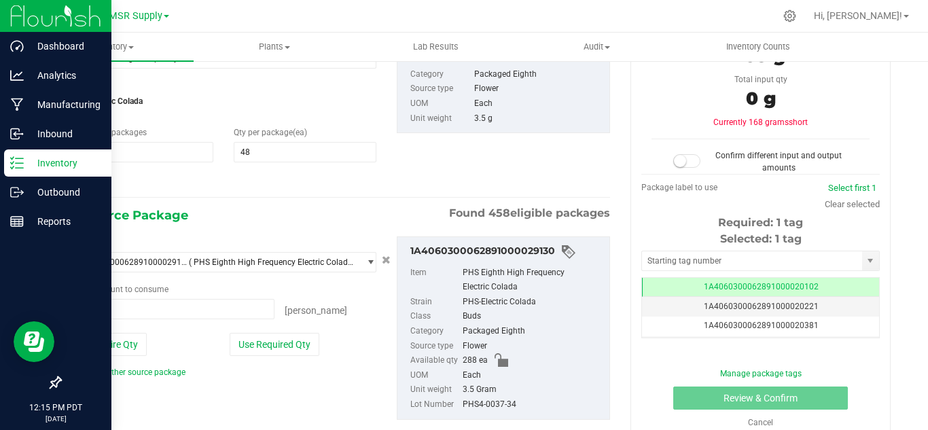
scroll to position [136, 0]
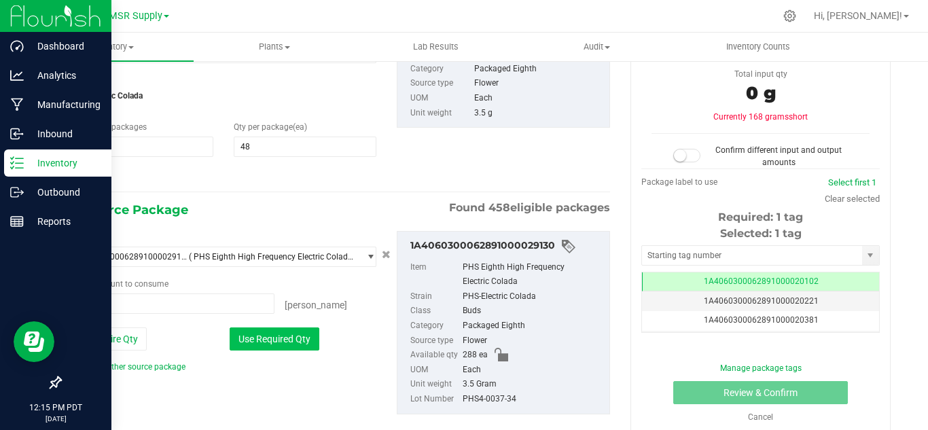
drag, startPoint x: 295, startPoint y: 347, endPoint x: 306, endPoint y: 335, distance: 16.4
click at [295, 346] on button "Use Required Qty" at bounding box center [275, 338] width 90 height 23
type input "48 ea"
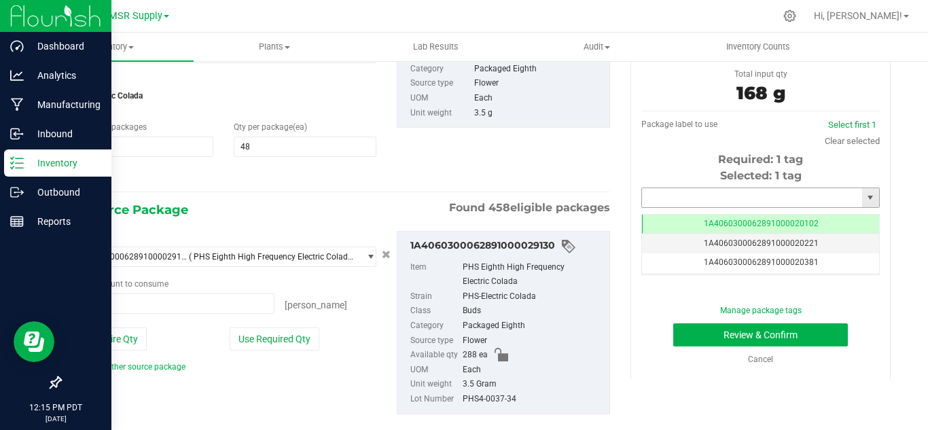
click at [659, 198] on input "text" at bounding box center [752, 197] width 220 height 19
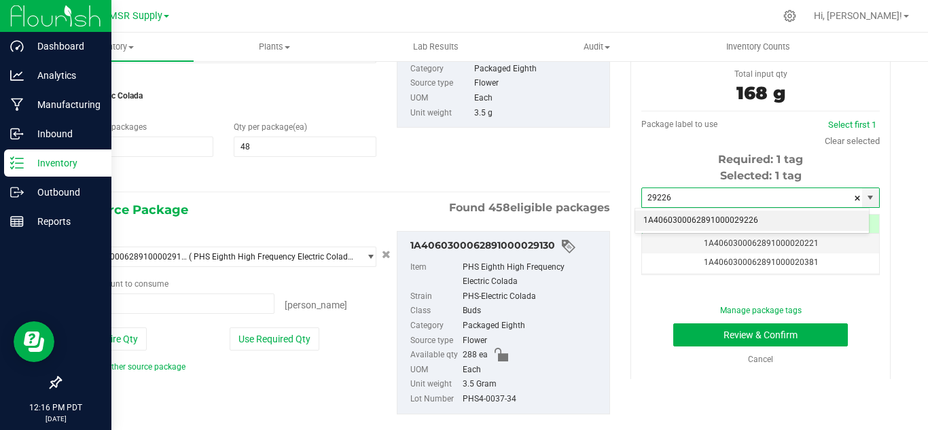
click at [711, 219] on li "1A4060300062891000029226" at bounding box center [752, 221] width 234 height 20
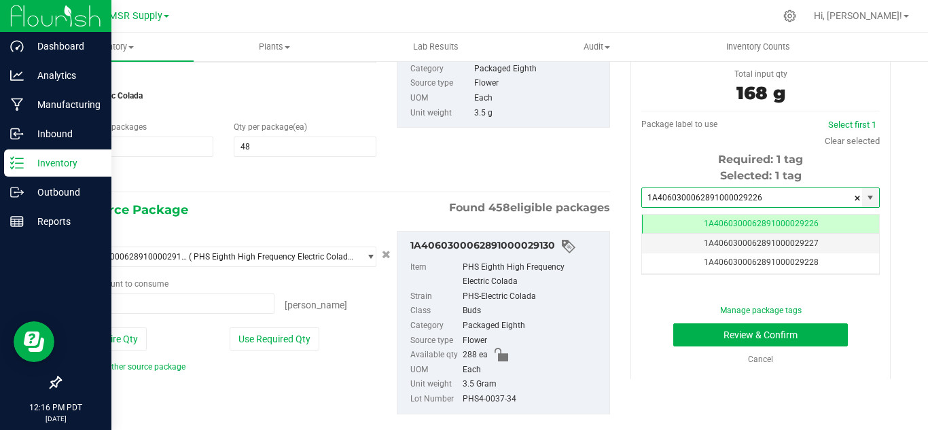
scroll to position [0, -1]
type input "1A4060300062891000029226"
click at [784, 334] on button "Review & Confirm" at bounding box center [760, 334] width 175 height 23
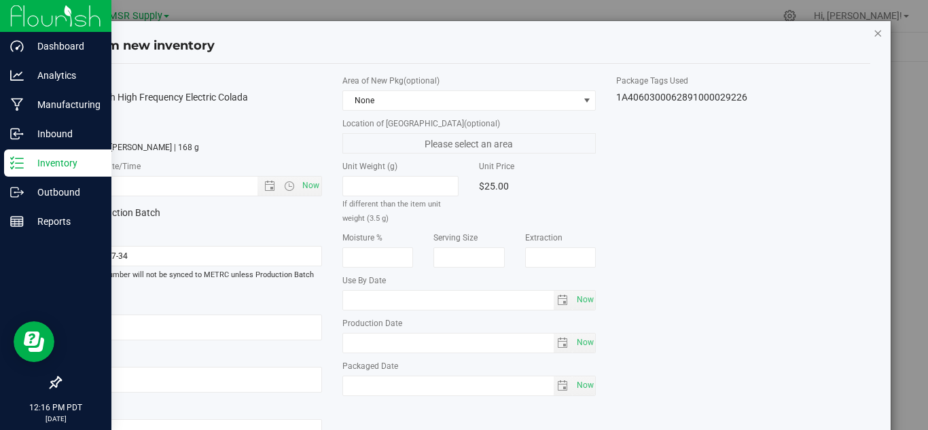
click at [873, 35] on icon "button" at bounding box center [878, 32] width 10 height 16
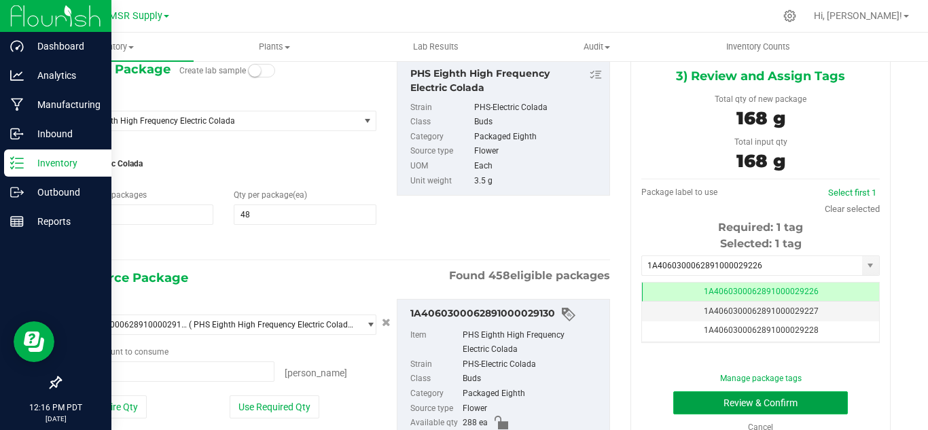
click at [810, 406] on button "Review & Confirm" at bounding box center [760, 402] width 175 height 23
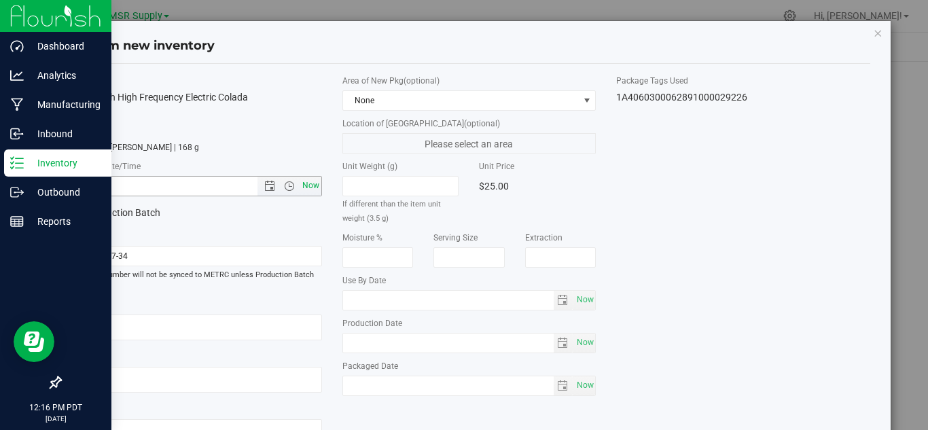
click at [306, 188] on span "Now" at bounding box center [310, 186] width 23 height 20
type input "[DATE] 12:16 PM"
drag, startPoint x: 579, startPoint y: 387, endPoint x: 713, endPoint y: 353, distance: 138.2
click at [583, 386] on span "Now" at bounding box center [584, 386] width 23 height 20
type input "[DATE]"
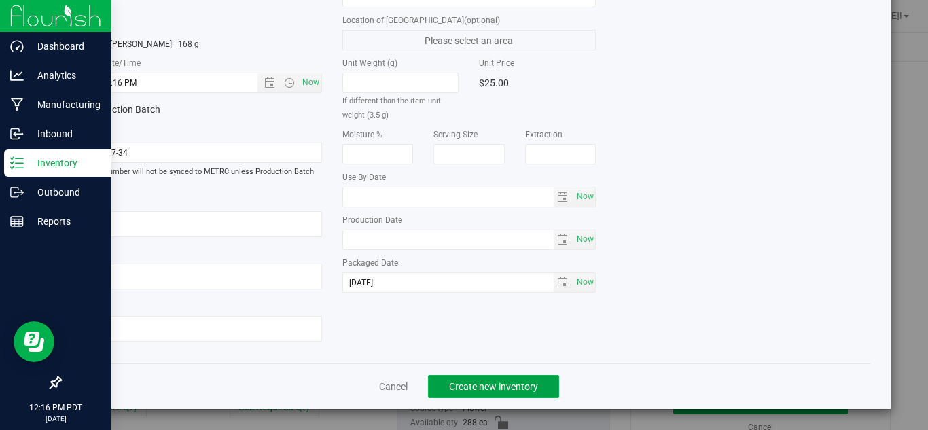
click at [520, 386] on span "Create new inventory" at bounding box center [493, 386] width 89 height 11
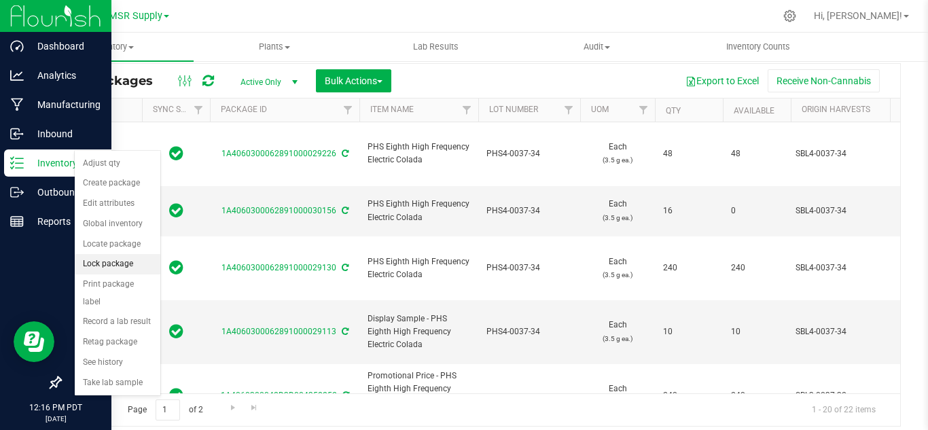
click at [126, 266] on li "Lock package" at bounding box center [118, 264] width 86 height 20
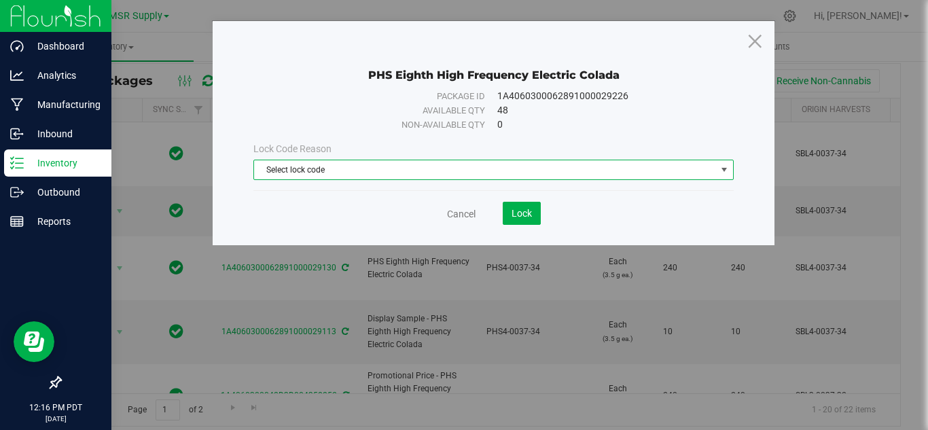
click at [491, 170] on span "Select lock code" at bounding box center [485, 169] width 462 height 19
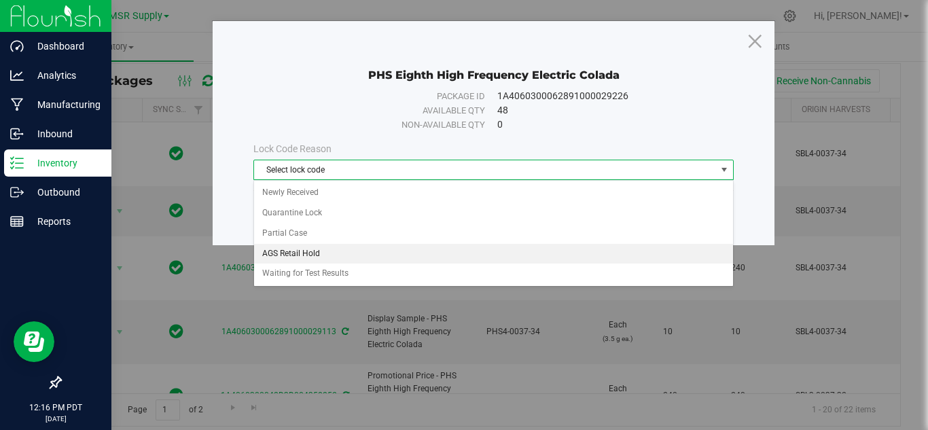
click at [317, 253] on li "AGS Retail Hold" at bounding box center [493, 254] width 479 height 20
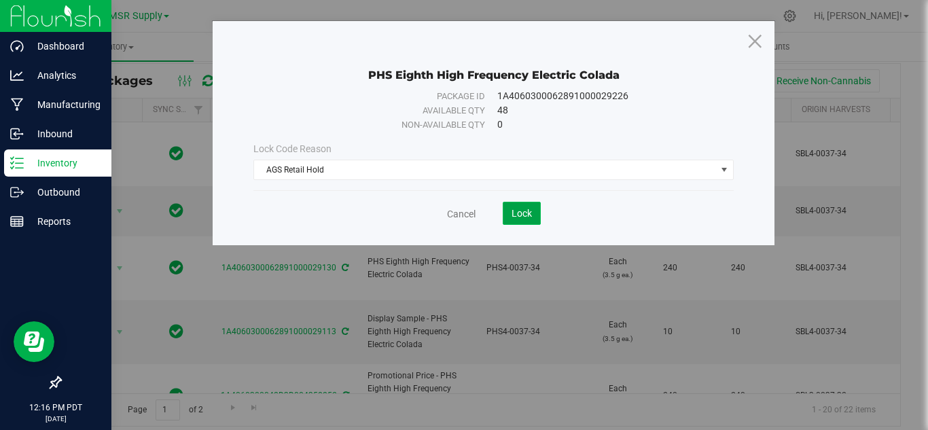
click at [529, 215] on span "Lock" at bounding box center [521, 213] width 20 height 11
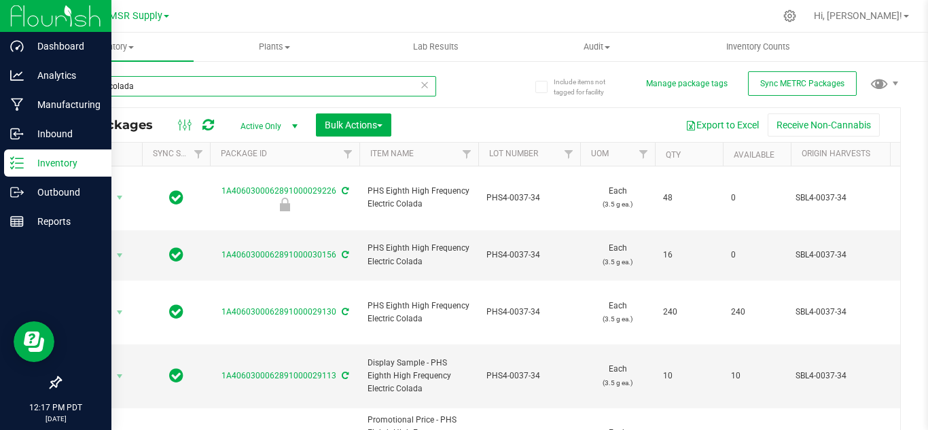
drag, startPoint x: 150, startPoint y: 89, endPoint x: 88, endPoint y: 86, distance: 61.9
click at [88, 86] on input "electric colada" at bounding box center [248, 86] width 376 height 20
type input "e"
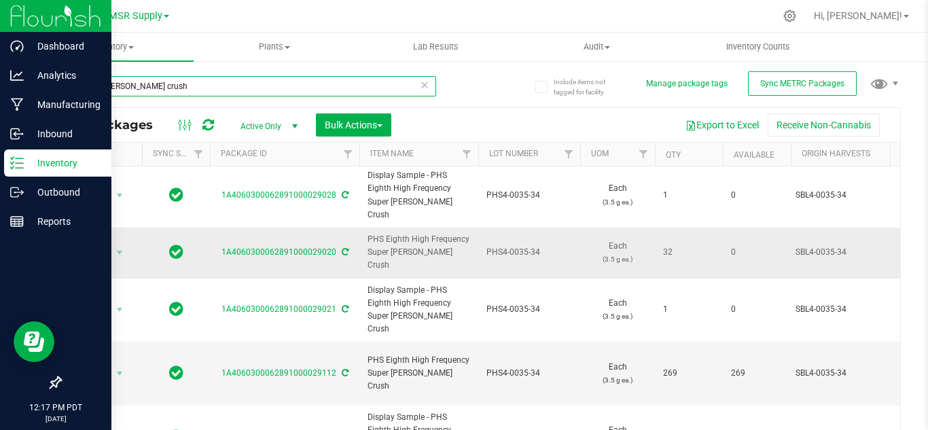
scroll to position [136, 0]
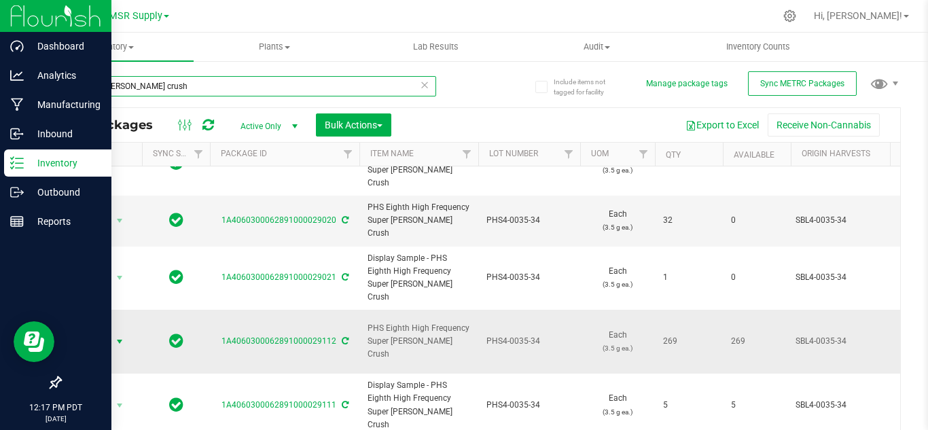
type input "super [PERSON_NAME] crush"
click at [113, 332] on span "select" at bounding box center [119, 341] width 17 height 19
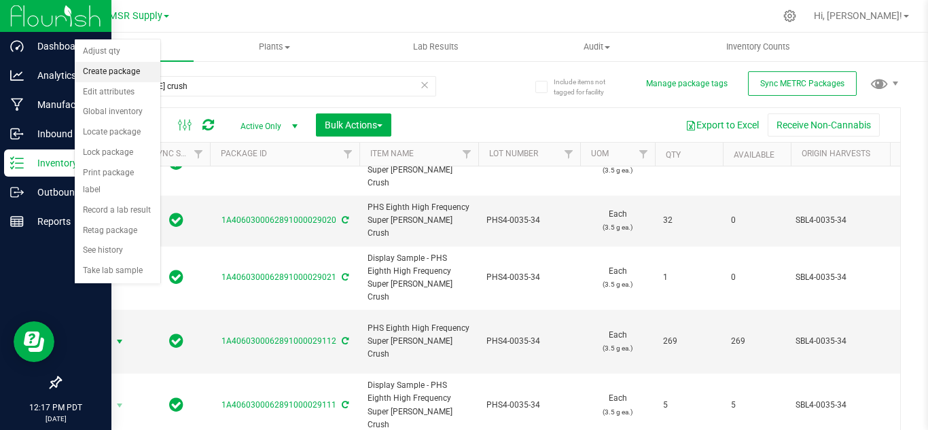
click at [111, 73] on li "Create package" at bounding box center [118, 72] width 86 height 20
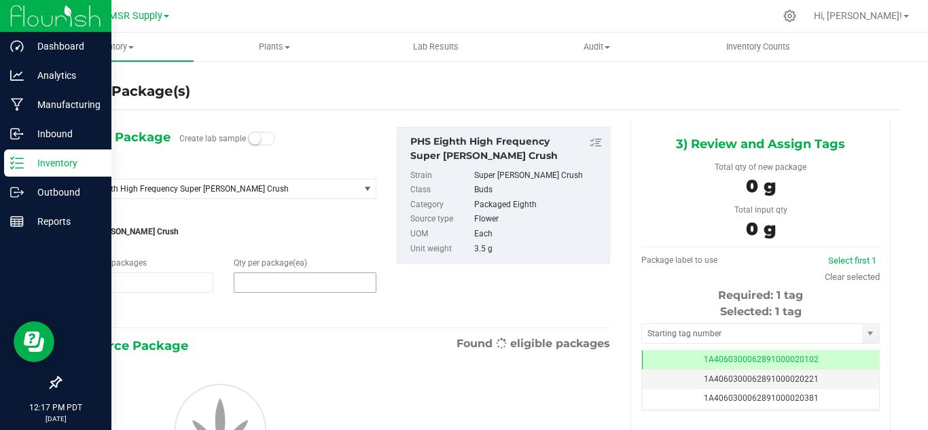
type input "1"
type input "0"
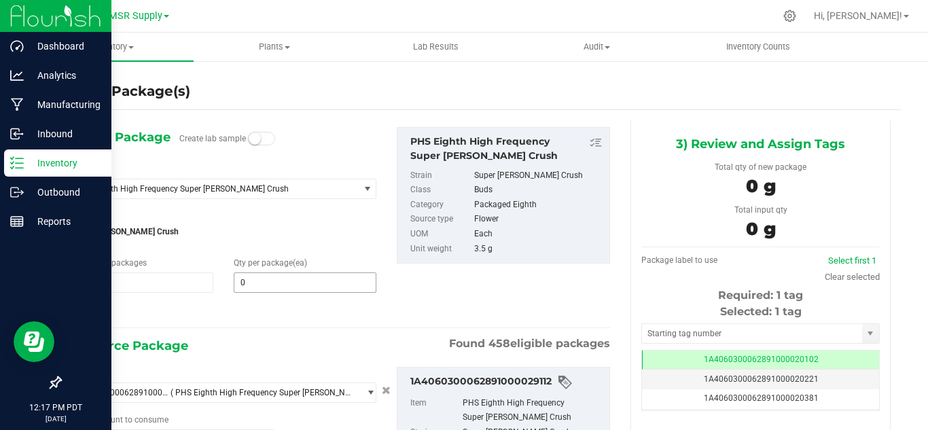
type input "0 ea"
click at [328, 283] on span at bounding box center [305, 282] width 143 height 20
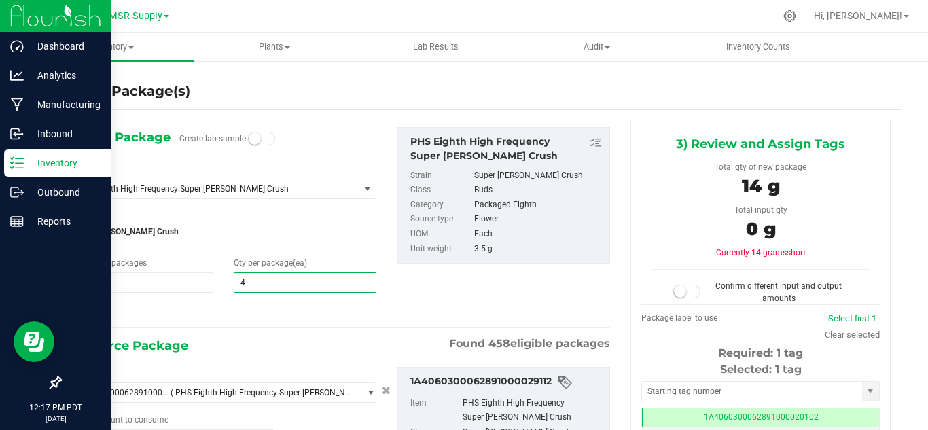
type input "48"
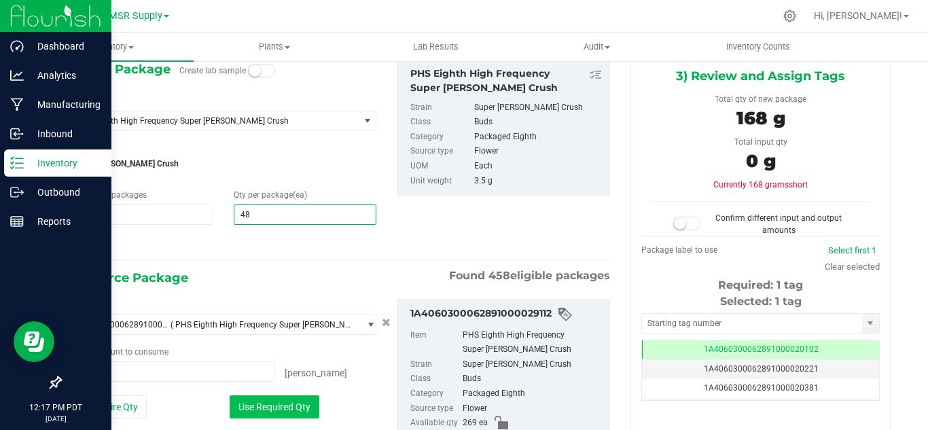
type input "48"
click at [280, 397] on button "Use Required Qty" at bounding box center [275, 406] width 90 height 23
type input "48 ea"
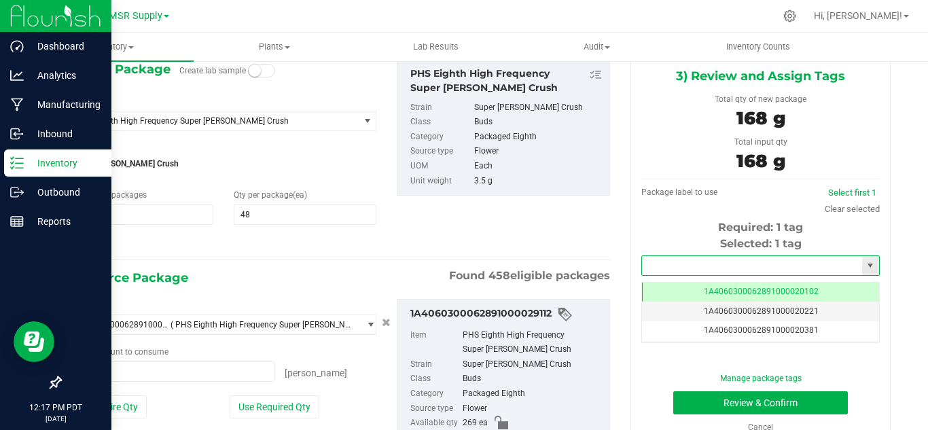
click at [761, 263] on input "text" at bounding box center [752, 265] width 220 height 19
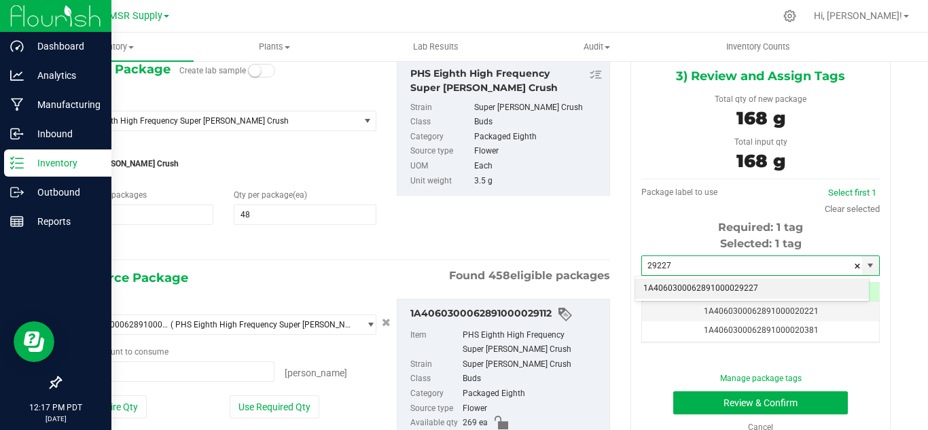
click at [771, 290] on li "1A4060300062891000029227" at bounding box center [752, 288] width 234 height 20
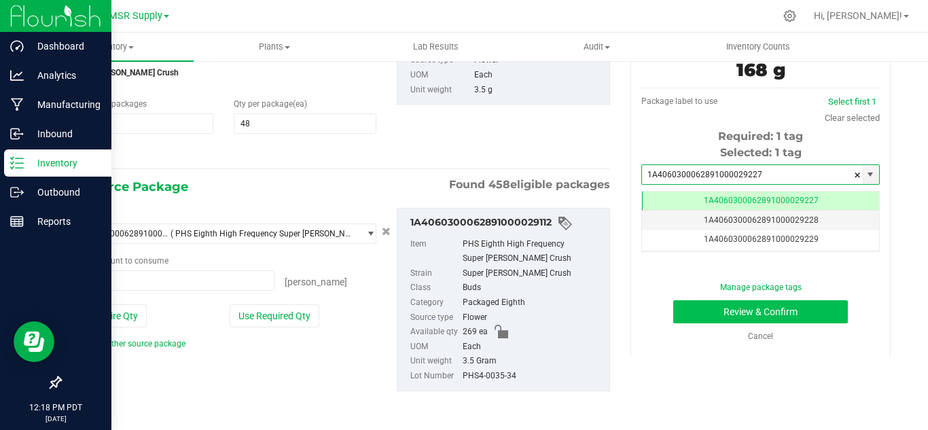
type input "1A4060300062891000029227"
click at [768, 322] on button "Review & Confirm" at bounding box center [760, 311] width 175 height 23
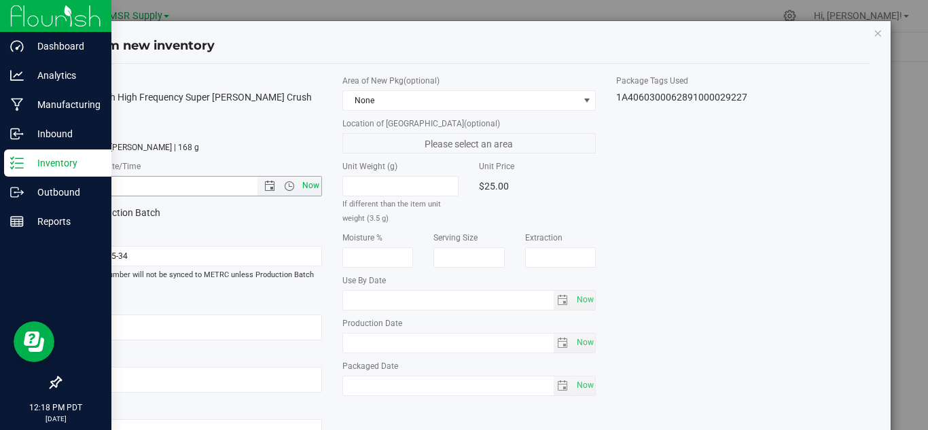
click at [304, 181] on span "Now" at bounding box center [310, 186] width 23 height 20
type input "[DATE] 12:18 PM"
drag, startPoint x: 583, startPoint y: 384, endPoint x: 613, endPoint y: 374, distance: 31.2
click at [583, 383] on span "Now" at bounding box center [584, 386] width 23 height 20
type input "[DATE]"
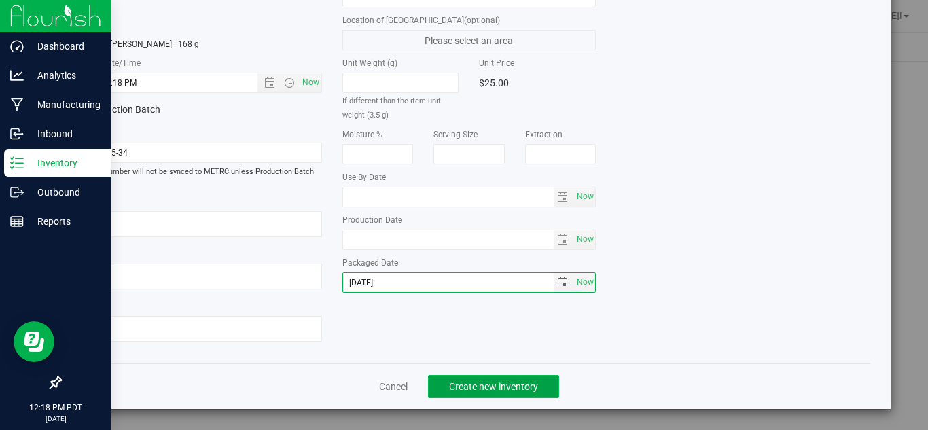
click at [541, 375] on button "Create new inventory" at bounding box center [493, 386] width 131 height 23
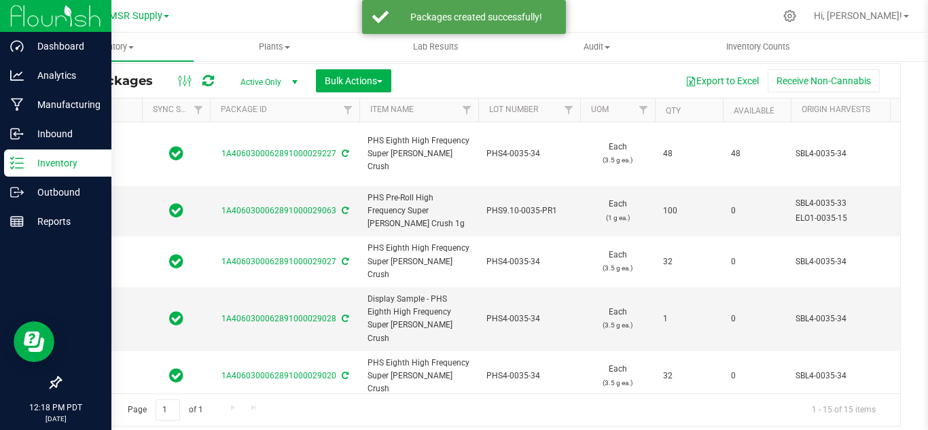
click at [342, 149] on icon at bounding box center [345, 153] width 7 height 8
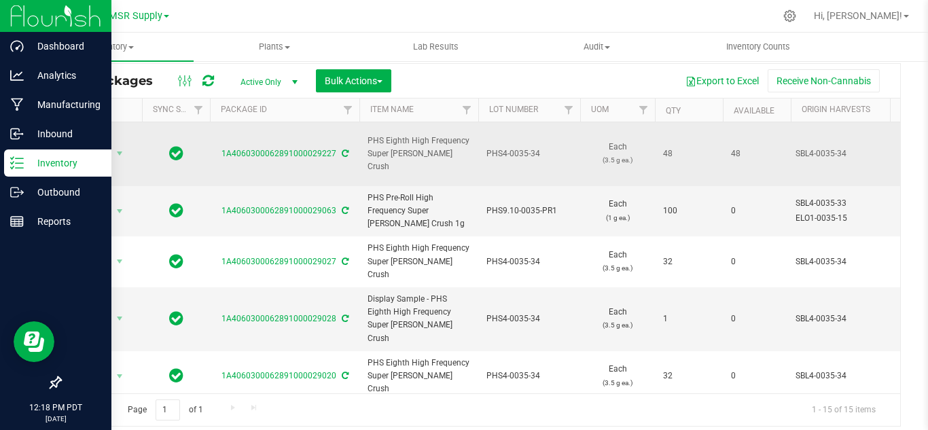
click at [130, 144] on div "Action Action Adjust qty Create package Edit attributes Global inventory Locate…" at bounding box center [101, 153] width 65 height 19
click at [120, 139] on div "All Packages Active Only Active Only Lab Samples Locked All External Internal B…" at bounding box center [480, 244] width 841 height 363
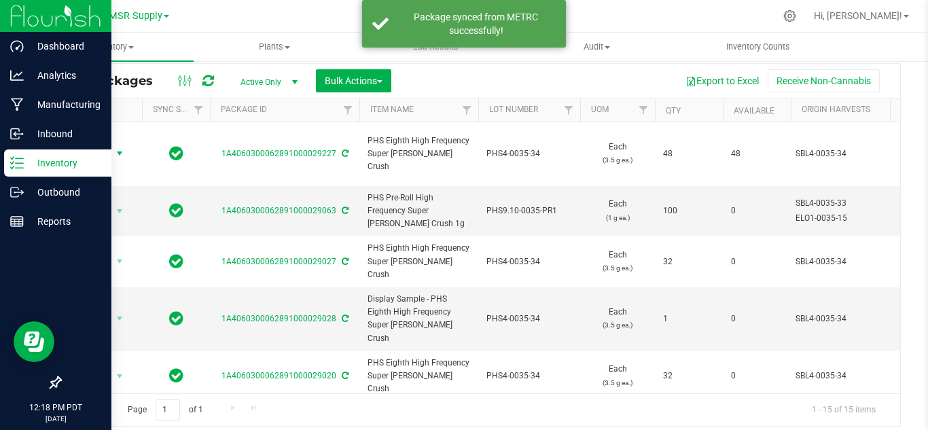
click at [122, 147] on span "select" at bounding box center [119, 153] width 17 height 19
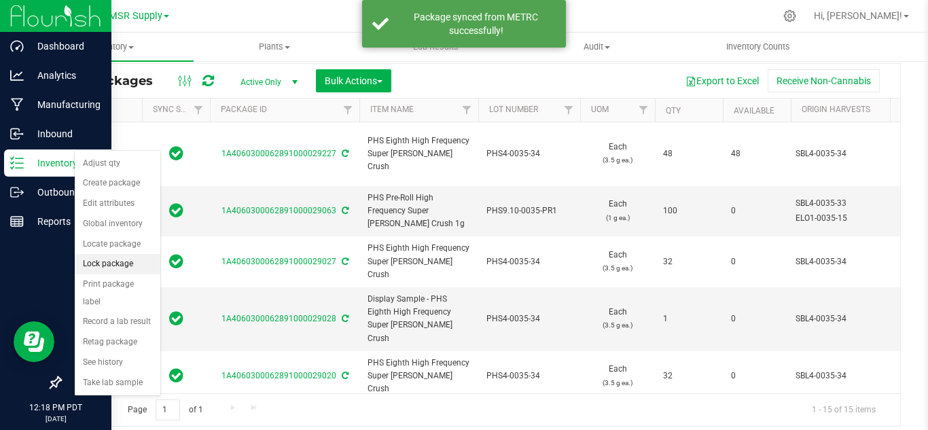
click at [129, 258] on li "Lock package" at bounding box center [118, 264] width 86 height 20
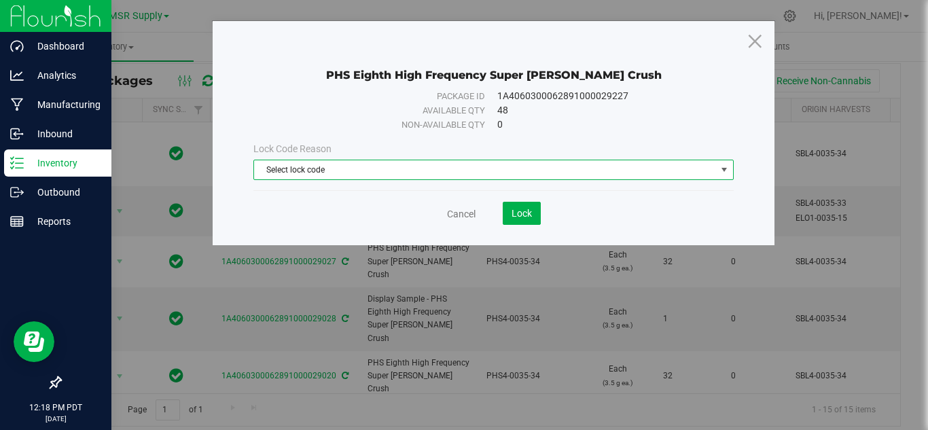
click at [392, 160] on span "Select lock code" at bounding box center [493, 170] width 480 height 20
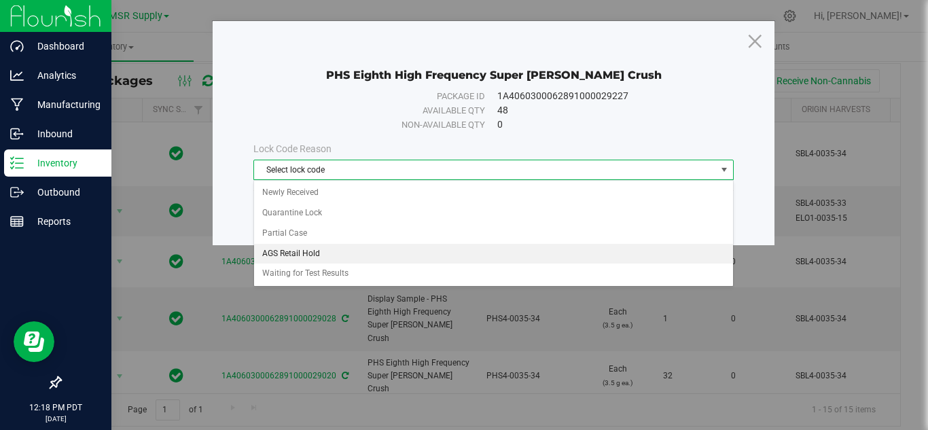
click at [303, 251] on li "AGS Retail Hold" at bounding box center [493, 254] width 479 height 20
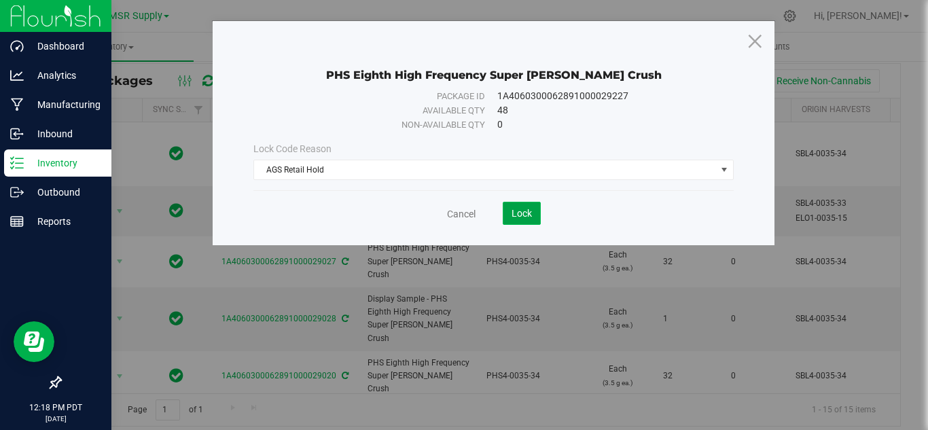
click at [532, 221] on button "Lock" at bounding box center [522, 213] width 38 height 23
